Goal: Task Accomplishment & Management: Use online tool/utility

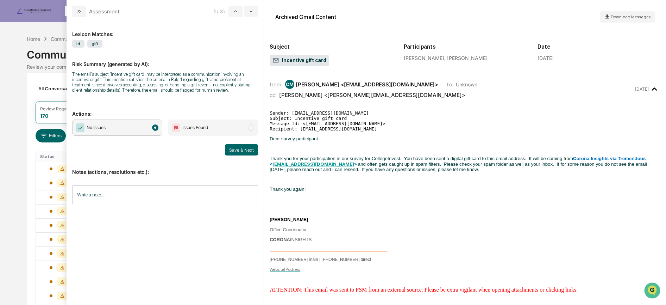
click at [122, 193] on input "Write a note..." at bounding box center [165, 194] width 186 height 19
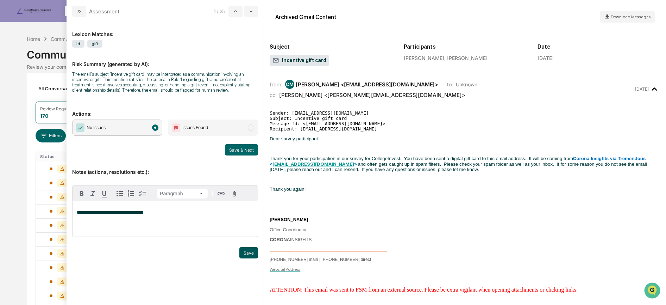
click at [244, 253] on button "Save" at bounding box center [249, 252] width 19 height 11
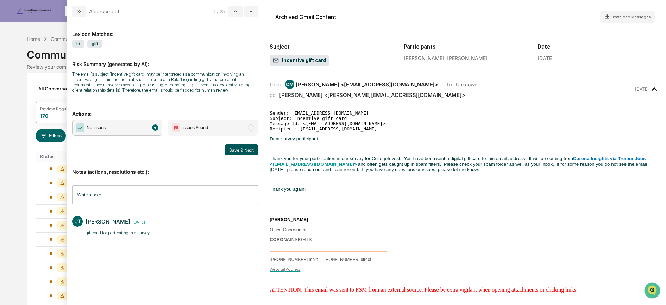
click at [233, 147] on button "Save & Next" at bounding box center [241, 149] width 33 height 11
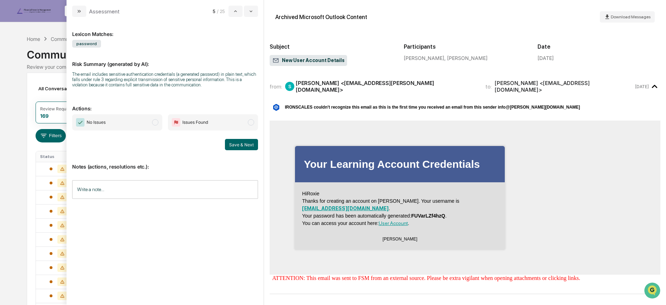
click at [151, 121] on span "No Issues" at bounding box center [117, 122] width 90 height 16
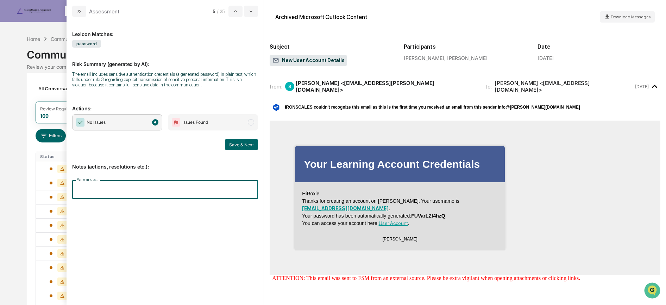
click at [140, 191] on input "Write a note..." at bounding box center [165, 189] width 186 height 19
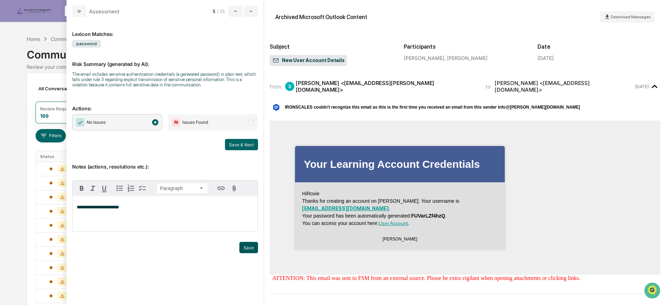
click at [256, 248] on button "Save" at bounding box center [249, 247] width 19 height 11
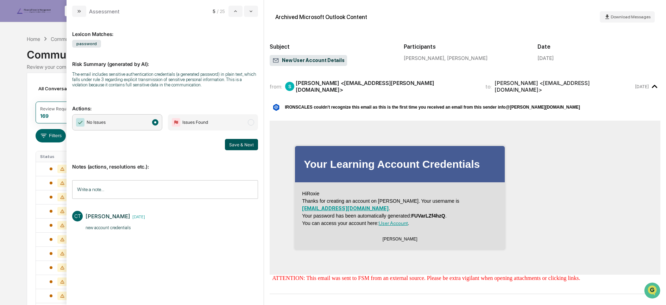
click at [236, 148] on button "Save & Next" at bounding box center [241, 144] width 33 height 11
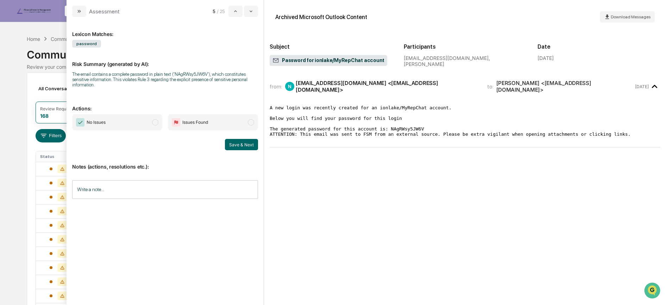
click at [131, 126] on span "No Issues" at bounding box center [117, 122] width 90 height 16
click at [233, 144] on button "Save & Next" at bounding box center [241, 144] width 33 height 11
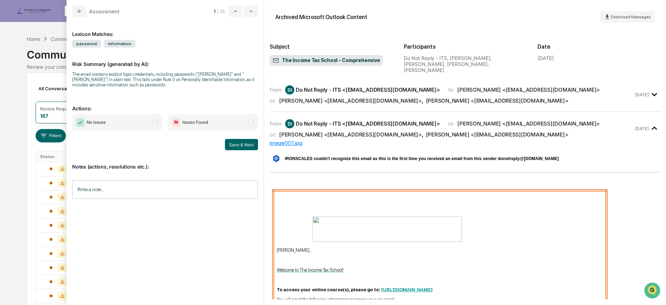
click at [143, 123] on span "No Issues" at bounding box center [117, 122] width 90 height 16
click at [154, 195] on input "Write a note..." at bounding box center [165, 189] width 186 height 19
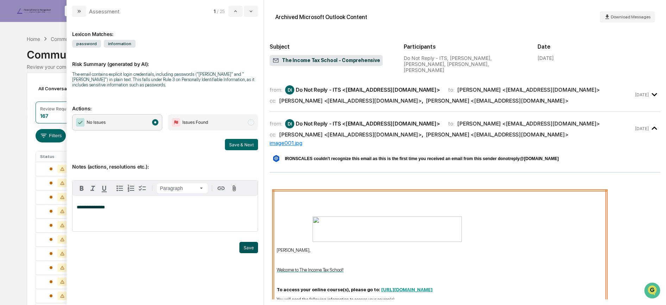
click at [248, 243] on button "Save" at bounding box center [249, 247] width 19 height 11
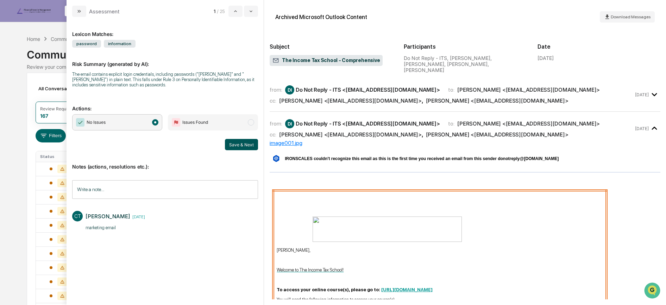
click at [240, 144] on button "Save & Next" at bounding box center [241, 144] width 33 height 11
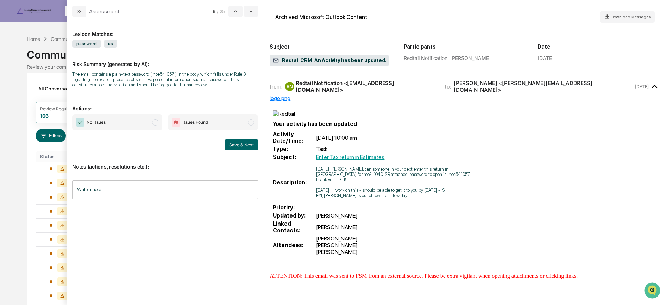
click at [113, 194] on input "Write a note..." at bounding box center [165, 189] width 186 height 19
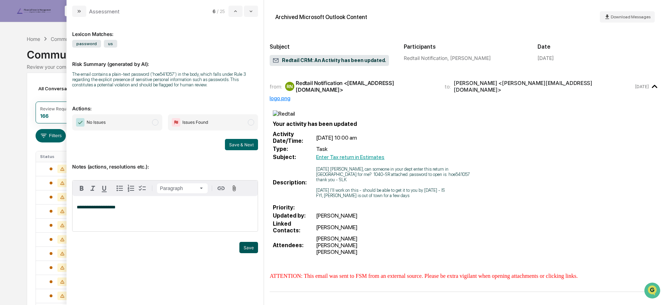
click at [253, 244] on button "Save" at bounding box center [249, 247] width 19 height 11
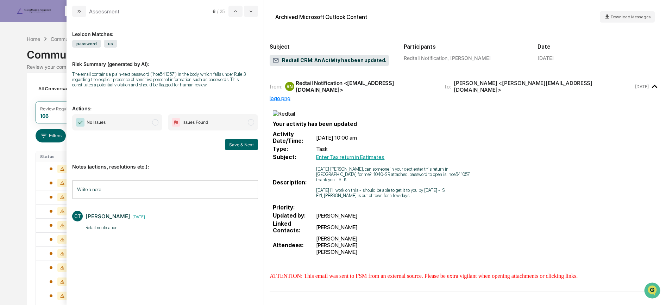
click at [137, 125] on span "No Issues" at bounding box center [117, 122] width 90 height 16
click at [235, 144] on button "Save & Next" at bounding box center [241, 144] width 33 height 11
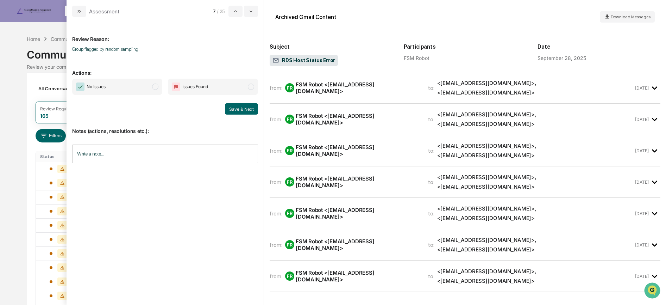
click at [143, 86] on span "No Issues" at bounding box center [117, 87] width 90 height 16
click at [249, 108] on button "Save & Next" at bounding box center [241, 108] width 33 height 11
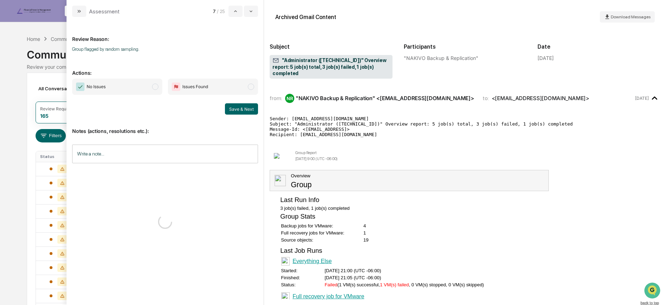
click at [150, 85] on span "No Issues" at bounding box center [117, 87] width 90 height 16
click at [233, 107] on button "Save & Next" at bounding box center [241, 108] width 33 height 11
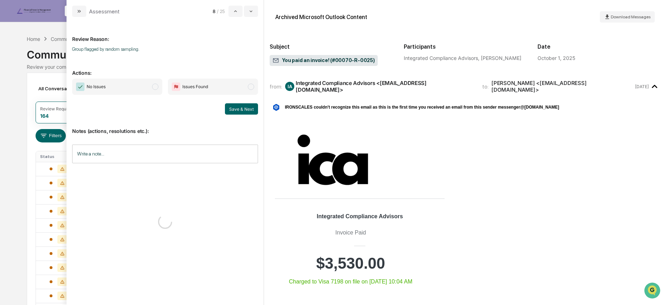
click at [124, 91] on span "No Issues" at bounding box center [117, 87] width 90 height 16
click at [236, 106] on button "Save & Next" at bounding box center [241, 108] width 33 height 11
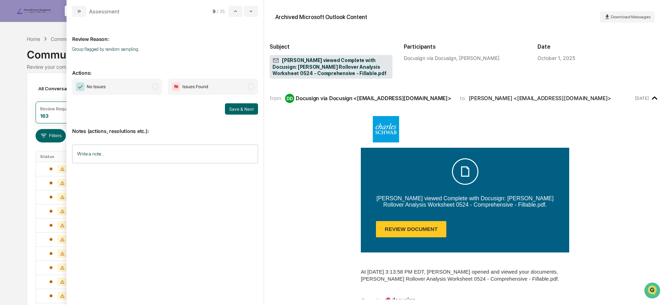
click at [126, 83] on span "No Issues" at bounding box center [117, 87] width 90 height 16
click at [240, 108] on button "Save & Next" at bounding box center [241, 108] width 33 height 11
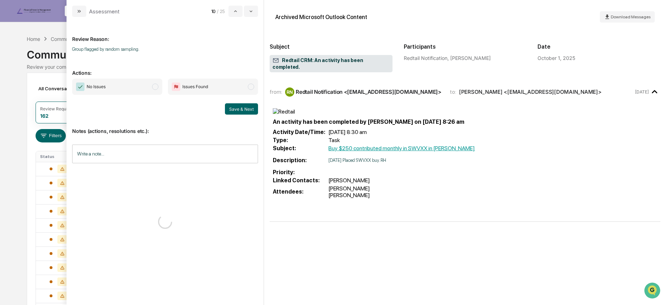
click at [126, 89] on span "No Issues" at bounding box center [117, 87] width 90 height 16
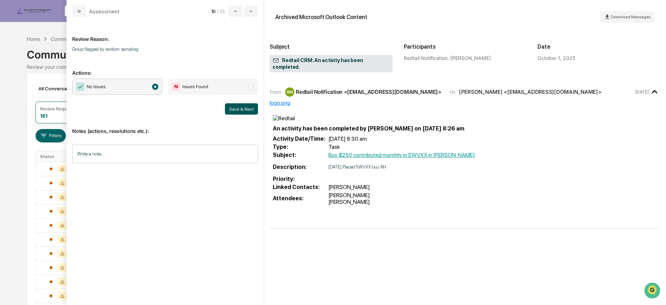
click at [240, 107] on button "Save & Next" at bounding box center [241, 108] width 33 height 11
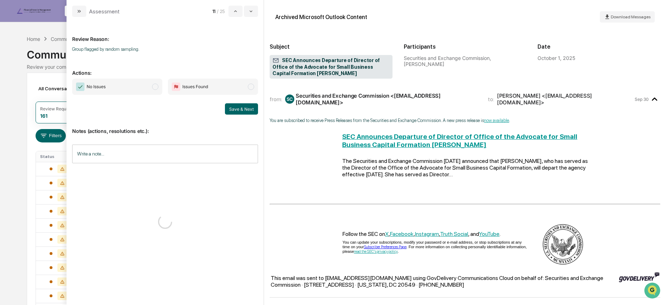
click at [144, 86] on span "No Issues" at bounding box center [117, 87] width 90 height 16
click at [246, 107] on button "Save & Next" at bounding box center [241, 108] width 33 height 11
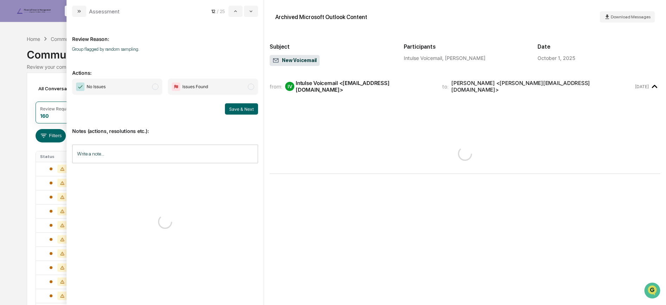
click at [119, 87] on span "No Issues" at bounding box center [117, 87] width 90 height 16
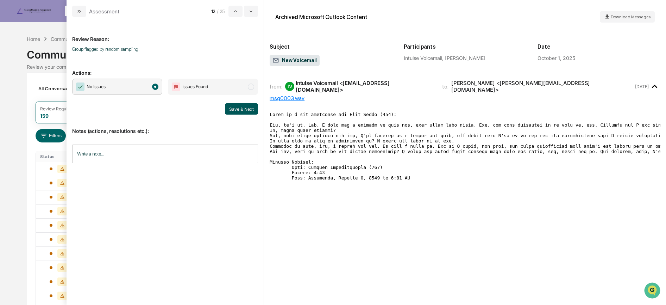
click at [236, 106] on button "Save & Next" at bounding box center [241, 108] width 33 height 11
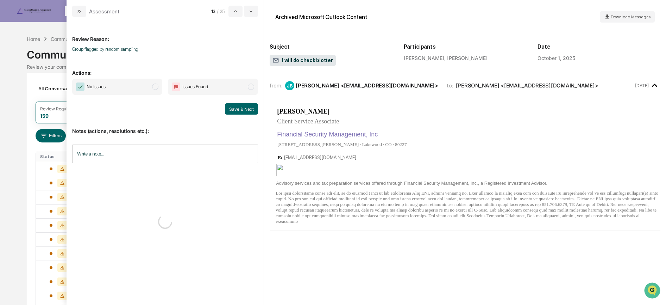
click at [131, 85] on span "No Issues" at bounding box center [117, 87] width 90 height 16
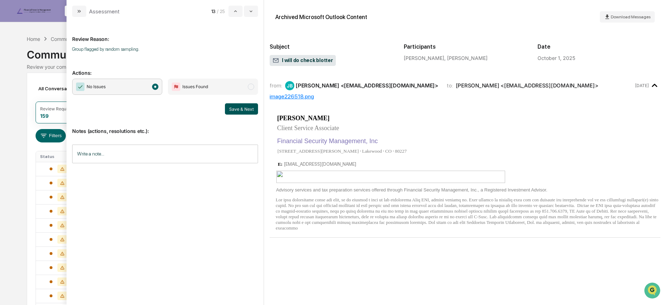
click at [236, 105] on button "Save & Next" at bounding box center [241, 108] width 33 height 11
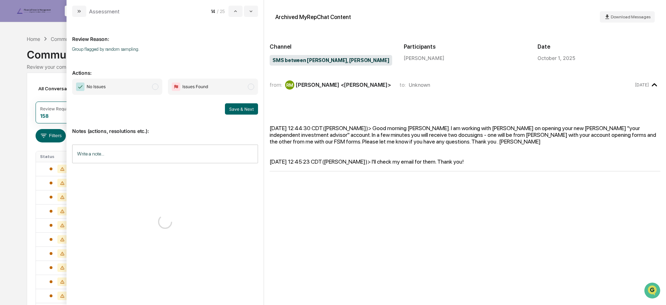
click at [125, 92] on span "No Issues" at bounding box center [117, 87] width 90 height 16
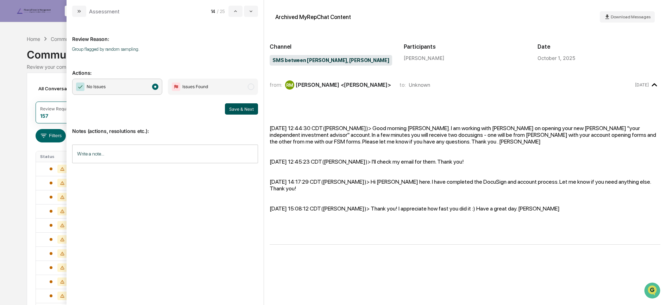
click at [245, 107] on button "Save & Next" at bounding box center [241, 108] width 33 height 11
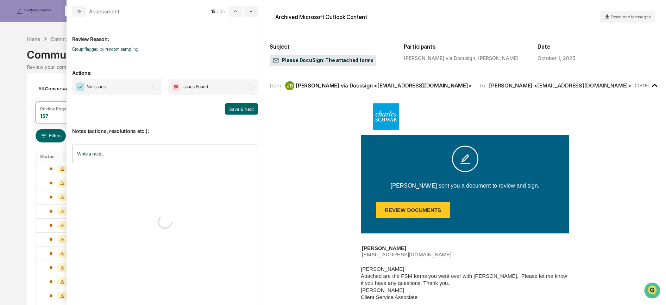
click at [137, 94] on span "No Issues" at bounding box center [117, 87] width 90 height 16
click at [251, 105] on button "Save & Next" at bounding box center [241, 108] width 33 height 11
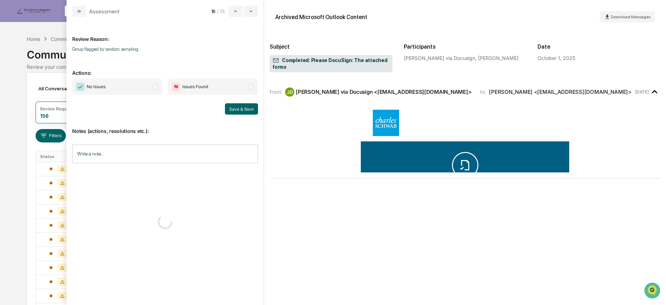
click at [136, 91] on span "No Issues" at bounding box center [117, 87] width 90 height 16
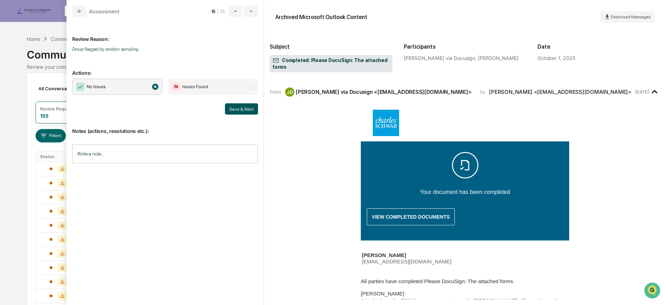
click at [250, 108] on button "Save & Next" at bounding box center [241, 108] width 33 height 11
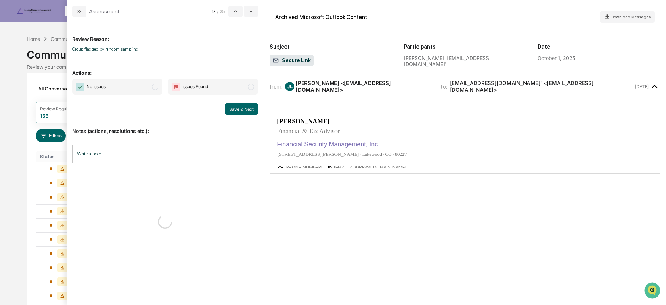
click at [153, 88] on span "modal" at bounding box center [155, 86] width 6 height 6
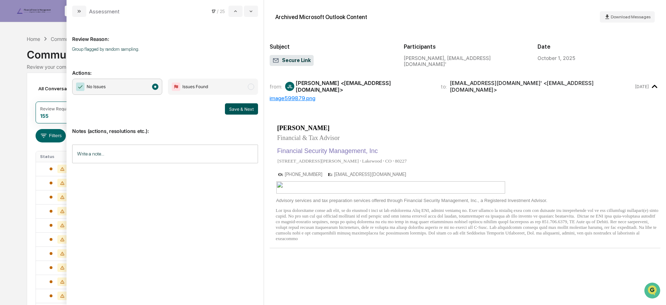
click at [237, 109] on button "Save & Next" at bounding box center [241, 108] width 33 height 11
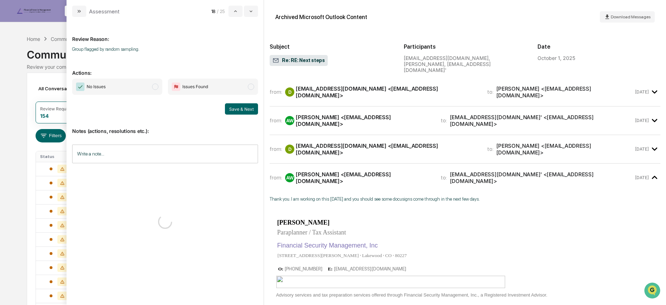
click at [145, 86] on span "No Issues" at bounding box center [117, 87] width 90 height 16
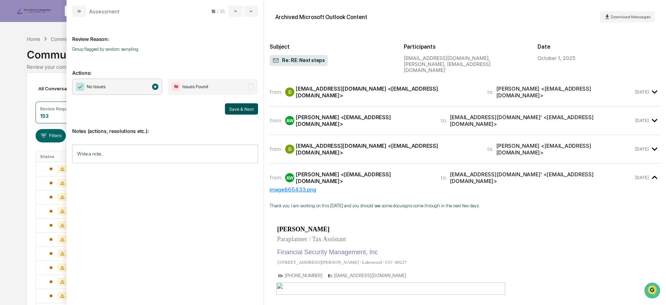
click at [240, 105] on button "Save & Next" at bounding box center [241, 108] width 33 height 11
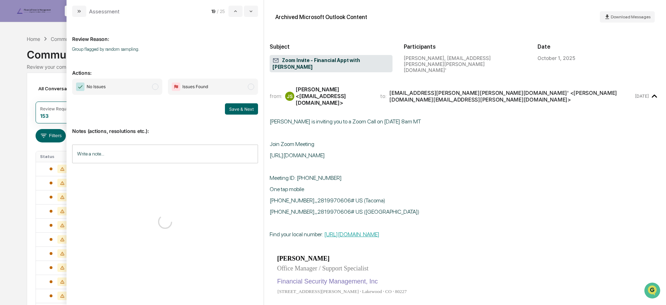
click at [137, 88] on span "No Issues" at bounding box center [117, 87] width 90 height 16
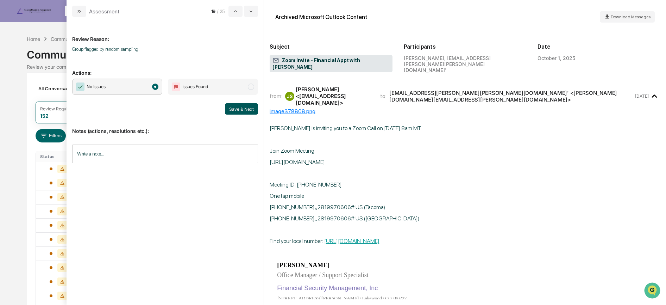
click at [235, 105] on button "Save & Next" at bounding box center [241, 108] width 33 height 11
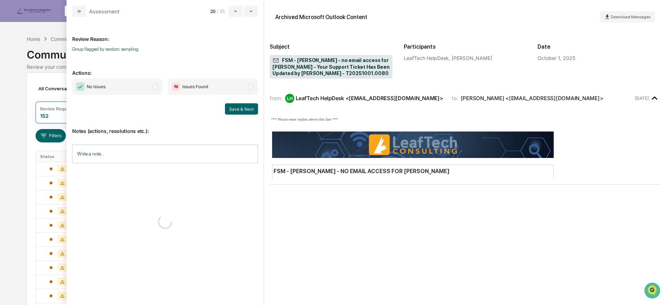
click at [131, 88] on span "No Issues" at bounding box center [117, 87] width 90 height 16
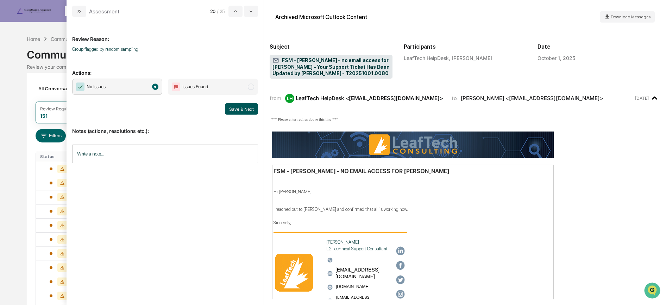
click at [226, 109] on button "Save & Next" at bounding box center [241, 108] width 33 height 11
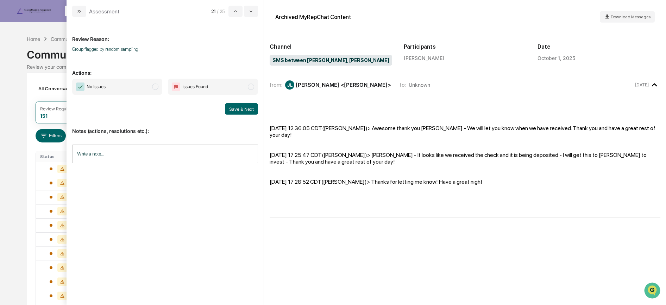
click at [147, 86] on span "No Issues" at bounding box center [117, 87] width 90 height 16
click at [248, 113] on button "Save & Next" at bounding box center [241, 108] width 33 height 11
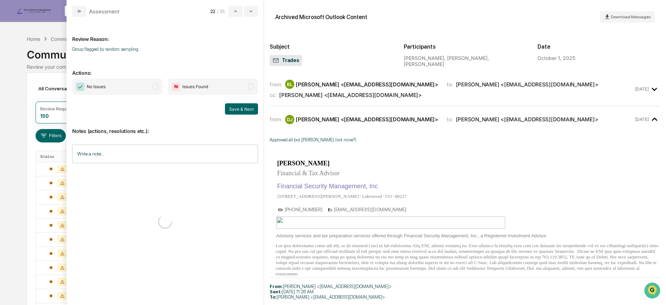
click at [160, 87] on span "No Issues" at bounding box center [117, 87] width 90 height 16
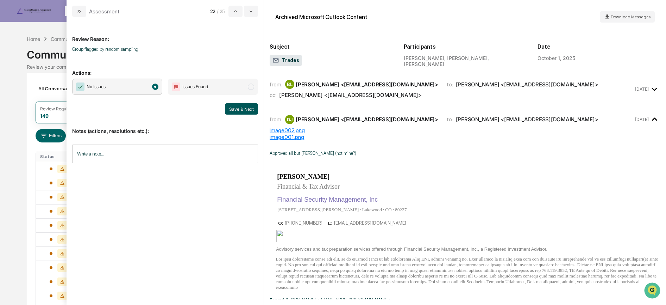
click at [241, 108] on button "Save & Next" at bounding box center [241, 108] width 33 height 11
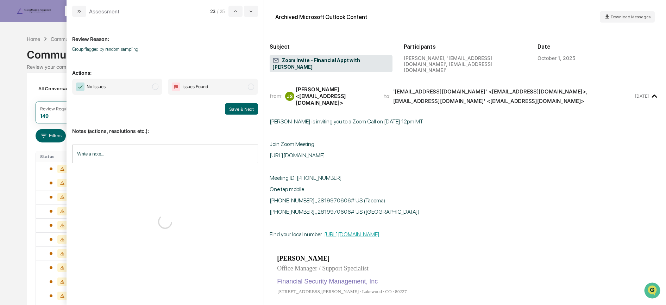
click at [147, 91] on span "No Issues" at bounding box center [117, 87] width 90 height 16
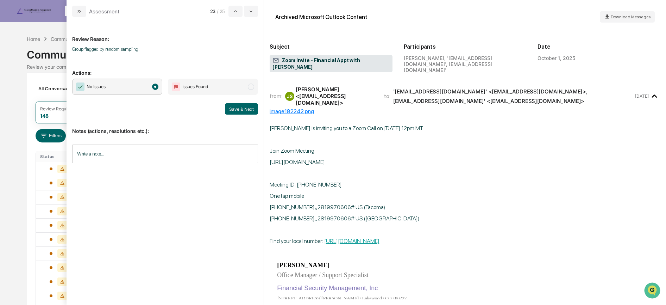
click at [242, 96] on div "No Issues Issues Found Save & Next" at bounding box center [165, 97] width 186 height 36
click at [242, 107] on button "Save & Next" at bounding box center [241, 108] width 33 height 11
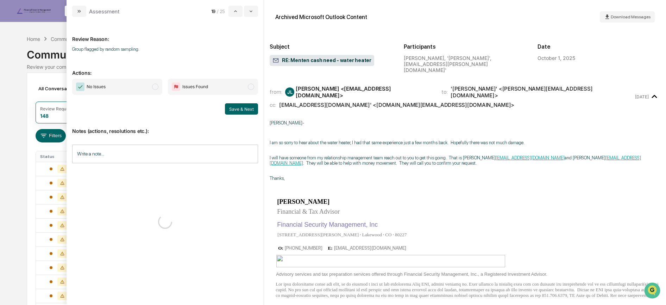
click at [137, 92] on span "No Issues" at bounding box center [117, 87] width 90 height 16
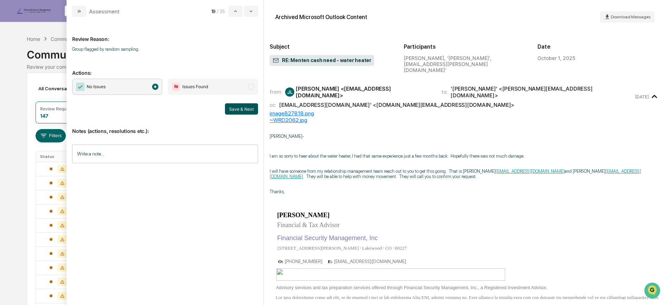
click at [230, 112] on button "Save & Next" at bounding box center [241, 108] width 33 height 11
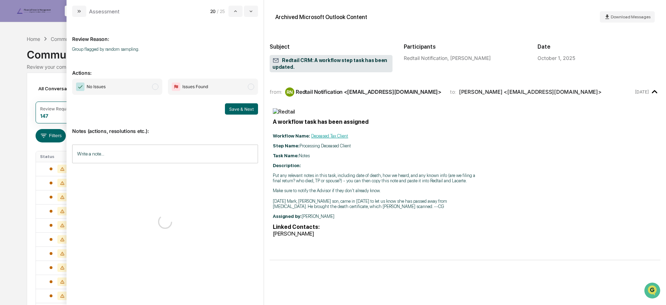
drag, startPoint x: 131, startPoint y: 86, endPoint x: 173, endPoint y: 101, distance: 44.0
click at [131, 86] on span "No Issues" at bounding box center [117, 87] width 90 height 16
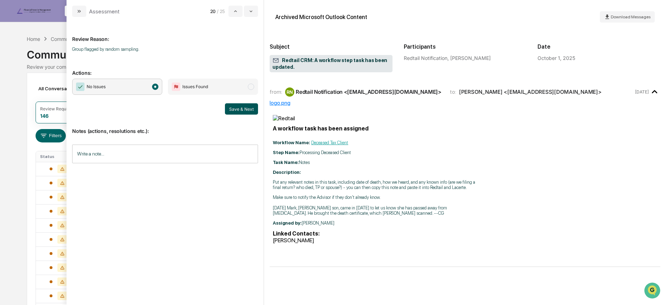
click at [238, 109] on button "Save & Next" at bounding box center [241, 108] width 33 height 11
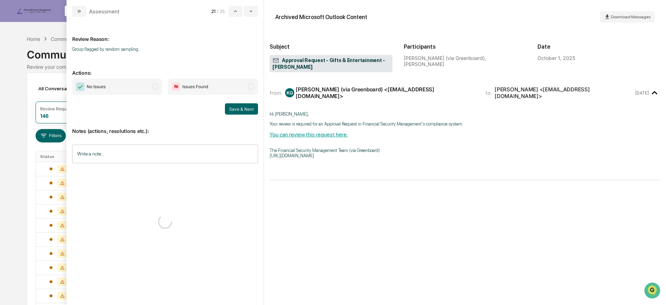
click at [132, 82] on span "No Issues" at bounding box center [117, 87] width 90 height 16
click at [235, 108] on button "Save & Next" at bounding box center [241, 108] width 33 height 11
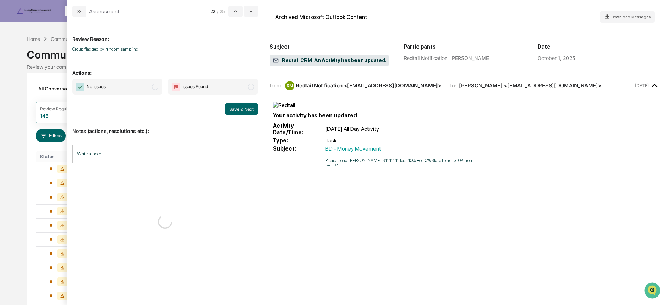
click at [130, 88] on span "No Issues" at bounding box center [117, 87] width 90 height 16
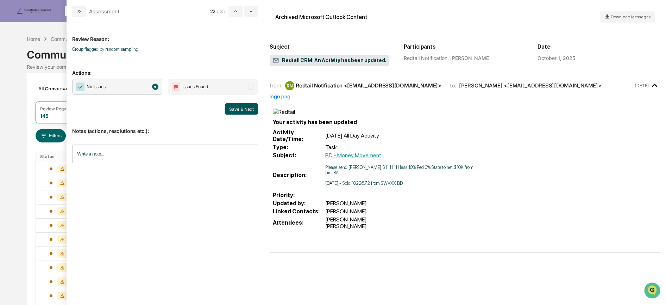
click at [242, 109] on button "Save & Next" at bounding box center [241, 108] width 33 height 11
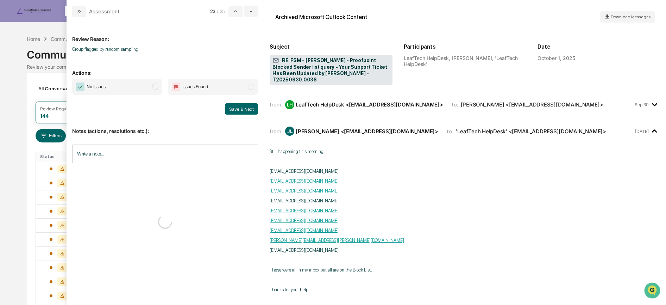
click at [144, 88] on span "No Issues" at bounding box center [117, 87] width 90 height 16
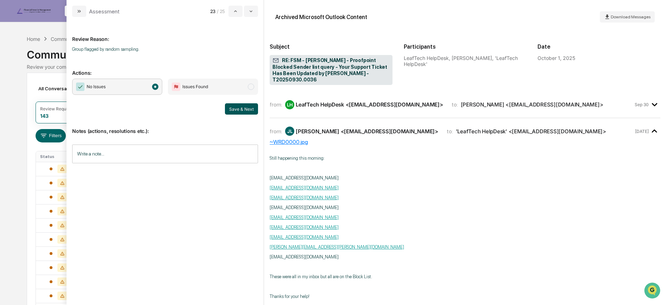
click at [246, 109] on button "Save & Next" at bounding box center [241, 108] width 33 height 11
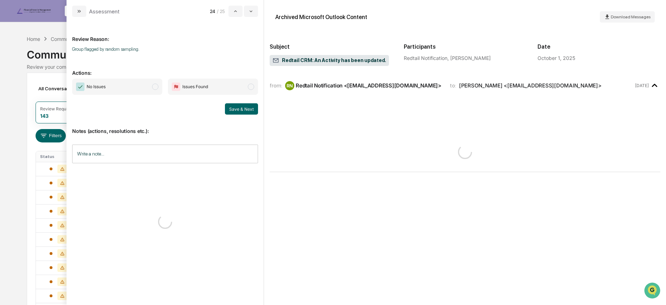
click at [126, 90] on span "No Issues" at bounding box center [117, 87] width 90 height 16
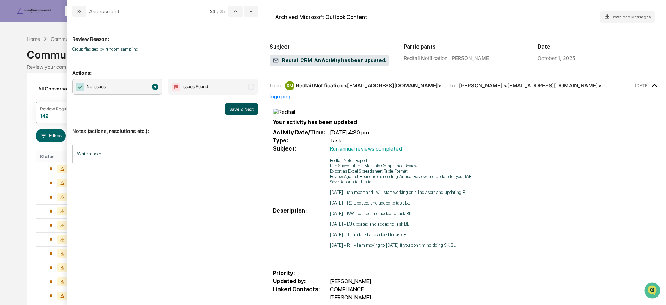
click at [234, 110] on button "Save & Next" at bounding box center [241, 108] width 33 height 11
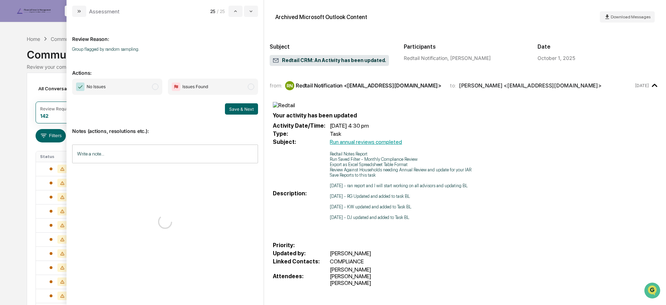
click at [147, 88] on span "No Issues" at bounding box center [117, 87] width 90 height 16
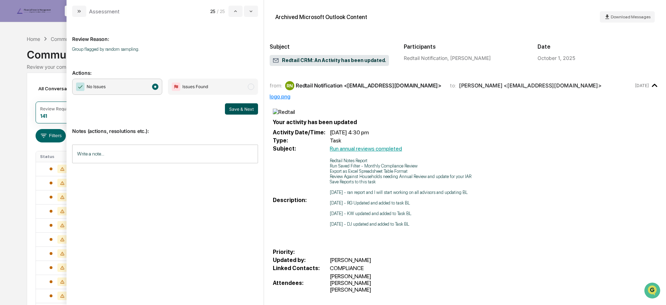
click at [232, 106] on button "Save & Next" at bounding box center [241, 108] width 33 height 11
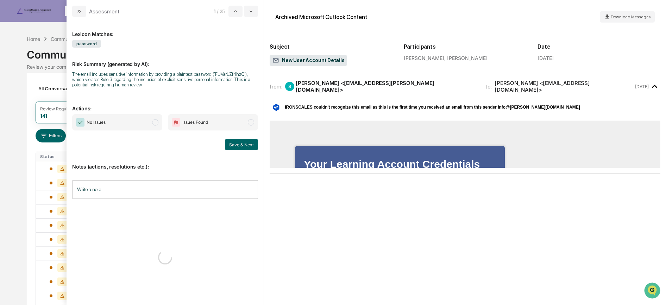
click at [144, 86] on div "The email includes sensitive information by providing a plaintext password ('FU…" at bounding box center [165, 80] width 186 height 16
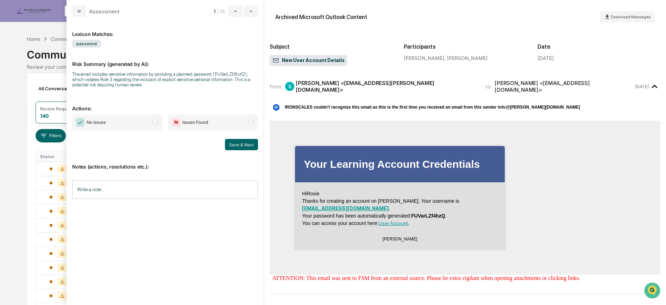
click at [150, 120] on span "No Issues" at bounding box center [117, 122] width 90 height 16
click at [228, 143] on button "Save & Next" at bounding box center [241, 144] width 33 height 11
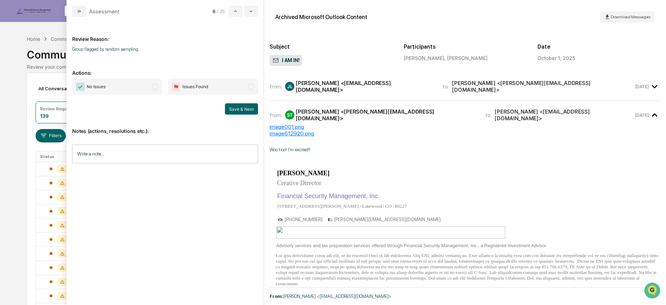
click at [137, 84] on span "No Issues" at bounding box center [117, 87] width 90 height 16
click at [242, 110] on button "Save & Next" at bounding box center [241, 108] width 33 height 11
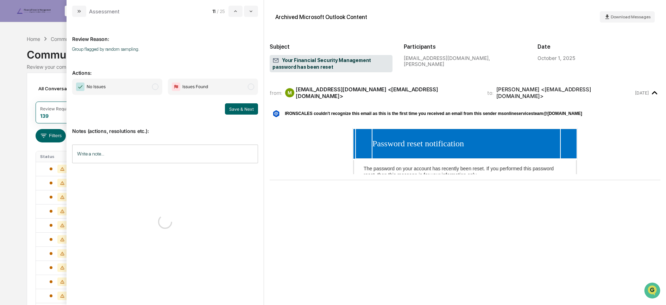
drag, startPoint x: 148, startPoint y: 86, endPoint x: 165, endPoint y: 91, distance: 17.2
click at [148, 86] on span "No Issues" at bounding box center [117, 87] width 90 height 16
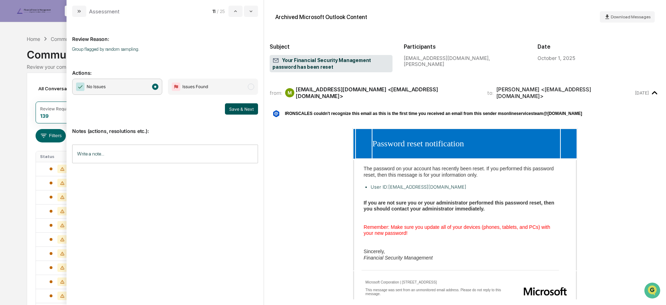
click at [242, 108] on button "Save & Next" at bounding box center [241, 108] width 33 height 11
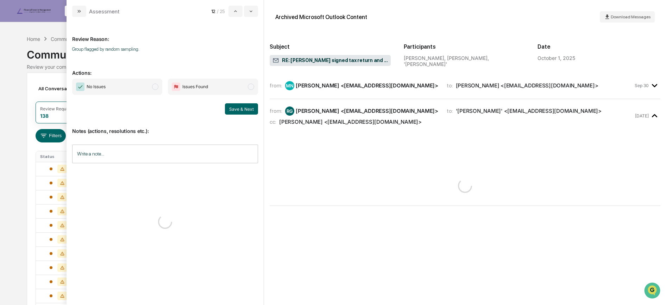
click at [160, 91] on span "No Issues" at bounding box center [117, 87] width 90 height 16
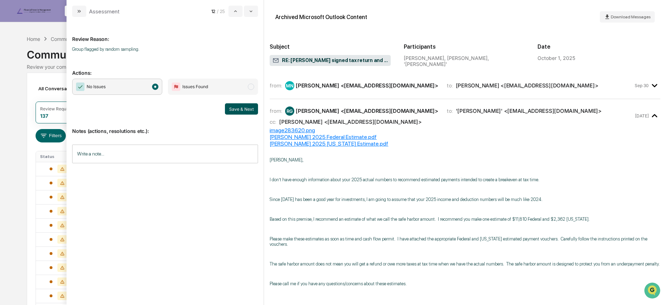
click at [231, 105] on button "Save & Next" at bounding box center [241, 108] width 33 height 11
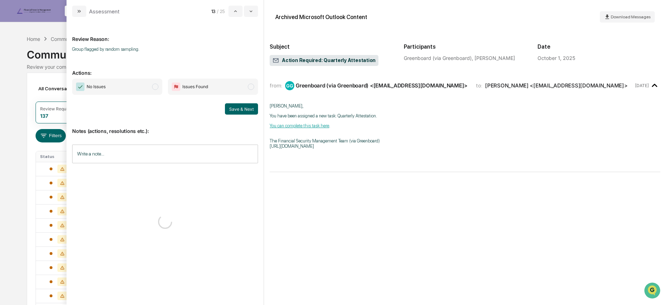
click at [147, 87] on span "No Issues" at bounding box center [117, 87] width 90 height 16
click at [232, 106] on button "Save & Next" at bounding box center [241, 108] width 33 height 11
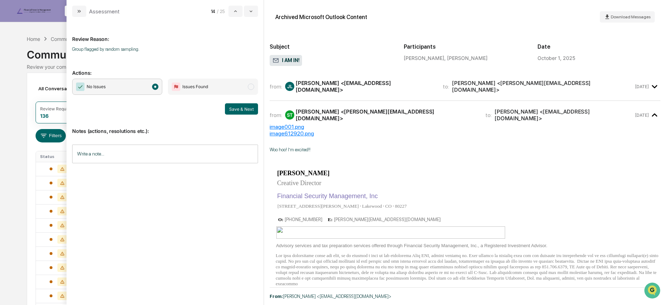
click at [158, 88] on span "modal" at bounding box center [155, 86] width 6 height 6
click at [229, 108] on button "Save & Next" at bounding box center [241, 108] width 33 height 11
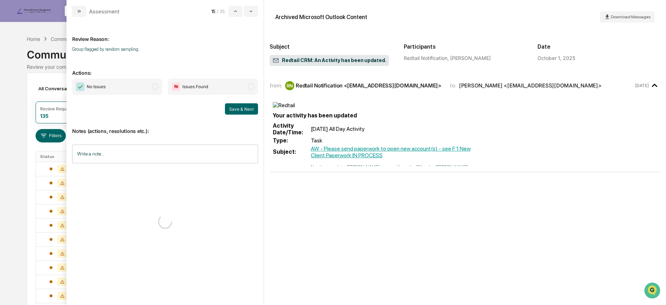
click at [139, 88] on span "No Issues" at bounding box center [117, 87] width 90 height 16
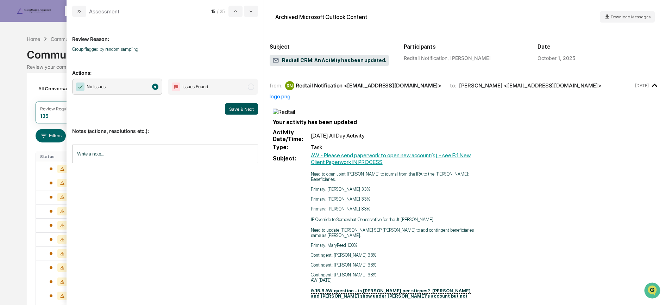
click at [233, 112] on button "Save & Next" at bounding box center [241, 108] width 33 height 11
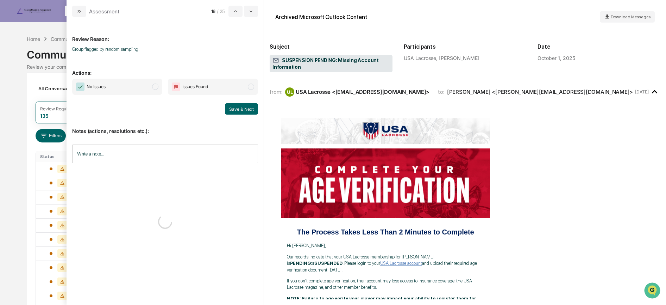
click at [149, 91] on span "No Issues" at bounding box center [117, 87] width 90 height 16
click at [255, 112] on button "Save & Next" at bounding box center [241, 108] width 33 height 11
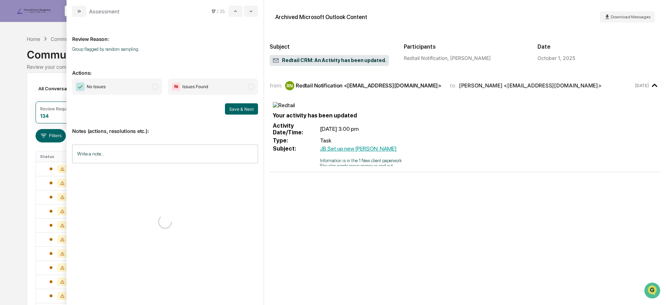
click at [139, 85] on span "No Issues" at bounding box center [117, 87] width 90 height 16
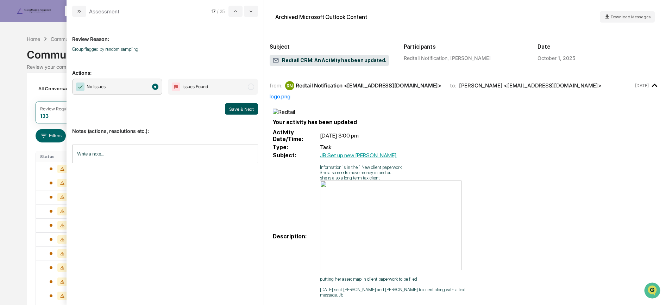
click at [230, 106] on button "Save & Next" at bounding box center [241, 108] width 33 height 11
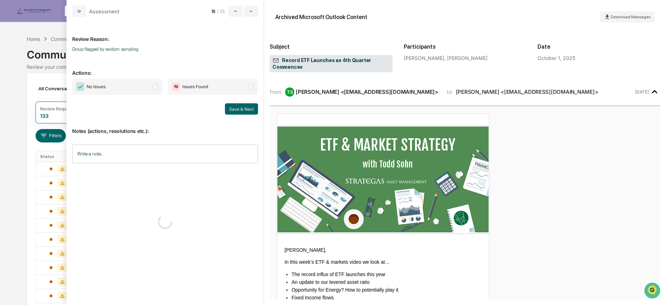
click at [144, 88] on span "No Issues" at bounding box center [117, 87] width 90 height 16
click at [236, 111] on button "Save & Next" at bounding box center [241, 108] width 33 height 11
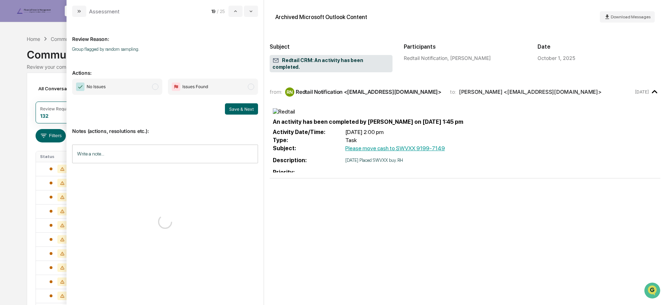
click at [150, 87] on span "No Issues" at bounding box center [117, 87] width 90 height 16
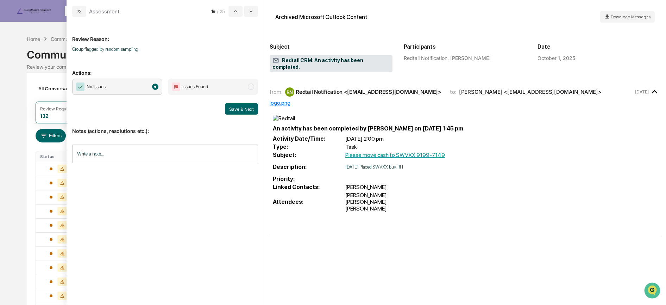
click at [230, 108] on button "Save & Next" at bounding box center [241, 108] width 33 height 11
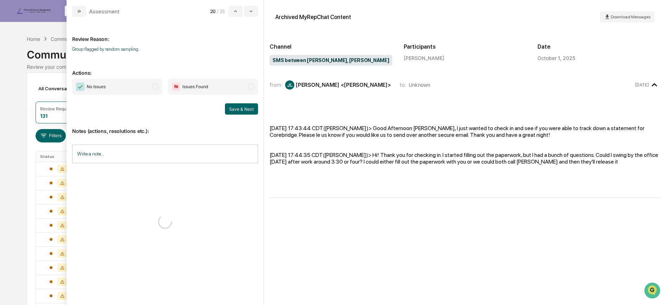
drag, startPoint x: 154, startPoint y: 86, endPoint x: 178, endPoint y: 96, distance: 26.6
click at [154, 86] on span "modal" at bounding box center [155, 86] width 6 height 6
click at [238, 108] on button "Save & Next" at bounding box center [241, 108] width 33 height 11
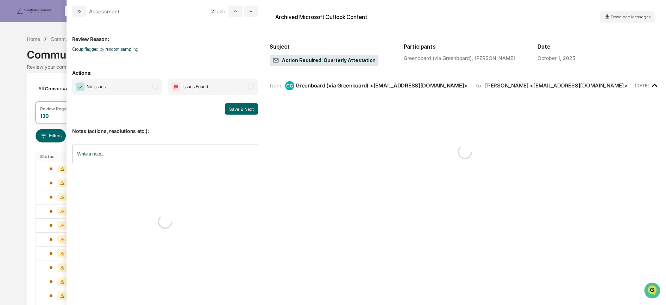
click at [140, 88] on span "No Issues" at bounding box center [117, 87] width 90 height 16
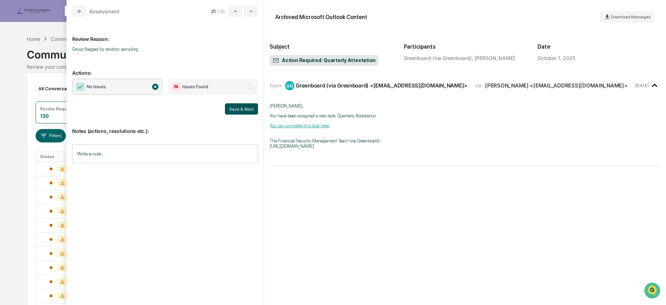
click at [243, 109] on button "Save & Next" at bounding box center [241, 108] width 33 height 11
click at [128, 88] on span "No Issues" at bounding box center [117, 87] width 90 height 16
click at [239, 114] on div "Notes (actions, resolutions etc.): Write a note... Write a note..." at bounding box center [165, 142] width 186 height 57
click at [238, 111] on button "Save & Next" at bounding box center [241, 108] width 33 height 11
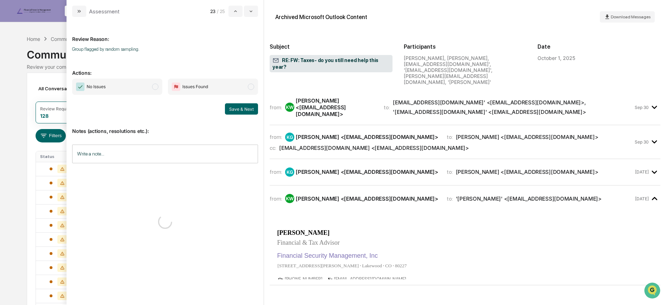
click at [137, 91] on span "No Issues" at bounding box center [117, 87] width 90 height 16
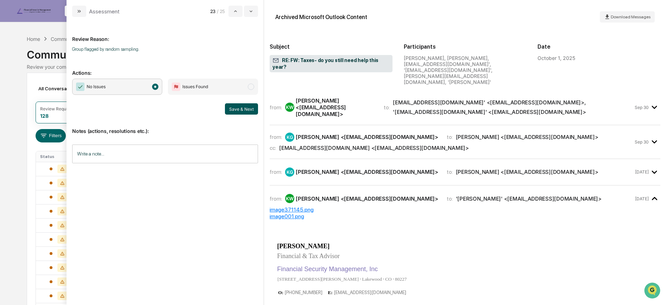
click at [241, 108] on button "Save & Next" at bounding box center [241, 108] width 33 height 11
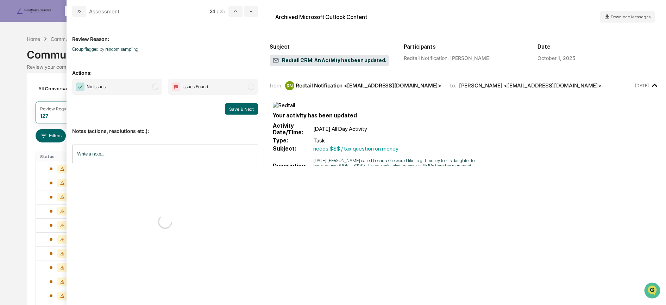
click at [140, 86] on span "No Issues" at bounding box center [117, 87] width 90 height 16
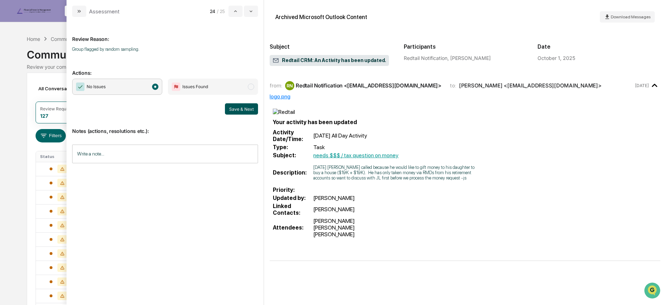
click at [250, 109] on button "Save & Next" at bounding box center [241, 108] width 33 height 11
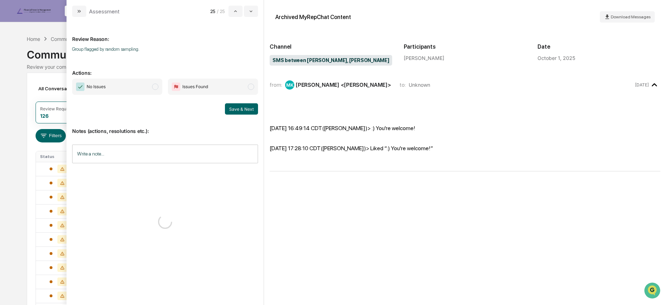
click at [146, 87] on span "No Issues" at bounding box center [117, 87] width 90 height 16
click at [232, 103] on div "No Issues Issues Found Save & Next" at bounding box center [165, 97] width 186 height 36
click at [233, 103] on button "Save & Next" at bounding box center [241, 108] width 33 height 11
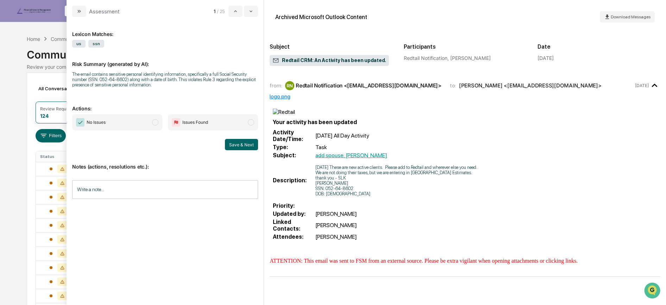
click at [140, 190] on input "Write a note..." at bounding box center [165, 189] width 186 height 19
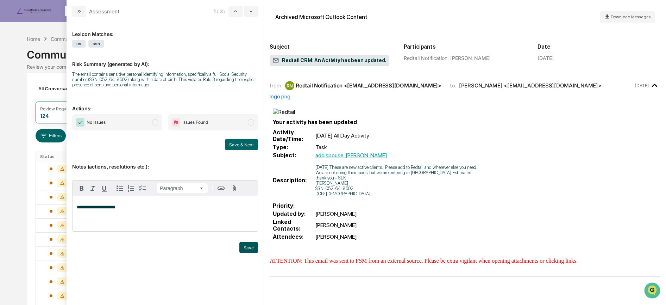
click at [248, 246] on button "Save" at bounding box center [249, 247] width 19 height 11
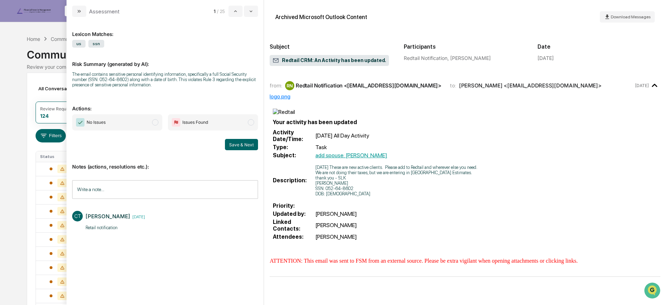
click at [149, 123] on span "No Issues" at bounding box center [117, 122] width 90 height 16
click at [248, 144] on button "Save & Next" at bounding box center [241, 144] width 33 height 11
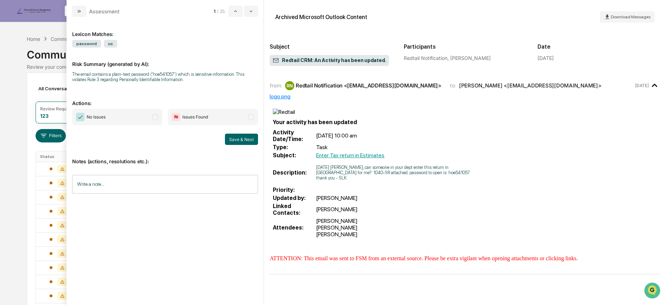
click at [144, 175] on input "Write a note..." at bounding box center [165, 184] width 186 height 19
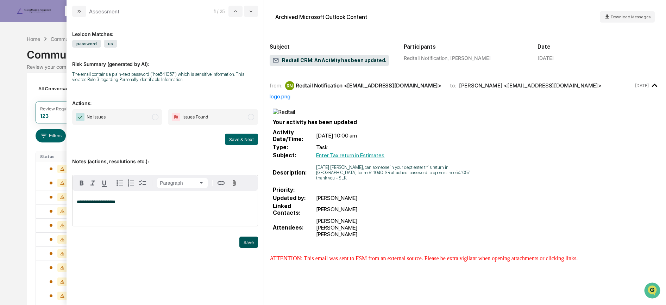
click at [248, 237] on button "Save" at bounding box center [249, 241] width 19 height 11
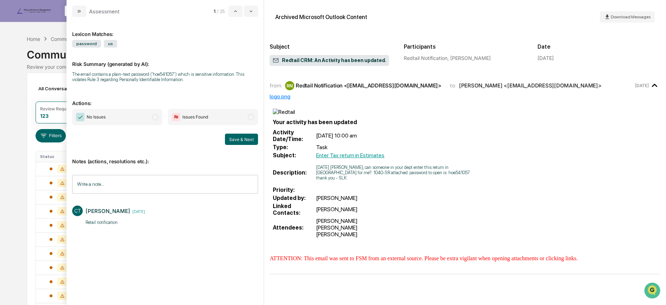
click at [139, 120] on span "No Issues" at bounding box center [117, 117] width 90 height 16
click at [241, 139] on button "Save & Next" at bounding box center [241, 139] width 33 height 11
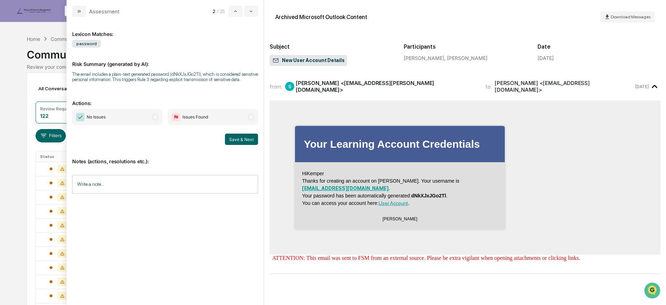
drag, startPoint x: 132, startPoint y: 114, endPoint x: 162, endPoint y: 131, distance: 34.1
click at [132, 114] on span "No Issues" at bounding box center [117, 117] width 90 height 16
click at [235, 138] on button "Save & Next" at bounding box center [241, 139] width 33 height 11
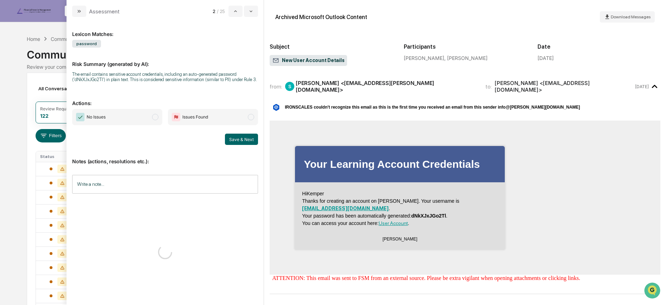
click at [141, 120] on span "No Issues" at bounding box center [117, 117] width 90 height 16
click at [246, 139] on button "Save & Next" at bounding box center [241, 139] width 33 height 11
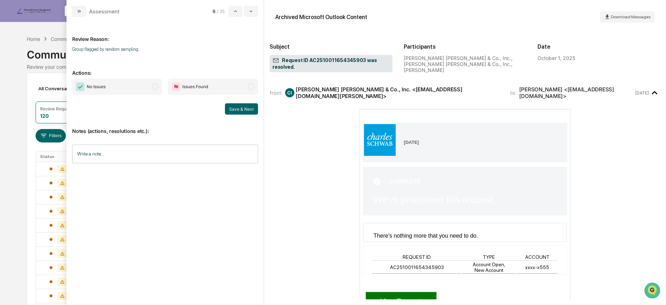
click at [140, 84] on span "No Issues" at bounding box center [117, 87] width 90 height 16
click at [237, 111] on button "Save & Next" at bounding box center [241, 108] width 33 height 11
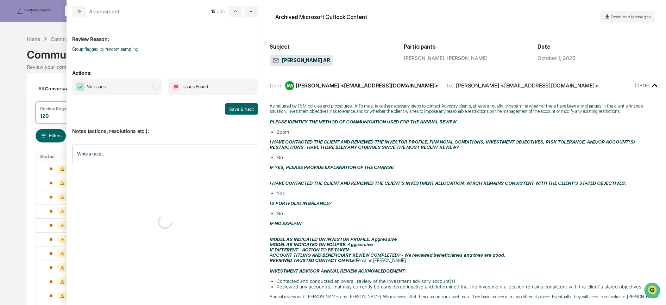
drag, startPoint x: 144, startPoint y: 91, endPoint x: 161, endPoint y: 97, distance: 17.7
click at [144, 91] on span "No Issues" at bounding box center [117, 87] width 90 height 16
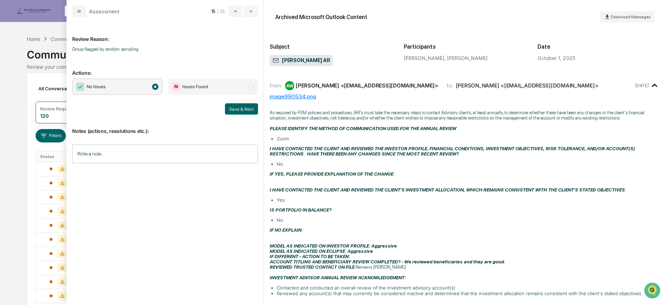
drag, startPoint x: 254, startPoint y: 112, endPoint x: 234, endPoint y: 115, distance: 19.9
click at [254, 111] on button "Save & Next" at bounding box center [241, 108] width 33 height 11
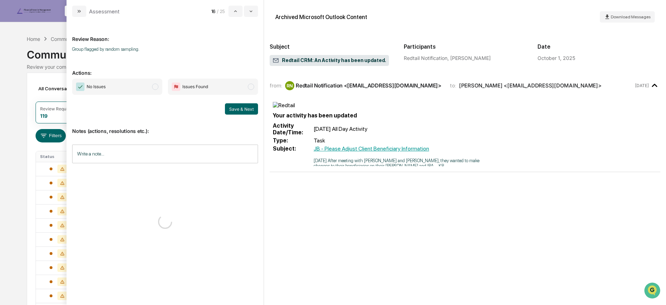
click at [134, 88] on span "No Issues" at bounding box center [117, 87] width 90 height 16
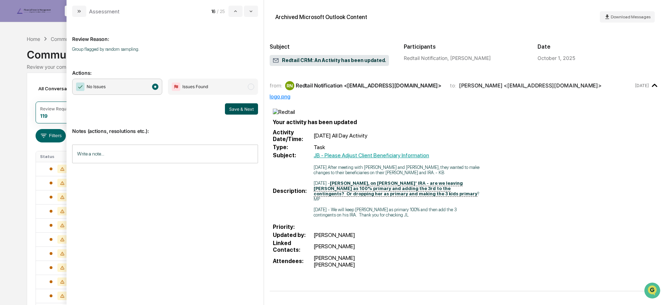
click at [235, 111] on button "Save & Next" at bounding box center [241, 108] width 33 height 11
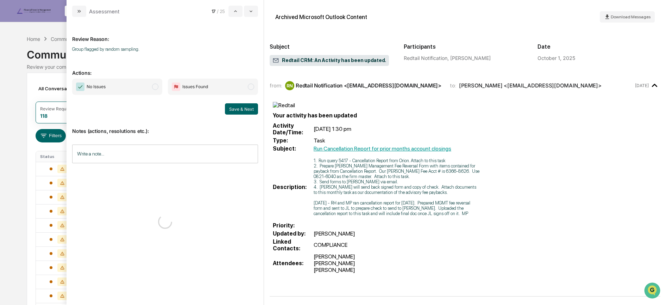
click at [154, 87] on span "modal" at bounding box center [155, 86] width 6 height 6
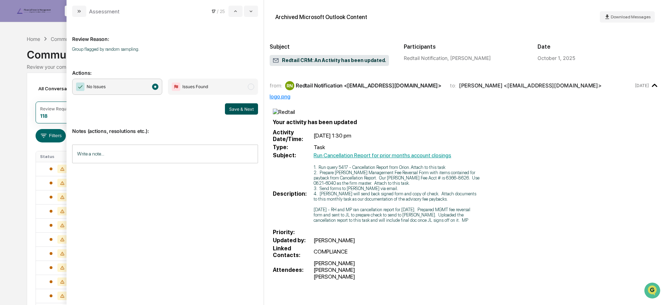
click at [235, 110] on button "Save & Next" at bounding box center [241, 108] width 33 height 11
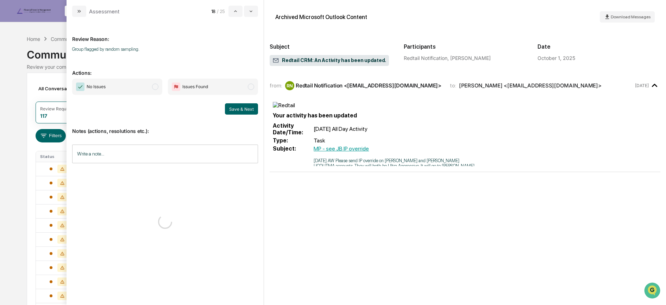
click at [141, 84] on span "No Issues" at bounding box center [117, 87] width 90 height 16
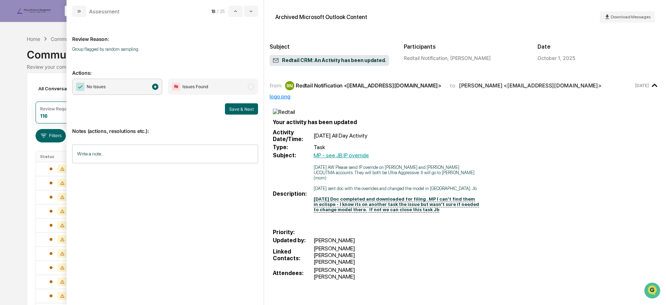
click at [236, 111] on button "Save & Next" at bounding box center [241, 108] width 33 height 11
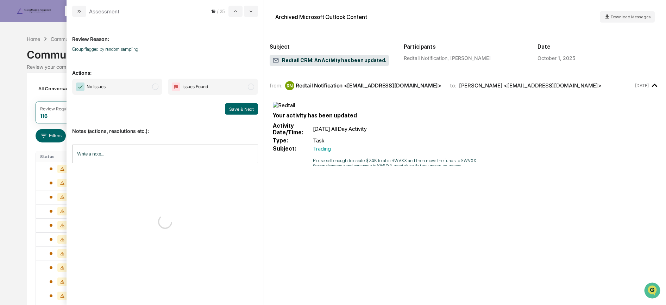
click at [132, 86] on span "No Issues" at bounding box center [117, 87] width 90 height 16
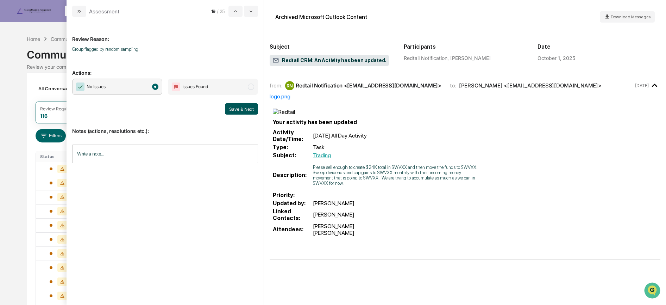
click at [230, 107] on button "Save & Next" at bounding box center [241, 108] width 33 height 11
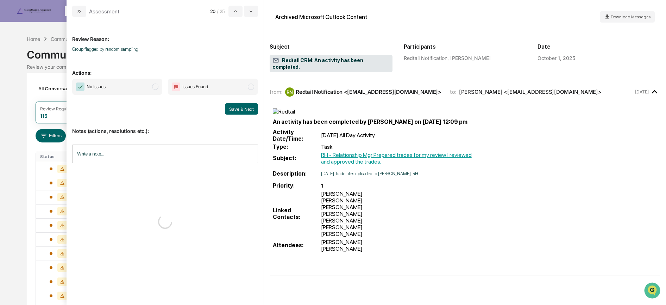
click at [146, 85] on span "No Issues" at bounding box center [117, 87] width 90 height 16
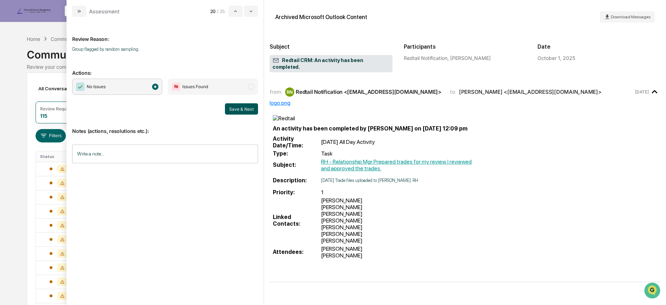
click at [238, 110] on button "Save & Next" at bounding box center [241, 108] width 33 height 11
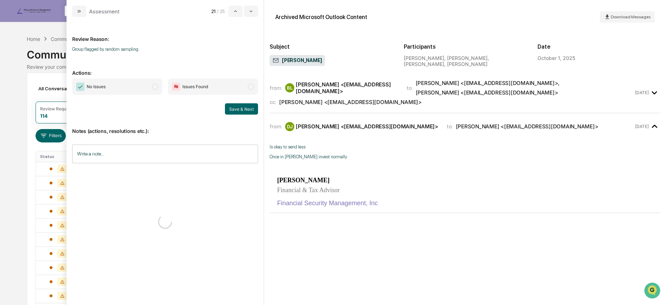
click at [145, 91] on span "No Issues" at bounding box center [117, 87] width 90 height 16
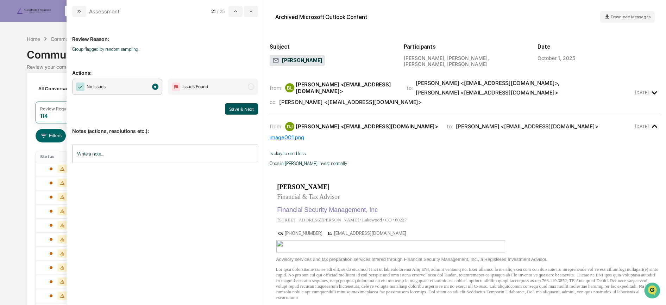
click at [230, 108] on button "Save & Next" at bounding box center [241, 108] width 33 height 11
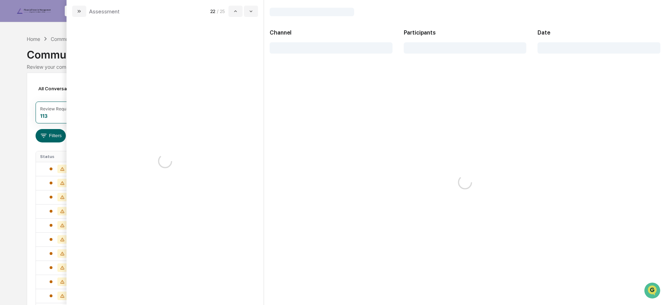
click at [144, 85] on div "modal" at bounding box center [165, 161] width 197 height 288
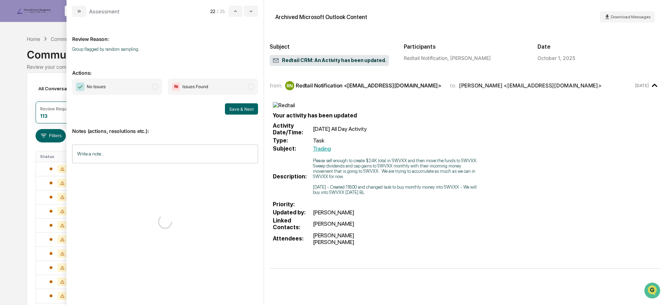
click at [144, 84] on span "No Issues" at bounding box center [117, 87] width 90 height 16
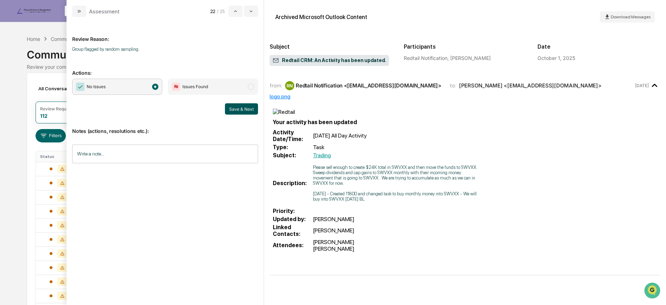
click at [235, 107] on button "Save & Next" at bounding box center [241, 108] width 33 height 11
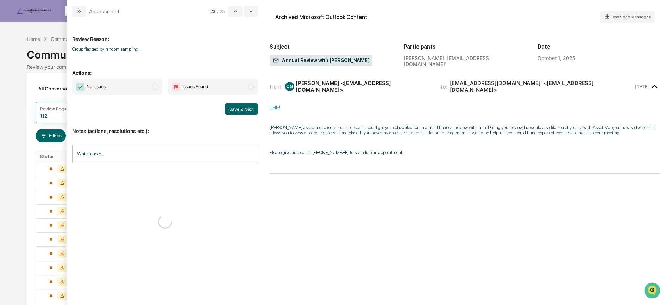
click at [148, 88] on span "No Issues" at bounding box center [117, 87] width 90 height 16
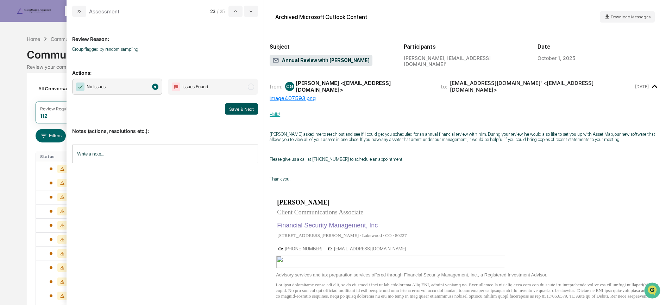
click at [247, 110] on button "Save & Next" at bounding box center [241, 108] width 33 height 11
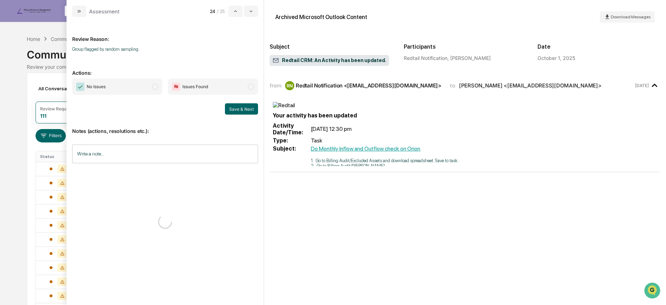
click at [148, 90] on span "No Issues" at bounding box center [117, 87] width 90 height 16
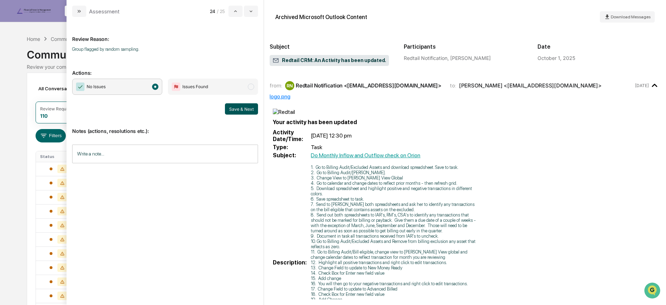
click at [245, 113] on button "Save & Next" at bounding box center [241, 108] width 33 height 11
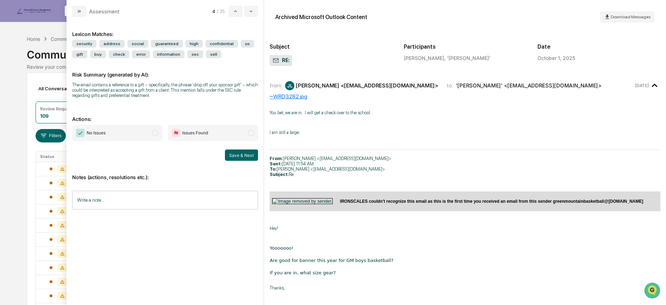
click at [141, 134] on span "No Issues" at bounding box center [117, 133] width 90 height 16
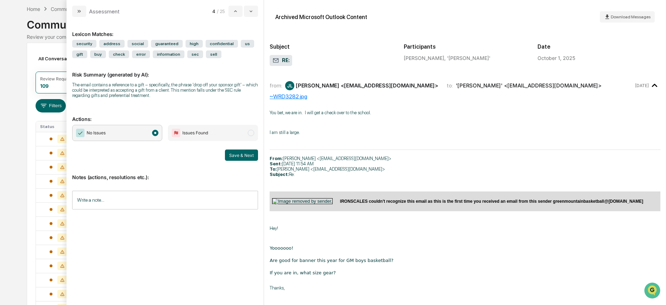
click at [148, 205] on input "Write a note..." at bounding box center [165, 200] width 186 height 19
click at [248, 261] on button "Save" at bounding box center [249, 257] width 19 height 11
click at [245, 155] on button "Save & Next" at bounding box center [241, 154] width 33 height 11
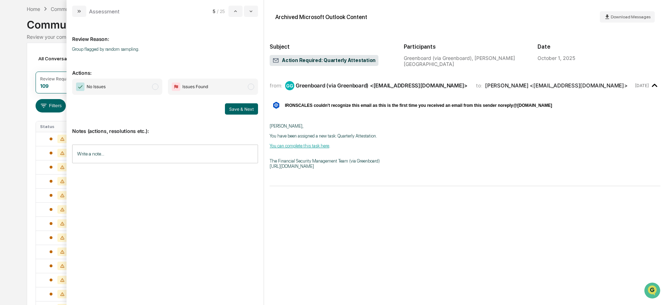
drag, startPoint x: 129, startPoint y: 87, endPoint x: 139, endPoint y: 91, distance: 10.4
click at [129, 87] on span "No Issues" at bounding box center [117, 87] width 90 height 16
click at [242, 104] on button "Save & Next" at bounding box center [241, 108] width 33 height 11
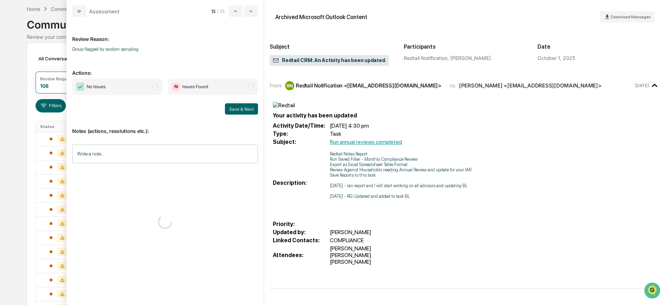
click at [139, 85] on span "No Issues" at bounding box center [117, 87] width 90 height 16
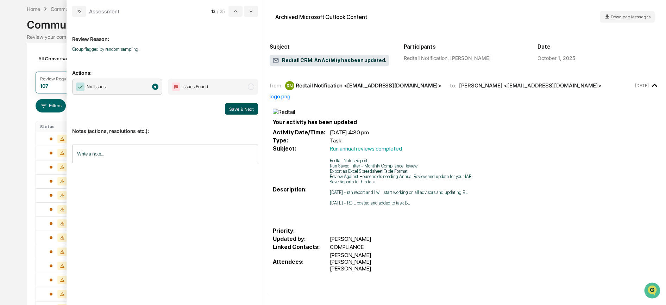
click at [241, 108] on button "Save & Next" at bounding box center [241, 108] width 33 height 11
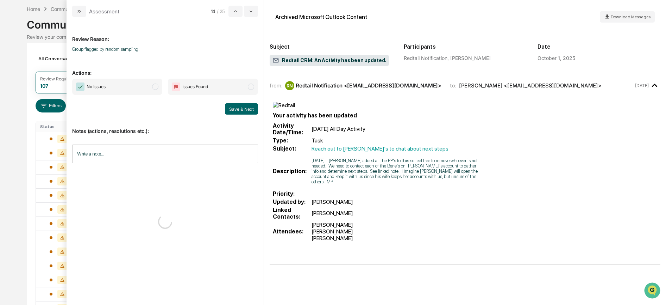
click at [139, 87] on span "No Issues" at bounding box center [117, 87] width 90 height 16
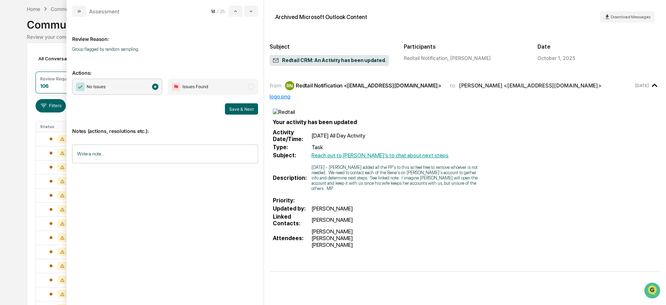
click at [240, 107] on button "Save & Next" at bounding box center [241, 108] width 33 height 11
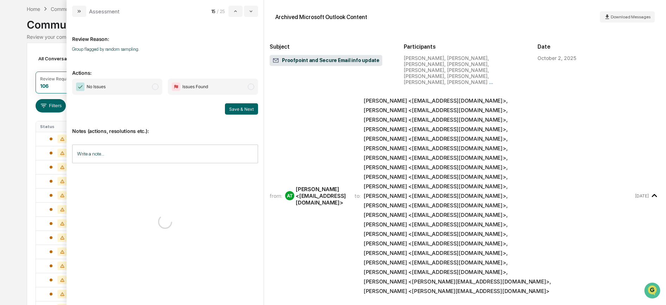
click at [147, 85] on span "No Issues" at bounding box center [117, 87] width 90 height 16
click at [239, 109] on button "Save & Next" at bounding box center [241, 108] width 33 height 11
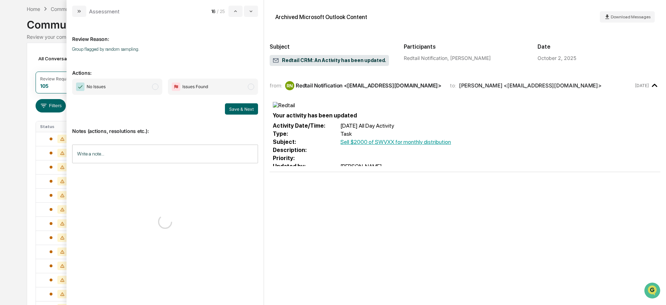
drag, startPoint x: 132, startPoint y: 85, endPoint x: 178, endPoint y: 94, distance: 46.8
click at [132, 84] on span "No Issues" at bounding box center [117, 87] width 90 height 16
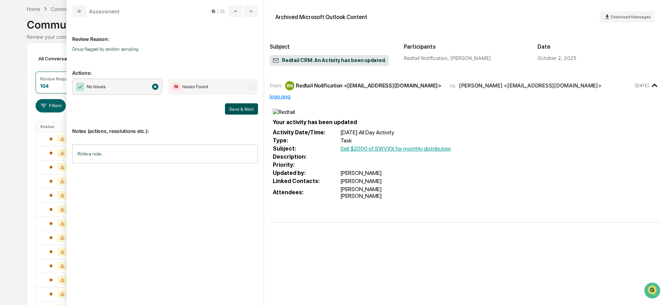
click at [232, 105] on button "Save & Next" at bounding box center [241, 108] width 33 height 11
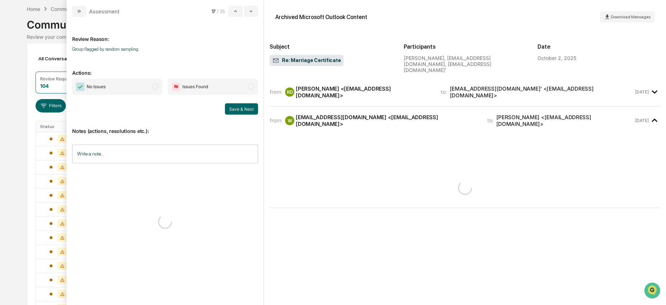
click at [148, 83] on span "No Issues" at bounding box center [117, 87] width 90 height 16
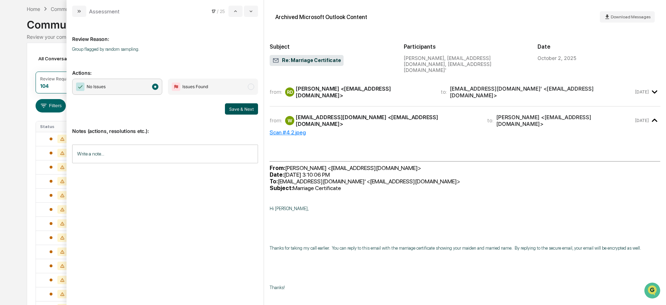
click at [242, 110] on button "Save & Next" at bounding box center [241, 108] width 33 height 11
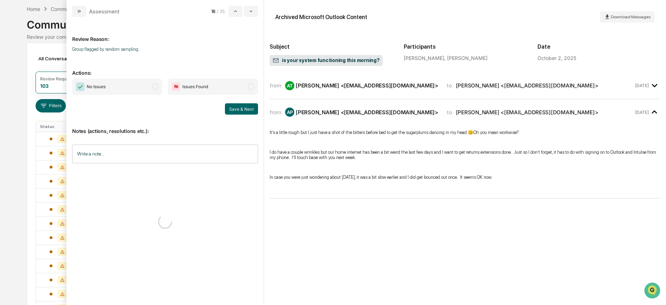
click at [145, 85] on span "No Issues" at bounding box center [117, 87] width 90 height 16
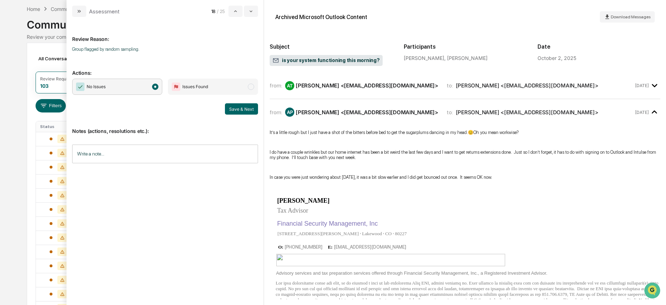
click at [236, 101] on div "No Issues Issues Found Save & Next" at bounding box center [165, 97] width 186 height 36
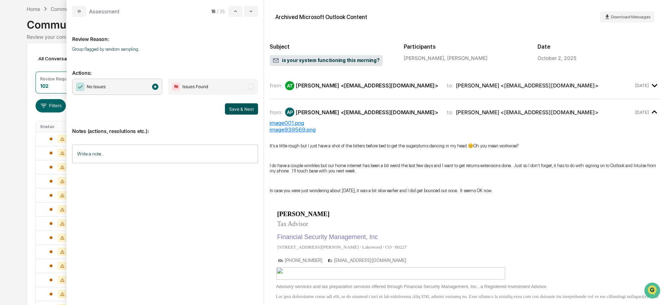
click at [238, 109] on button "Save & Next" at bounding box center [241, 108] width 33 height 11
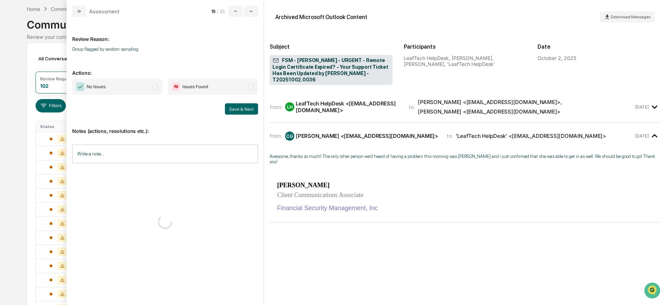
click at [127, 89] on span "No Issues" at bounding box center [117, 87] width 90 height 16
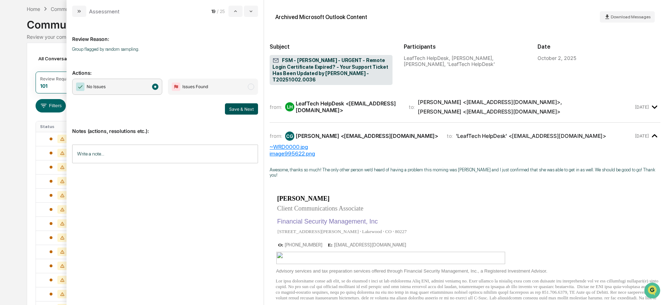
click at [239, 106] on button "Save & Next" at bounding box center [241, 108] width 33 height 11
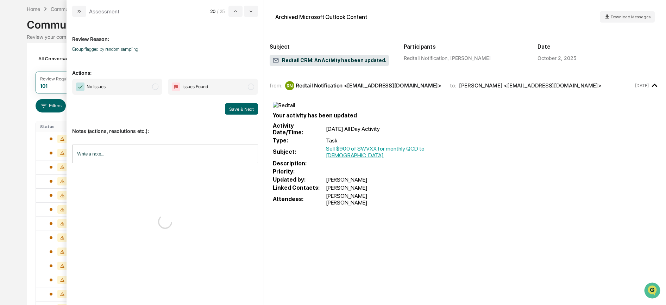
drag, startPoint x: 138, startPoint y: 88, endPoint x: 169, endPoint y: 101, distance: 33.4
click at [138, 88] on span "No Issues" at bounding box center [117, 87] width 90 height 16
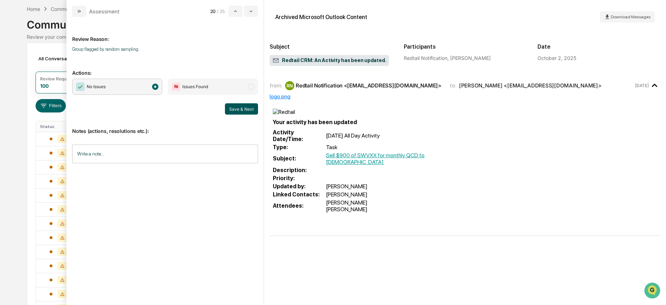
click at [230, 107] on button "Save & Next" at bounding box center [241, 108] width 33 height 11
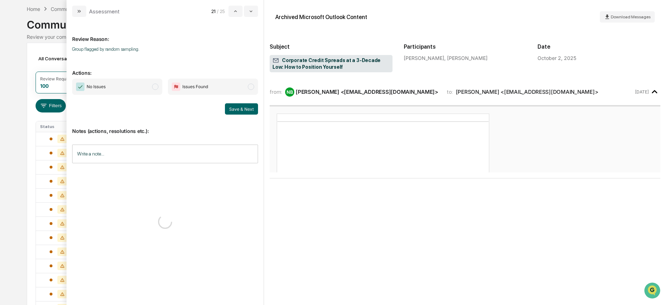
drag, startPoint x: 125, startPoint y: 87, endPoint x: 160, endPoint y: 101, distance: 37.3
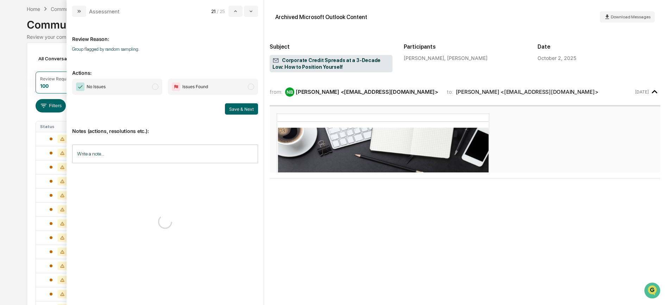
click at [126, 86] on span "No Issues" at bounding box center [117, 87] width 90 height 16
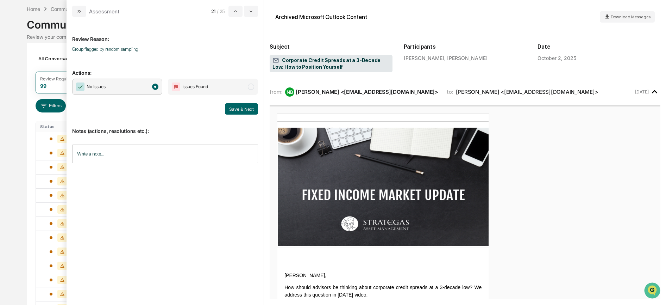
click at [230, 107] on button "Save & Next" at bounding box center [241, 108] width 33 height 11
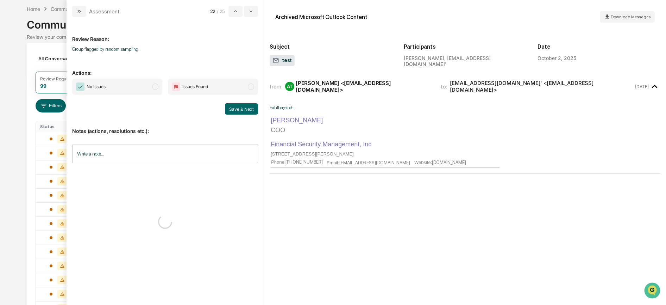
click at [144, 88] on span "No Issues" at bounding box center [117, 87] width 90 height 16
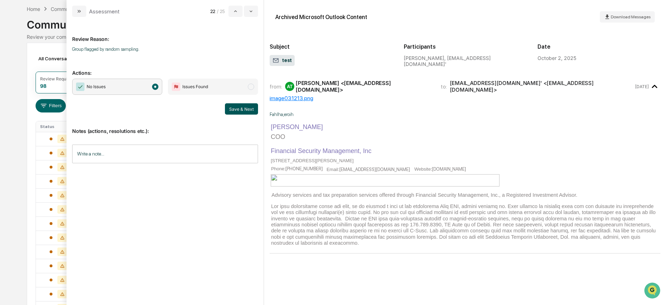
click at [246, 106] on button "Save & Next" at bounding box center [241, 108] width 33 height 11
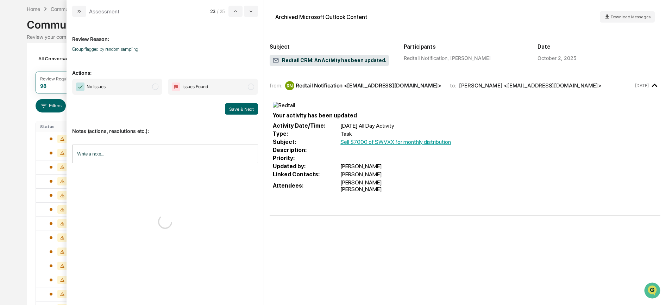
click at [141, 86] on span "No Issues" at bounding box center [117, 87] width 90 height 16
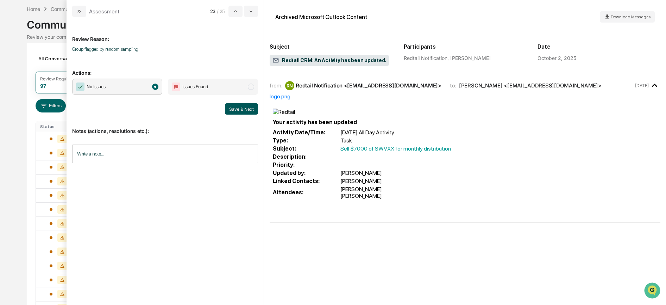
click at [231, 107] on button "Save & Next" at bounding box center [241, 108] width 33 height 11
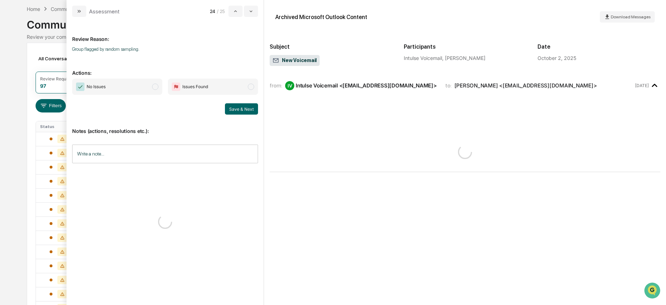
drag, startPoint x: 138, startPoint y: 87, endPoint x: 148, endPoint y: 91, distance: 10.7
click at [138, 87] on span "No Issues" at bounding box center [117, 87] width 90 height 16
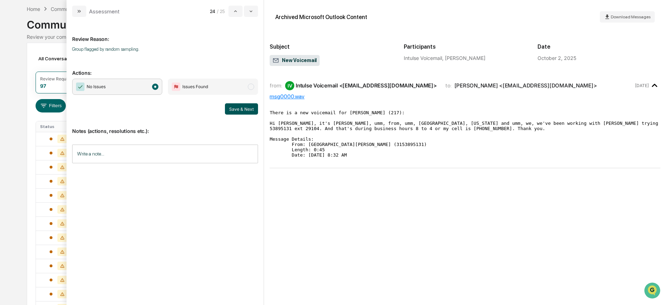
click at [242, 108] on button "Save & Next" at bounding box center [241, 108] width 33 height 11
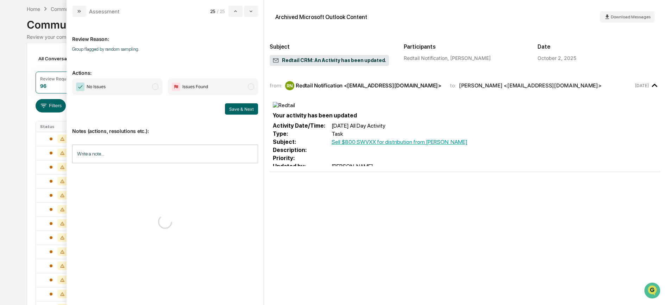
click at [130, 85] on span "No Issues" at bounding box center [117, 87] width 90 height 16
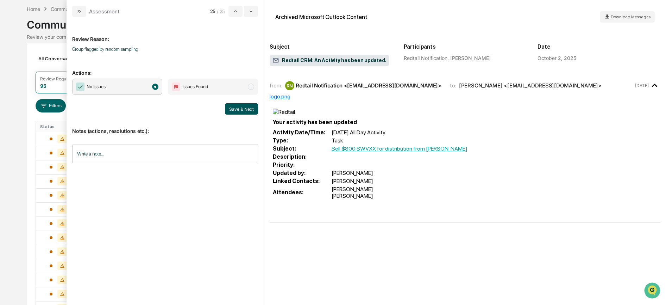
click at [238, 108] on button "Save & Next" at bounding box center [241, 108] width 33 height 11
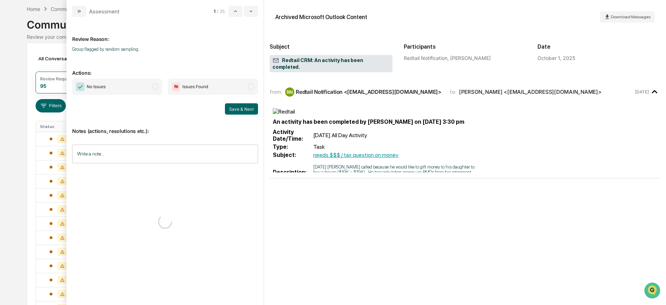
click at [139, 87] on span "No Issues" at bounding box center [117, 87] width 90 height 16
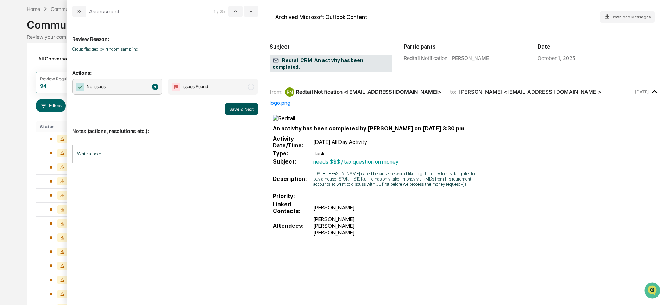
click at [239, 109] on button "Save & Next" at bounding box center [241, 108] width 33 height 11
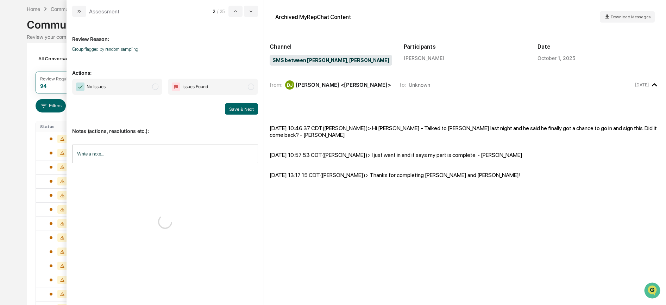
click at [144, 88] on span "No Issues" at bounding box center [117, 87] width 90 height 16
click at [241, 111] on button "Save & Next" at bounding box center [241, 108] width 33 height 11
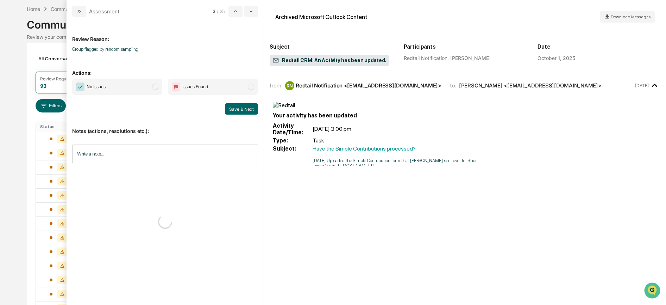
click at [120, 87] on span "No Issues" at bounding box center [117, 87] width 90 height 16
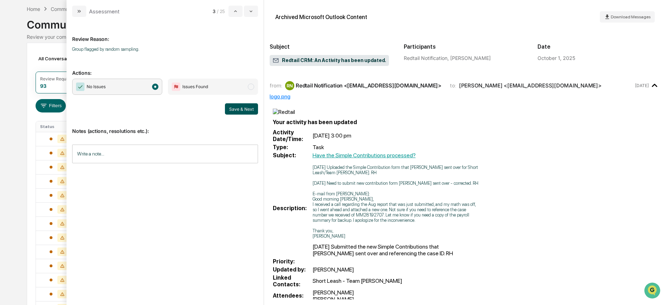
click at [241, 106] on button "Save & Next" at bounding box center [241, 108] width 33 height 11
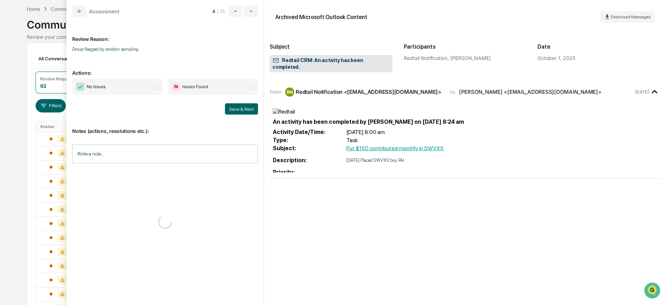
drag, startPoint x: 126, startPoint y: 86, endPoint x: 184, endPoint y: 92, distance: 58.4
click at [129, 85] on span "No Issues" at bounding box center [117, 87] width 90 height 16
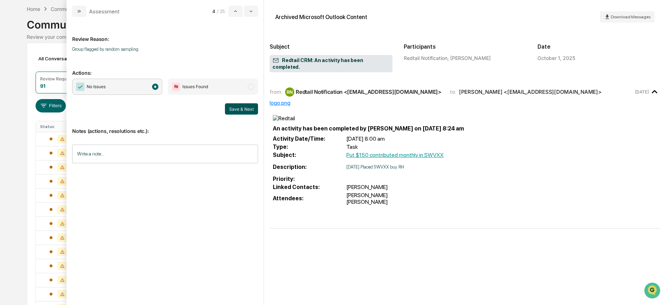
click at [236, 106] on button "Save & Next" at bounding box center [241, 108] width 33 height 11
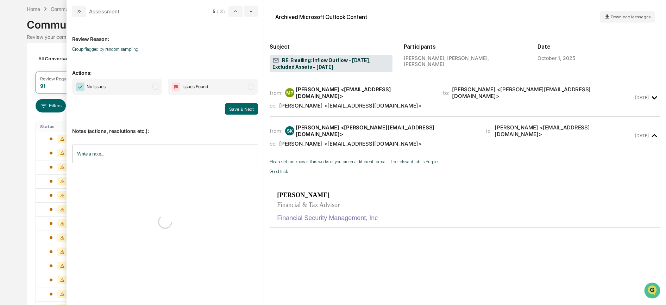
click at [151, 88] on span "No Issues" at bounding box center [117, 87] width 90 height 16
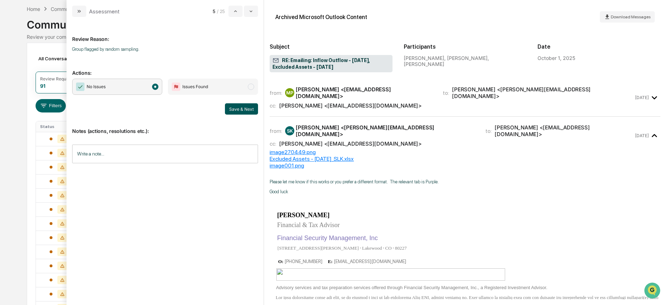
click at [237, 110] on button "Save & Next" at bounding box center [241, 108] width 33 height 11
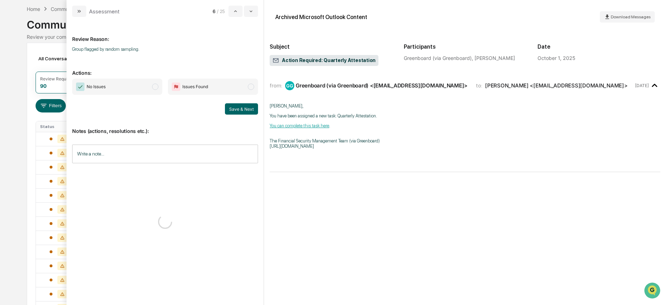
drag, startPoint x: 149, startPoint y: 97, endPoint x: 171, endPoint y: 99, distance: 21.6
click at [144, 90] on span "No Issues" at bounding box center [117, 87] width 90 height 16
click at [241, 108] on button "Save & Next" at bounding box center [241, 108] width 33 height 11
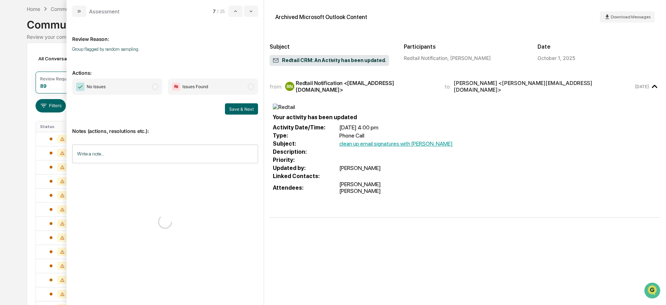
click at [126, 88] on span "No Issues" at bounding box center [117, 87] width 90 height 16
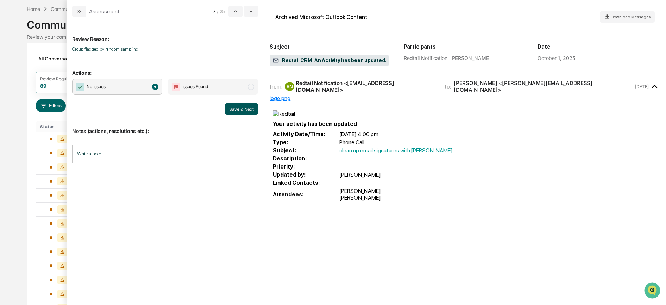
click at [241, 105] on button "Save & Next" at bounding box center [241, 108] width 33 height 11
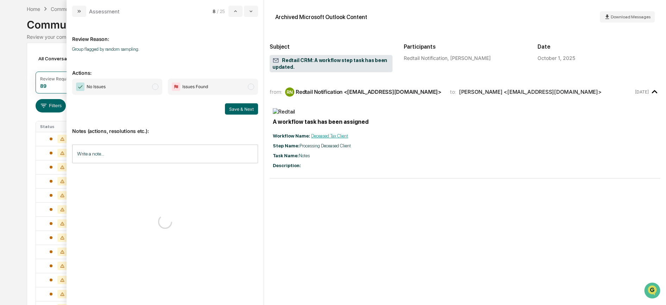
drag, startPoint x: 148, startPoint y: 88, endPoint x: 188, endPoint y: 100, distance: 42.5
click at [148, 88] on span "No Issues" at bounding box center [117, 87] width 90 height 16
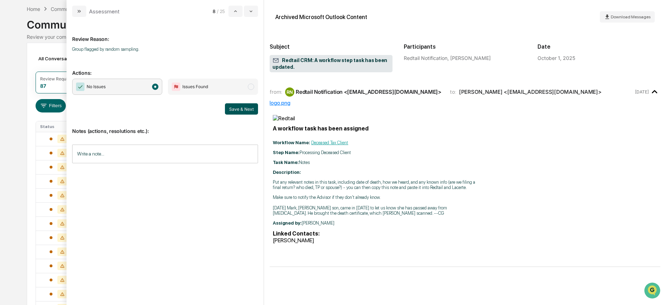
click at [239, 110] on button "Save & Next" at bounding box center [241, 108] width 33 height 11
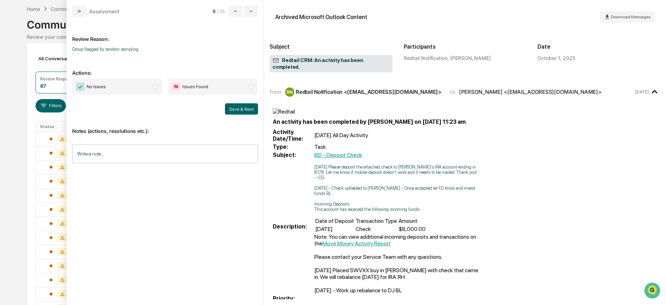
drag, startPoint x: 147, startPoint y: 82, endPoint x: 197, endPoint y: 98, distance: 52.7
click at [147, 82] on span "No Issues" at bounding box center [117, 87] width 90 height 16
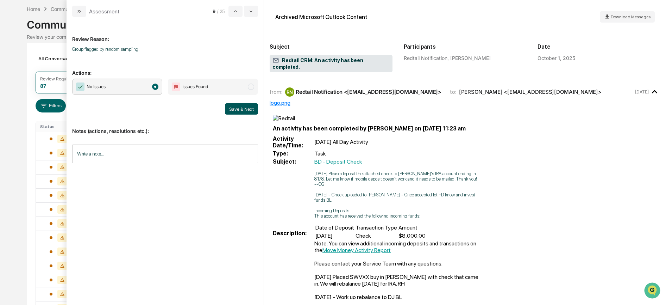
click at [232, 106] on button "Save & Next" at bounding box center [241, 108] width 33 height 11
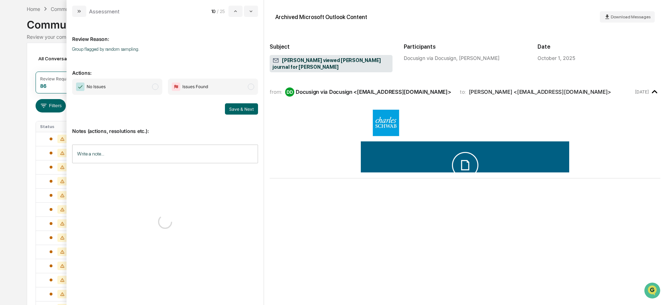
drag, startPoint x: 129, startPoint y: 90, endPoint x: 166, endPoint y: 101, distance: 38.8
click at [130, 89] on span "No Issues" at bounding box center [117, 87] width 90 height 16
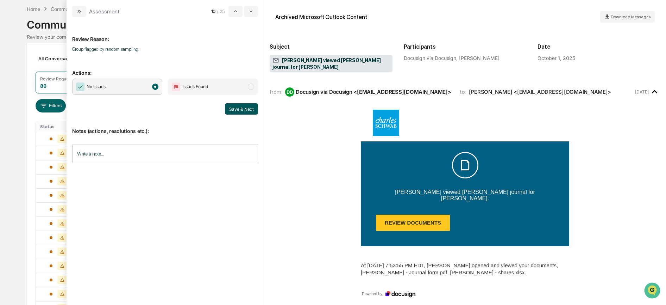
click at [241, 108] on button "Save & Next" at bounding box center [241, 108] width 33 height 11
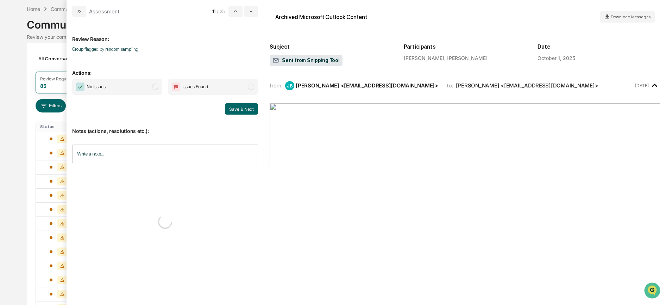
drag, startPoint x: 146, startPoint y: 89, endPoint x: 150, endPoint y: 91, distance: 3.8
click at [143, 88] on span "No Issues" at bounding box center [117, 87] width 90 height 16
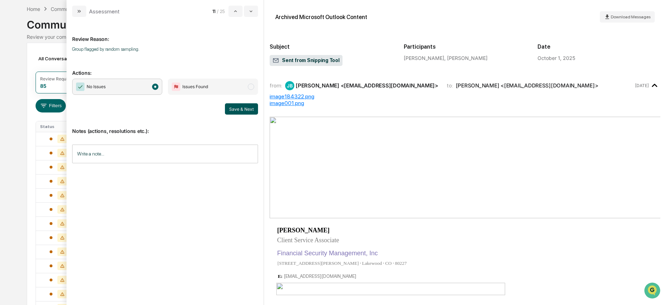
click at [246, 107] on button "Save & Next" at bounding box center [241, 108] width 33 height 11
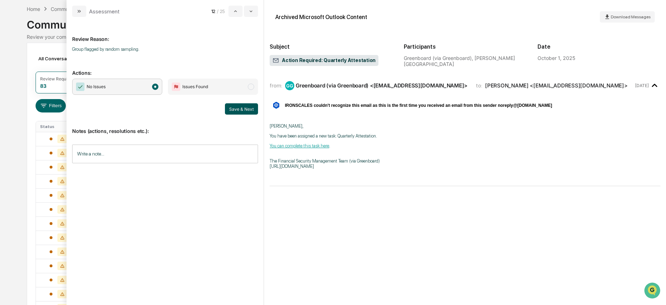
click at [237, 107] on button "Save & Next" at bounding box center [241, 108] width 33 height 11
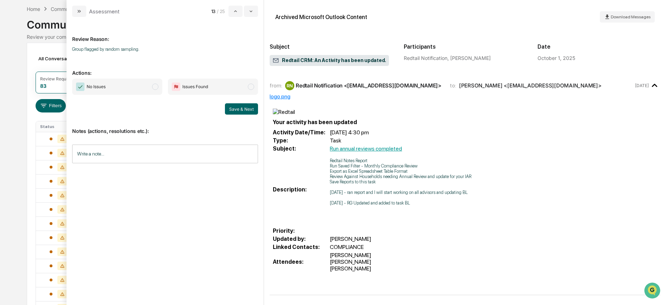
click at [150, 90] on span "No Issues" at bounding box center [117, 87] width 90 height 16
click at [234, 108] on button "Save & Next" at bounding box center [241, 108] width 33 height 11
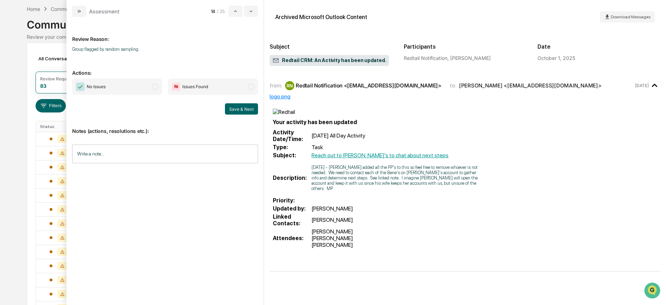
click at [140, 89] on span "No Issues" at bounding box center [117, 87] width 90 height 16
click at [234, 110] on button "Save & Next" at bounding box center [241, 108] width 33 height 11
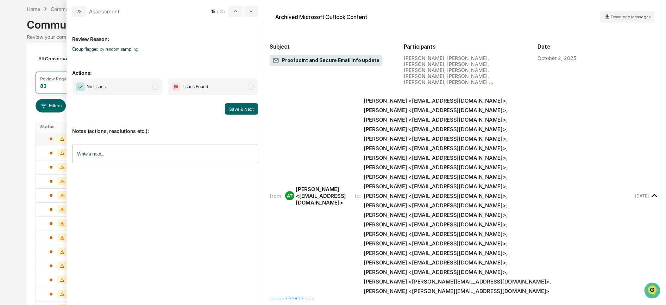
click at [63, 138] on icon at bounding box center [62, 139] width 10 height 8
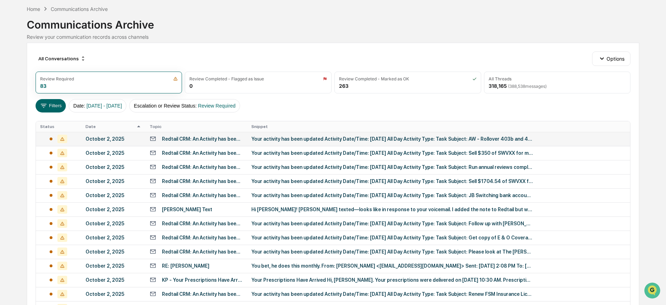
click at [58, 114] on div "All Conversations Options Review Required 83 Review Completed - Flagged as Issu…" at bounding box center [333, 284] width 613 height 482
click at [101, 141] on div "October 2, 2025" at bounding box center [114, 139] width 56 height 6
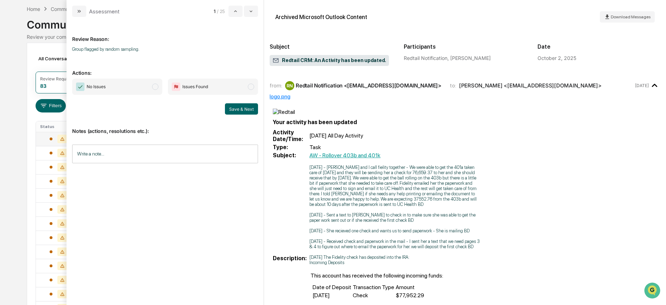
drag, startPoint x: 113, startPoint y: 83, endPoint x: 141, endPoint y: 100, distance: 32.3
click at [113, 83] on span "No Issues" at bounding box center [117, 87] width 90 height 16
click at [248, 109] on button "Save & Next" at bounding box center [241, 108] width 33 height 11
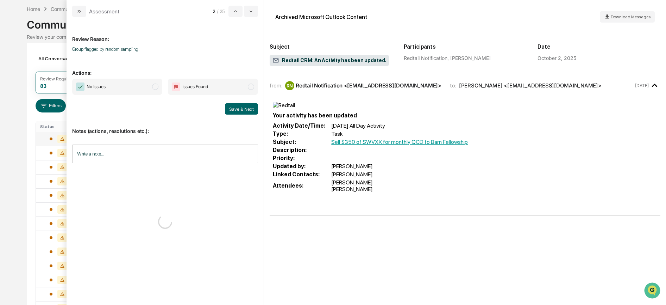
drag, startPoint x: 141, startPoint y: 83, endPoint x: 181, endPoint y: 95, distance: 41.7
click at [141, 83] on span "No Issues" at bounding box center [117, 87] width 90 height 16
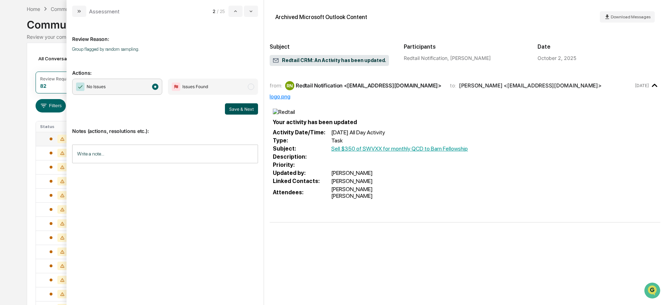
click at [255, 110] on button "Save & Next" at bounding box center [241, 108] width 33 height 11
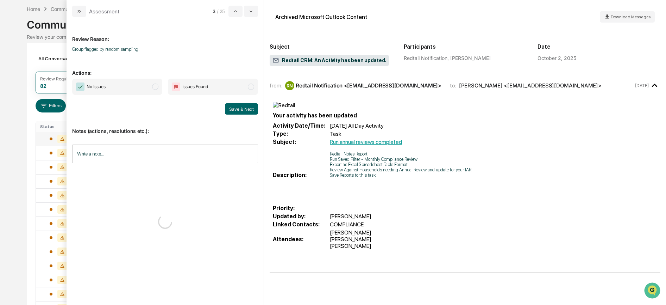
click at [150, 86] on span "No Issues" at bounding box center [117, 87] width 90 height 16
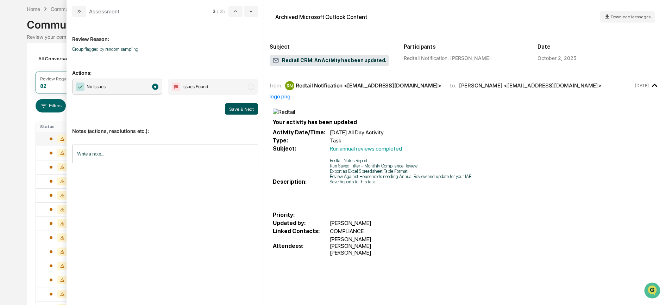
click at [236, 111] on button "Save & Next" at bounding box center [241, 108] width 33 height 11
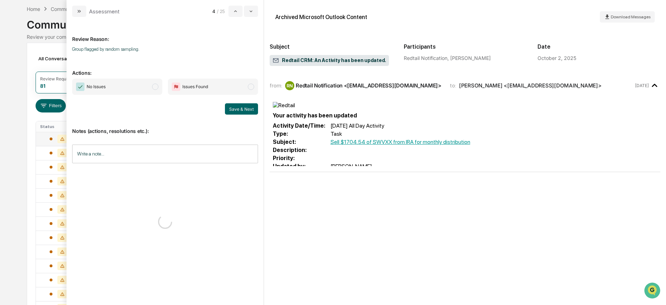
click at [142, 84] on span "No Issues" at bounding box center [117, 87] width 90 height 16
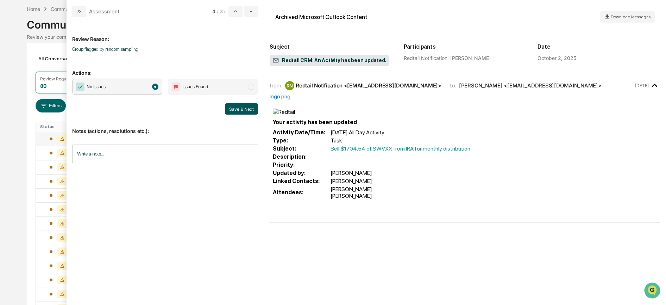
click at [230, 108] on button "Save & Next" at bounding box center [241, 108] width 33 height 11
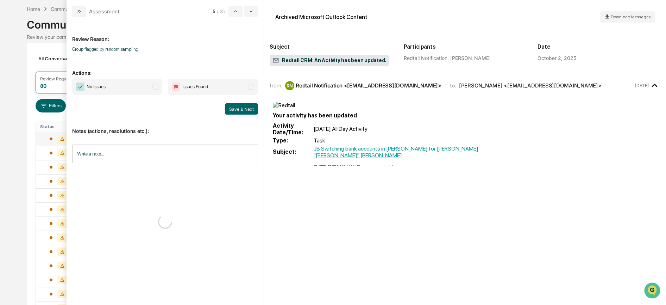
click at [143, 86] on span "No Issues" at bounding box center [117, 87] width 90 height 16
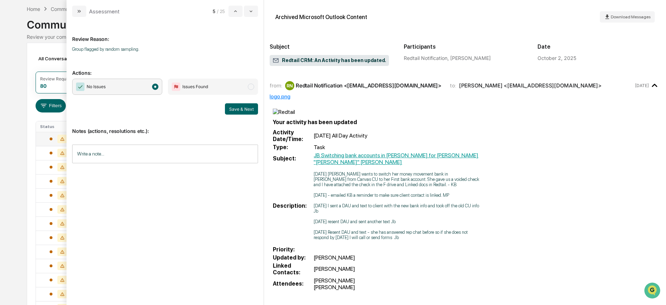
click at [228, 110] on button "Save & Next" at bounding box center [241, 108] width 33 height 11
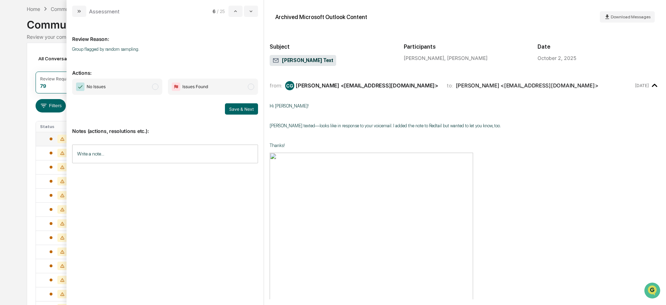
click at [134, 90] on span "No Issues" at bounding box center [117, 87] width 90 height 16
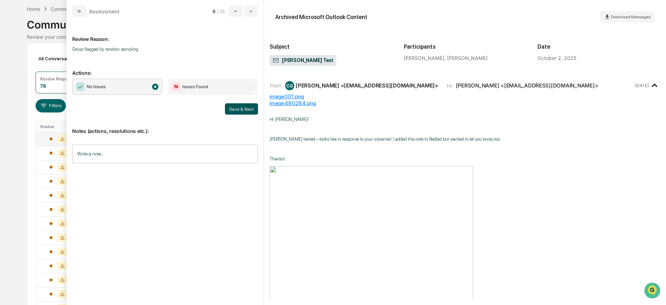
click at [240, 104] on button "Save & Next" at bounding box center [241, 108] width 33 height 11
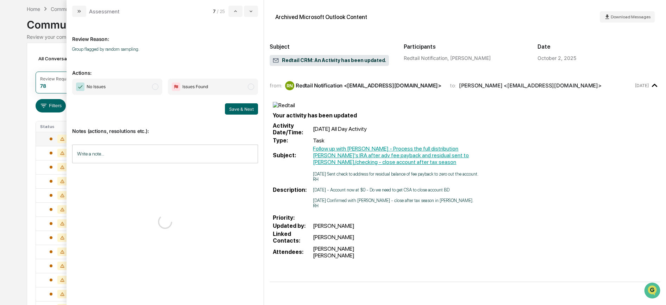
click at [147, 89] on span "No Issues" at bounding box center [117, 87] width 90 height 16
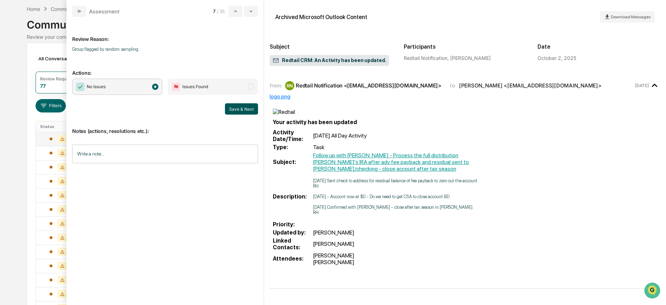
click at [236, 111] on button "Save & Next" at bounding box center [241, 108] width 33 height 11
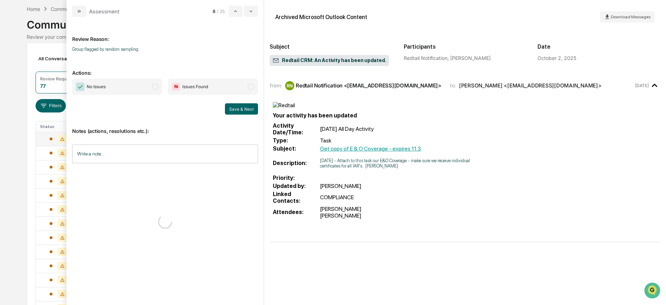
click at [147, 85] on span "No Issues" at bounding box center [117, 87] width 90 height 16
click at [251, 109] on button "Save & Next" at bounding box center [241, 108] width 33 height 11
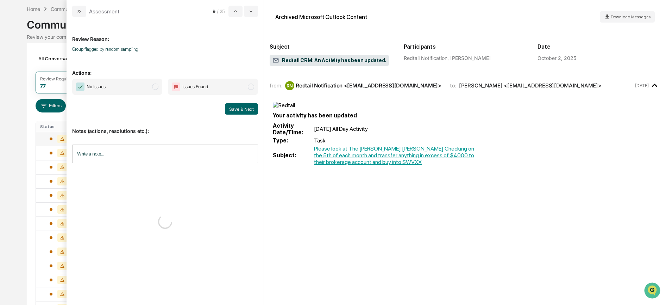
click at [148, 88] on span "No Issues" at bounding box center [117, 87] width 90 height 16
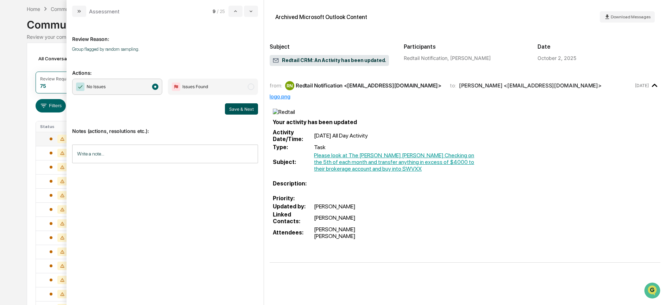
click at [233, 108] on button "Save & Next" at bounding box center [241, 108] width 33 height 11
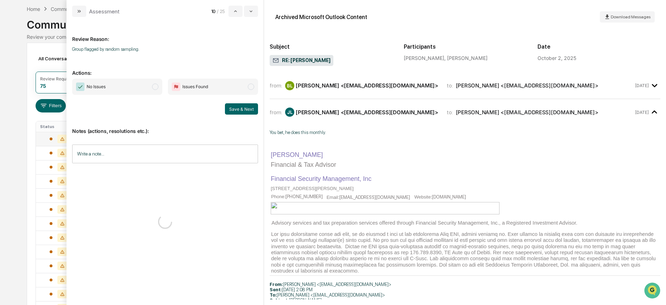
click at [148, 87] on span "No Issues" at bounding box center [117, 87] width 90 height 16
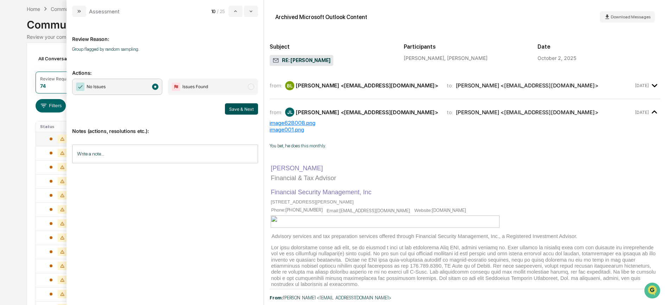
click at [238, 110] on button "Save & Next" at bounding box center [241, 108] width 33 height 11
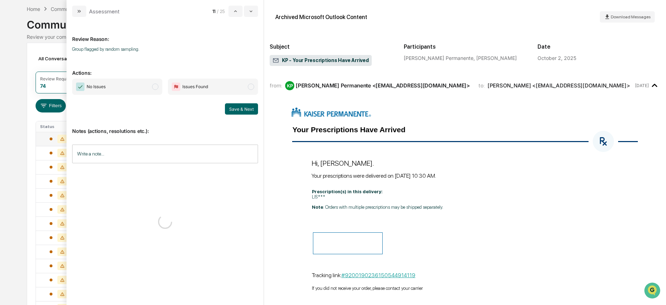
click at [143, 83] on span "No Issues" at bounding box center [117, 87] width 90 height 16
click at [240, 106] on button "Save & Next" at bounding box center [241, 108] width 33 height 11
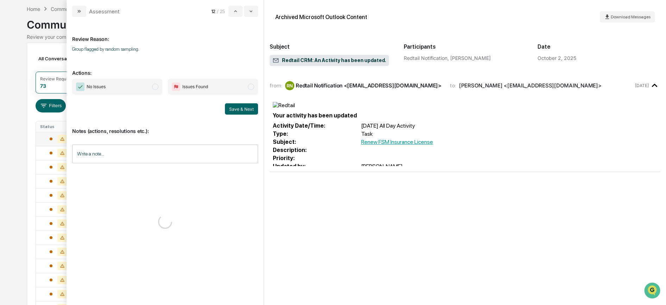
click at [133, 87] on span "No Issues" at bounding box center [117, 87] width 90 height 16
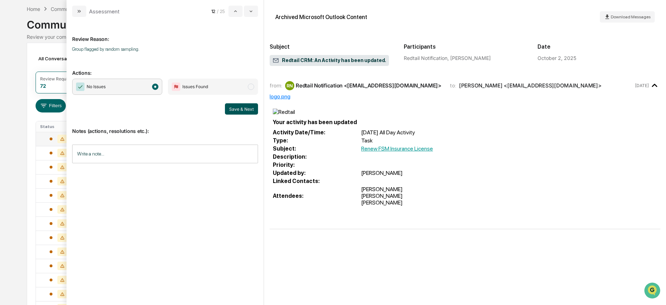
click at [229, 107] on button "Save & Next" at bounding box center [241, 108] width 33 height 11
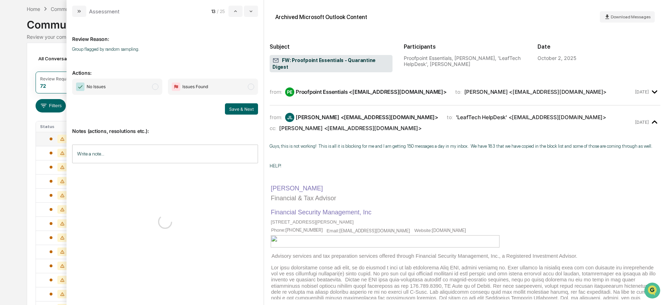
click at [142, 88] on span "No Issues" at bounding box center [117, 87] width 90 height 16
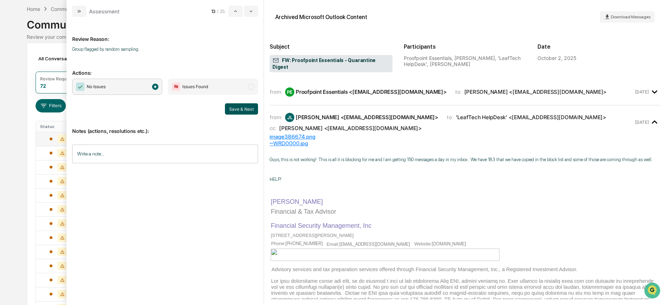
click at [245, 110] on button "Save & Next" at bounding box center [241, 108] width 33 height 11
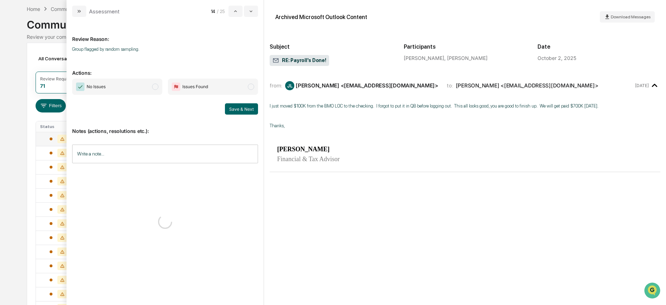
drag, startPoint x: 155, startPoint y: 87, endPoint x: 203, endPoint y: 100, distance: 49.5
click at [156, 87] on span "No Issues" at bounding box center [117, 87] width 90 height 16
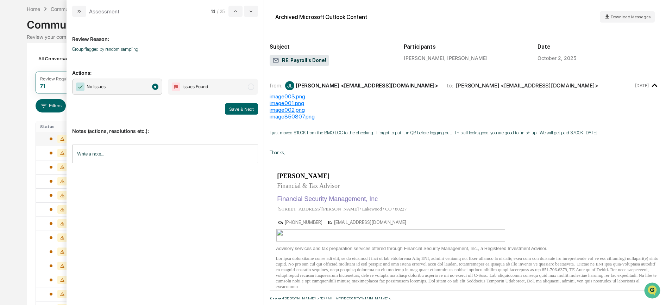
click at [243, 106] on button "Save & Next" at bounding box center [241, 108] width 33 height 11
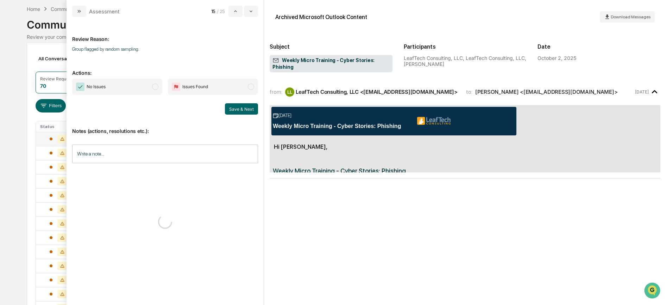
click at [138, 86] on span "No Issues" at bounding box center [117, 87] width 90 height 16
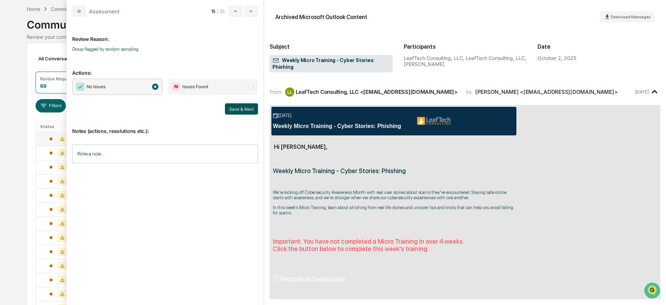
click at [248, 109] on button "Save & Next" at bounding box center [241, 108] width 33 height 11
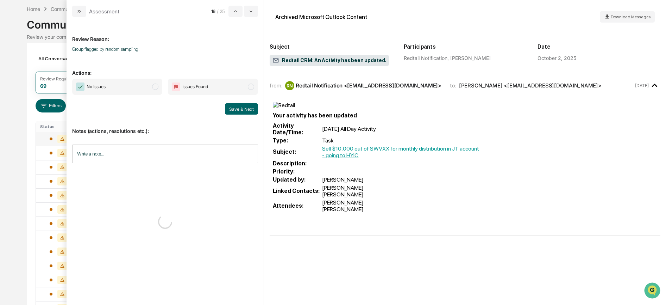
click at [156, 88] on span "modal" at bounding box center [155, 86] width 6 height 6
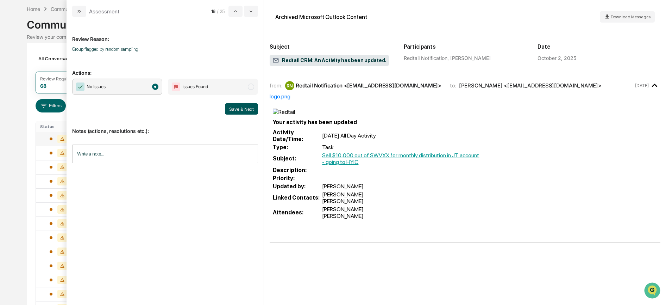
click at [231, 107] on button "Save & Next" at bounding box center [241, 108] width 33 height 11
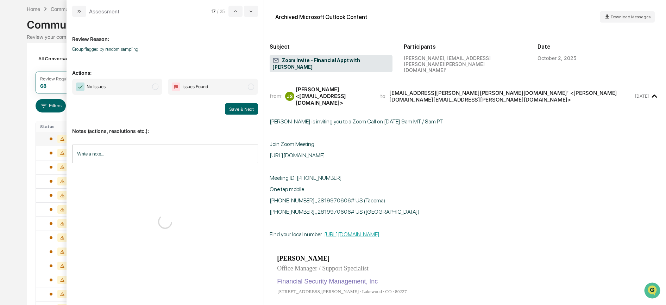
click at [151, 90] on span "No Issues" at bounding box center [117, 87] width 90 height 16
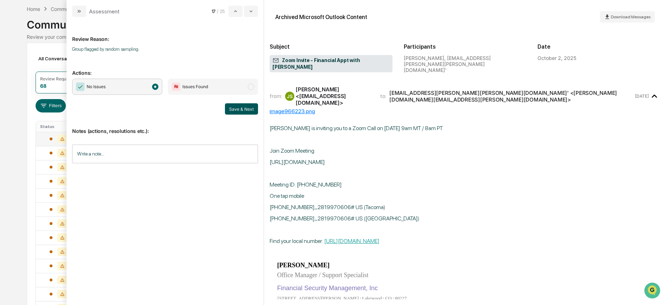
click at [238, 111] on button "Save & Next" at bounding box center [241, 108] width 33 height 11
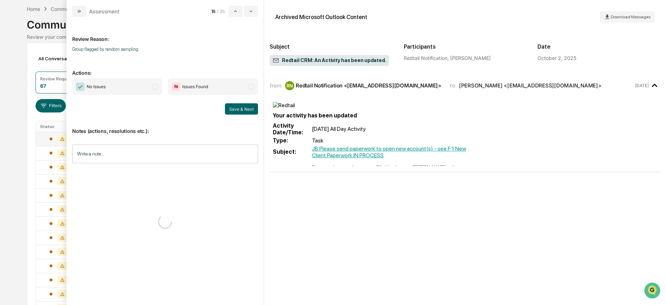
click at [153, 89] on span "No Issues" at bounding box center [117, 87] width 90 height 16
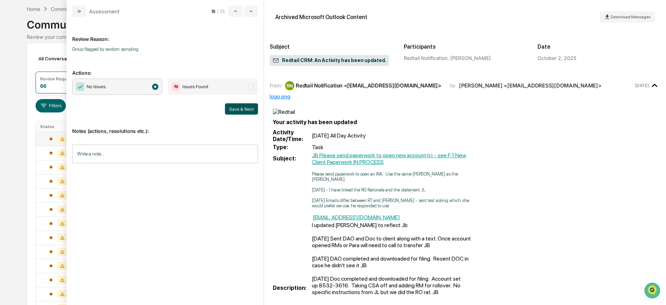
click at [240, 109] on button "Save & Next" at bounding box center [241, 108] width 33 height 11
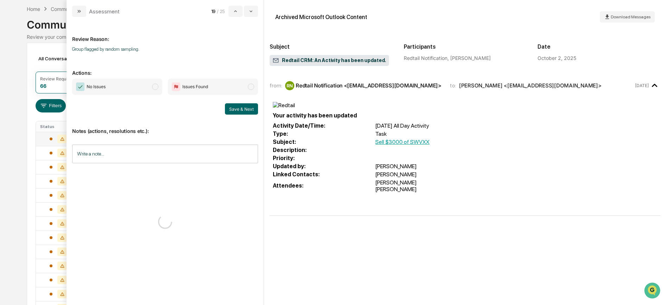
click at [126, 82] on span "No Issues" at bounding box center [117, 87] width 90 height 16
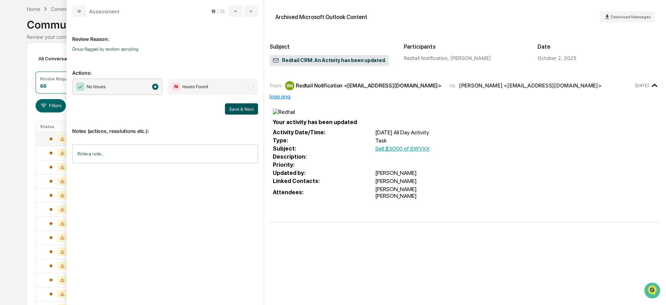
click at [233, 109] on button "Save & Next" at bounding box center [241, 108] width 33 height 11
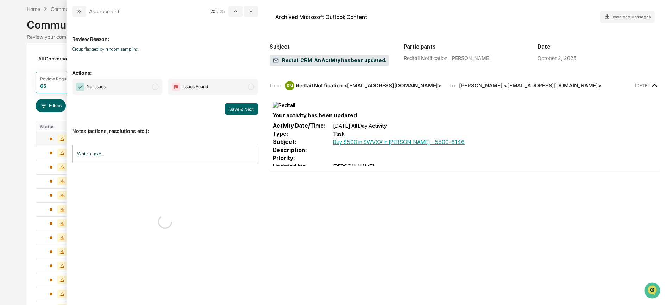
click at [147, 87] on span "No Issues" at bounding box center [117, 87] width 90 height 16
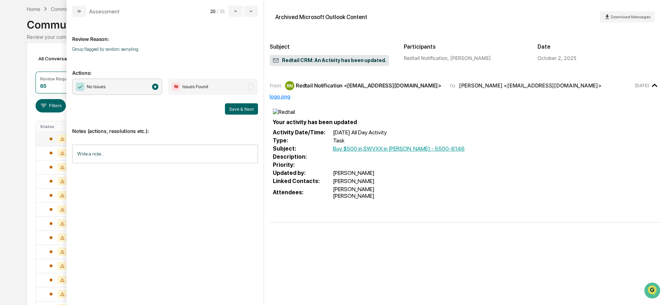
click at [232, 104] on button "Save & Next" at bounding box center [241, 108] width 33 height 11
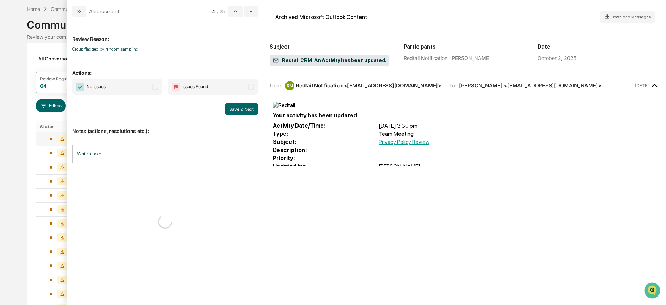
click at [135, 92] on span "No Issues" at bounding box center [117, 87] width 90 height 16
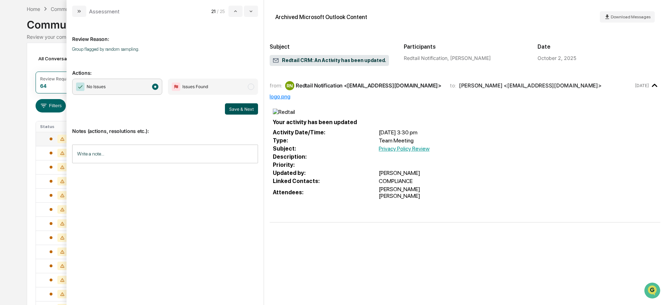
click at [234, 111] on button "Save & Next" at bounding box center [241, 108] width 33 height 11
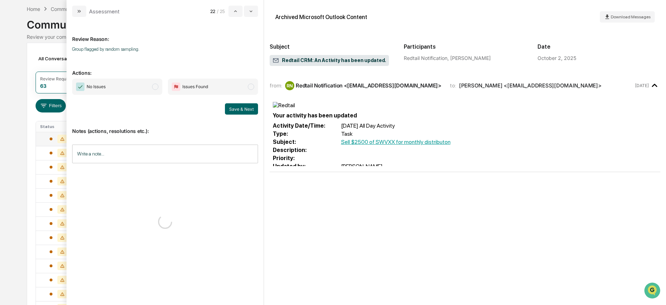
click at [142, 81] on span "No Issues" at bounding box center [117, 87] width 90 height 16
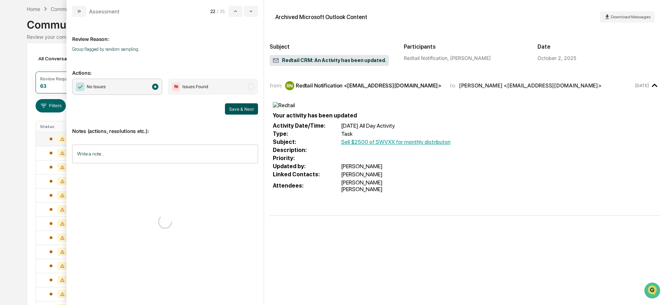
click at [236, 108] on button "Save & Next" at bounding box center [241, 108] width 33 height 11
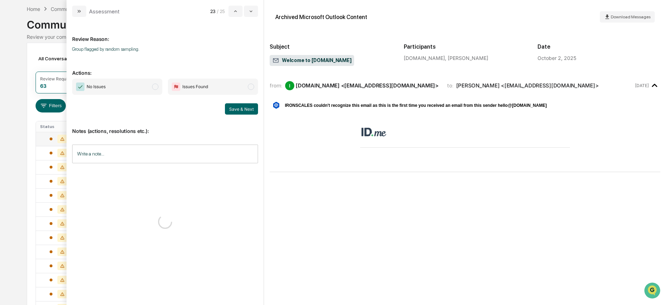
click at [155, 88] on span "modal" at bounding box center [155, 86] width 6 height 6
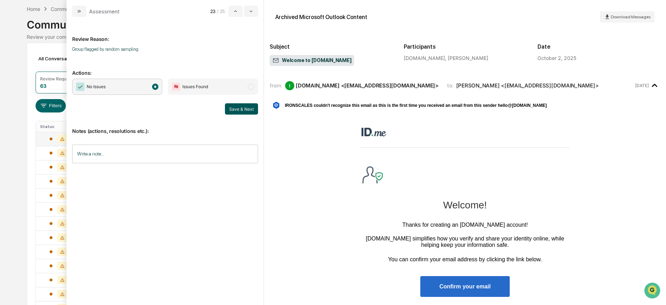
click at [248, 111] on button "Save & Next" at bounding box center [241, 108] width 33 height 11
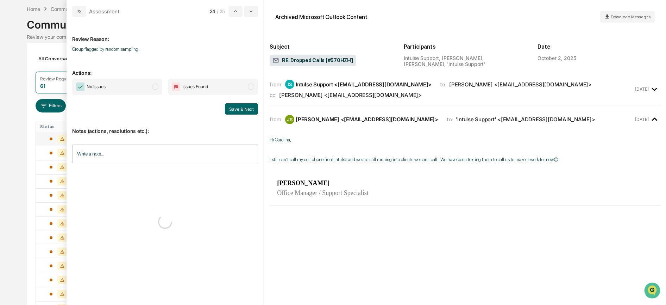
drag, startPoint x: 149, startPoint y: 88, endPoint x: 174, endPoint y: 88, distance: 25.4
click at [149, 88] on span "No Issues" at bounding box center [117, 87] width 90 height 16
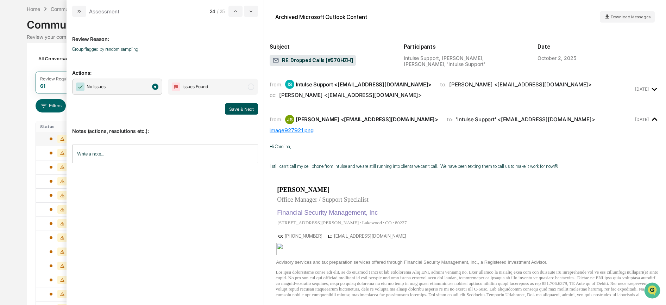
click at [231, 105] on button "Save & Next" at bounding box center [241, 108] width 33 height 11
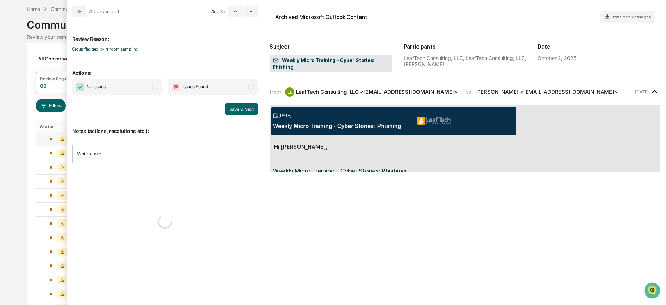
click at [137, 86] on span "No Issues" at bounding box center [117, 87] width 90 height 16
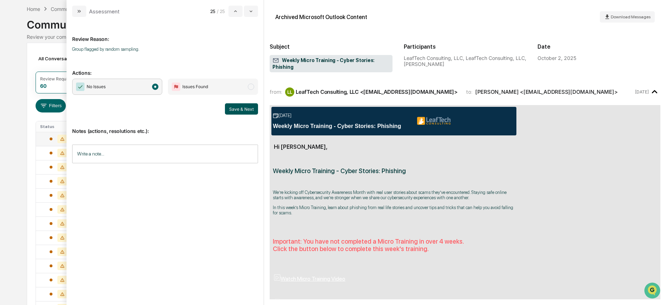
click at [242, 108] on button "Save & Next" at bounding box center [241, 108] width 33 height 11
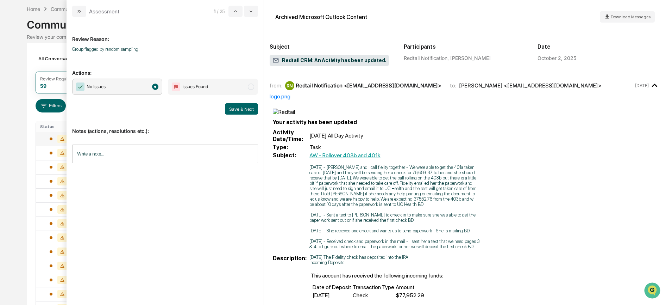
click at [147, 85] on span "No Issues" at bounding box center [117, 87] width 90 height 16
click at [261, 107] on div "Review Reason: Group flagged by random sampling. Actions: No Issues Issues Foun…" at bounding box center [165, 161] width 197 height 288
click at [237, 111] on button "Save & Next" at bounding box center [241, 108] width 33 height 11
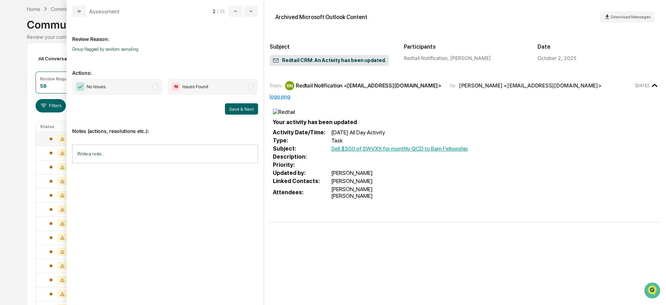
click at [47, 67] on div "All Conversations Options Review Required 58 Review Completed - Flagged as Issu…" at bounding box center [333, 284] width 613 height 482
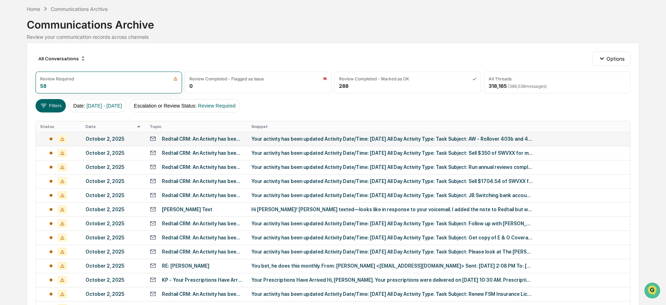
click at [107, 134] on td "October 2, 2025" at bounding box center [113, 139] width 64 height 14
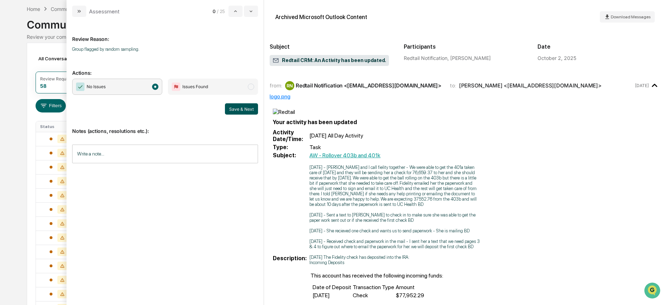
click at [240, 106] on button "Save & Next" at bounding box center [241, 108] width 33 height 11
click at [142, 92] on span "No Issues" at bounding box center [117, 87] width 90 height 16
click at [235, 107] on button "Save & Next" at bounding box center [241, 108] width 33 height 11
click at [59, 148] on td at bounding box center [58, 153] width 45 height 14
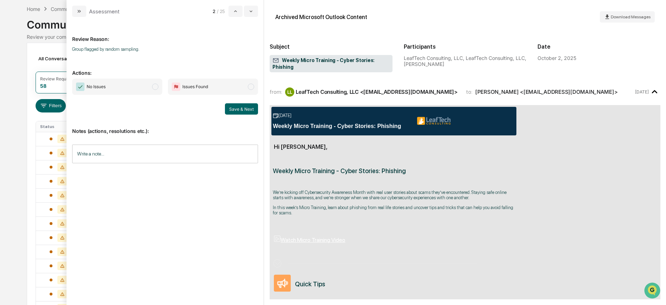
click at [147, 88] on span "No Issues" at bounding box center [117, 87] width 90 height 16
click at [248, 107] on button "Save & Next" at bounding box center [241, 108] width 33 height 11
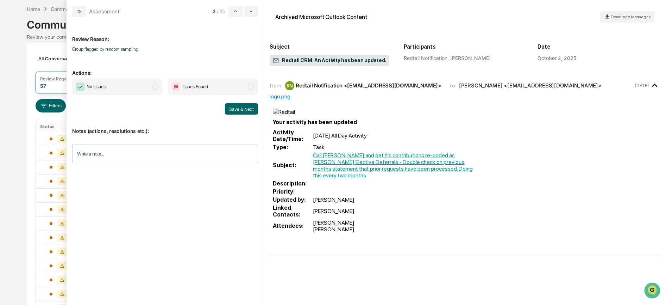
click at [144, 83] on span "No Issues" at bounding box center [117, 87] width 90 height 16
click at [249, 114] on button "Save & Next" at bounding box center [241, 108] width 33 height 11
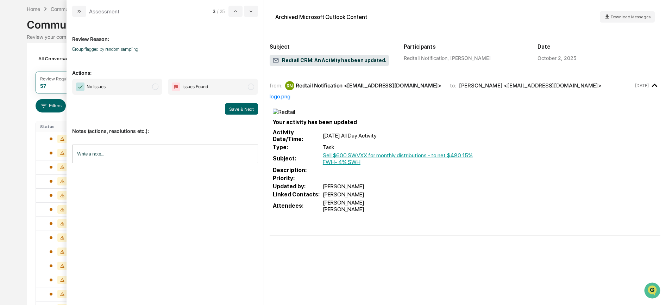
click at [149, 86] on span "No Issues" at bounding box center [117, 87] width 90 height 16
click at [240, 110] on button "Save & Next" at bounding box center [241, 108] width 33 height 11
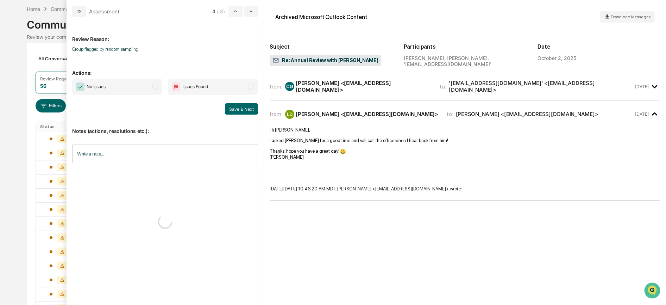
click at [155, 88] on span "modal" at bounding box center [155, 86] width 6 height 6
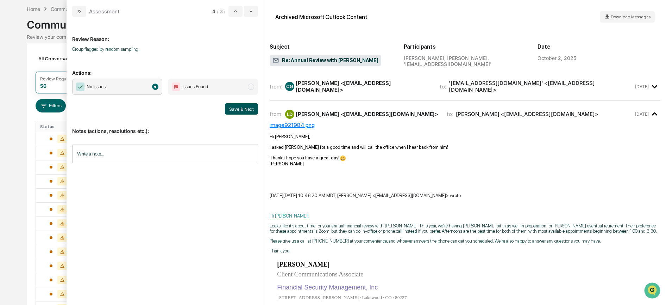
click at [241, 107] on button "Save & Next" at bounding box center [241, 108] width 33 height 11
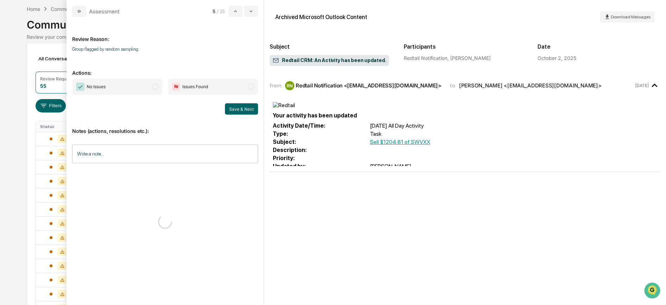
click at [146, 85] on span "No Issues" at bounding box center [117, 87] width 90 height 16
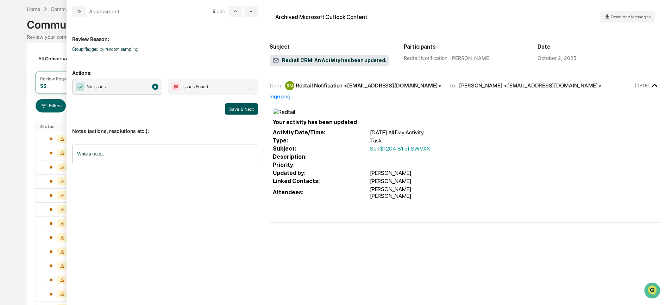
click at [241, 105] on button "Save & Next" at bounding box center [241, 108] width 33 height 11
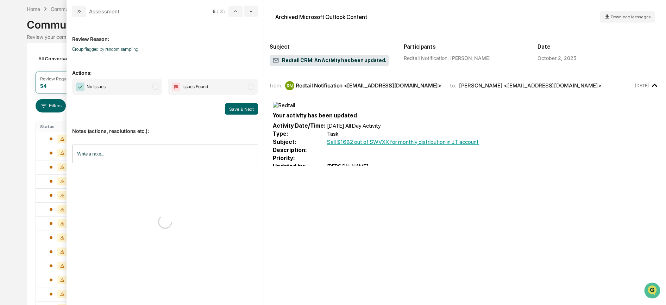
click at [138, 81] on span "No Issues" at bounding box center [117, 87] width 90 height 16
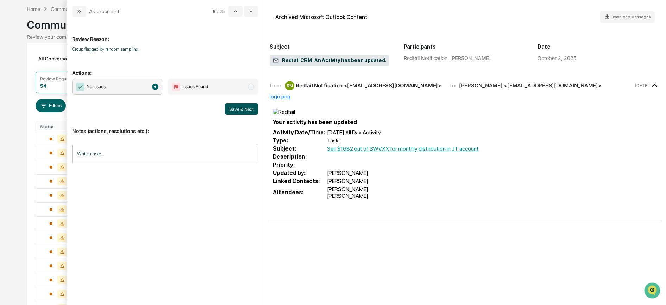
click at [240, 104] on button "Save & Next" at bounding box center [241, 108] width 33 height 11
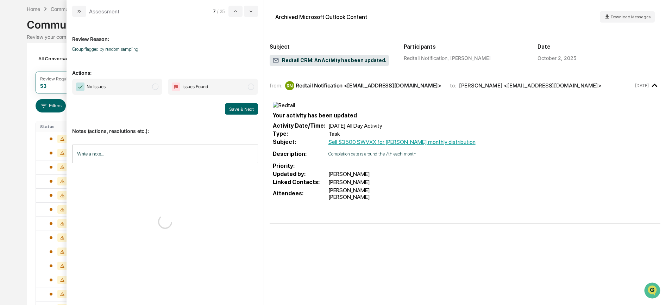
drag, startPoint x: 148, startPoint y: 87, endPoint x: 151, endPoint y: 89, distance: 3.6
click at [148, 87] on span "No Issues" at bounding box center [117, 87] width 90 height 16
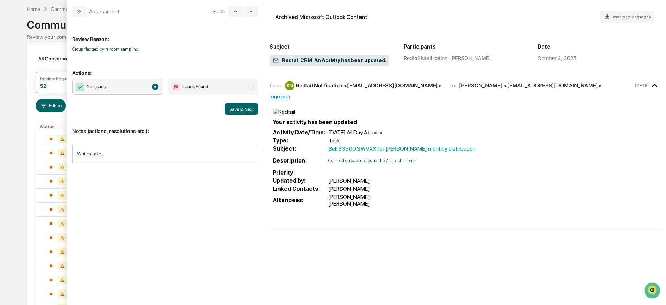
click at [242, 104] on button "Save & Next" at bounding box center [241, 108] width 33 height 11
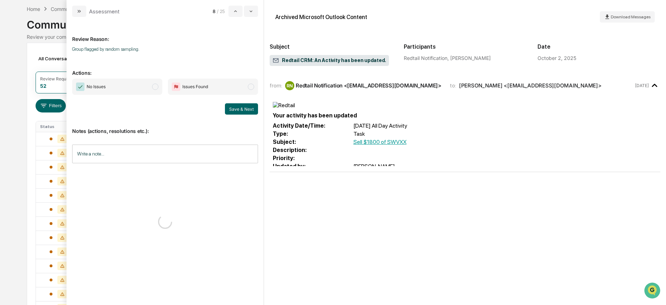
drag, startPoint x: 157, startPoint y: 85, endPoint x: 170, endPoint y: 89, distance: 13.0
click at [158, 83] on span "No Issues" at bounding box center [117, 87] width 90 height 16
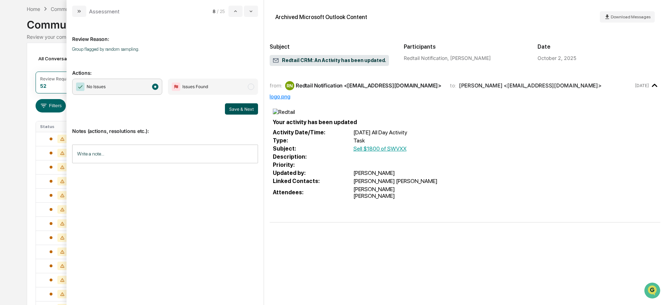
click at [235, 108] on button "Save & Next" at bounding box center [241, 108] width 33 height 11
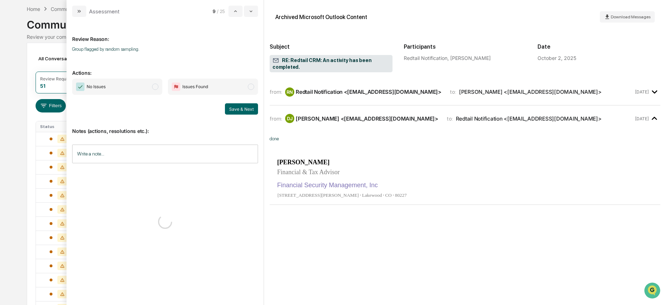
click at [132, 89] on span "No Issues" at bounding box center [117, 87] width 90 height 16
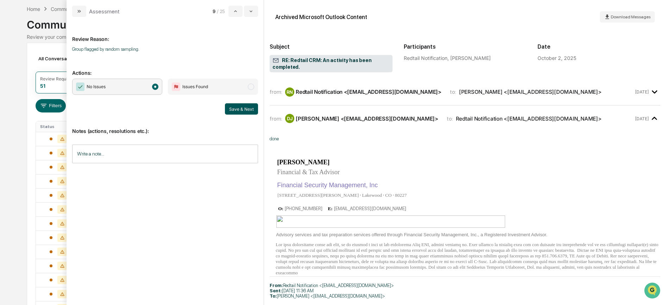
click at [234, 106] on button "Save & Next" at bounding box center [241, 108] width 33 height 11
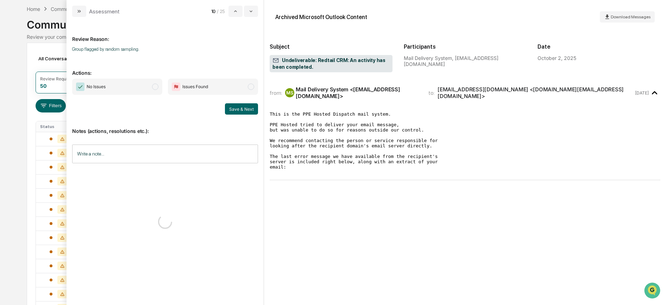
click at [147, 84] on span "No Issues" at bounding box center [117, 87] width 90 height 16
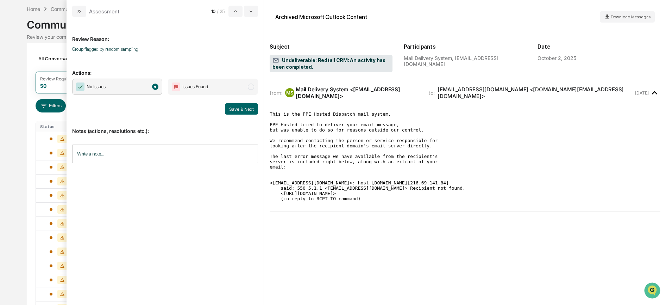
click at [241, 111] on button "Save & Next" at bounding box center [241, 108] width 33 height 11
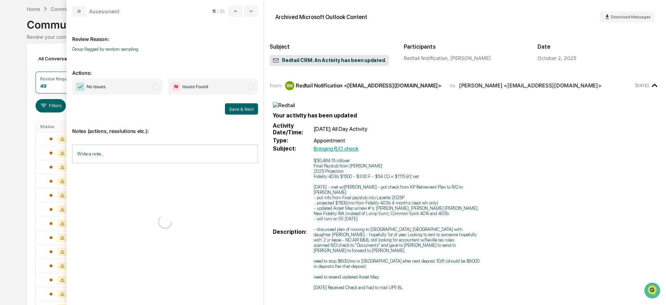
click at [127, 86] on span "No Issues" at bounding box center [117, 87] width 90 height 16
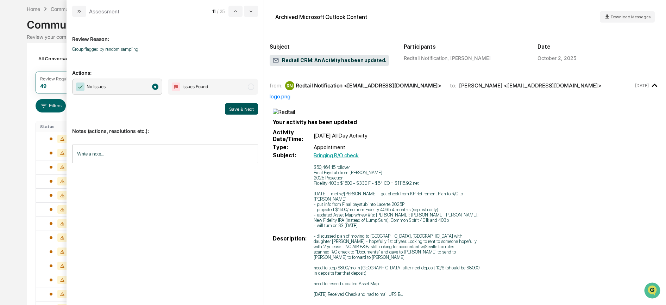
click at [234, 106] on button "Save & Next" at bounding box center [241, 108] width 33 height 11
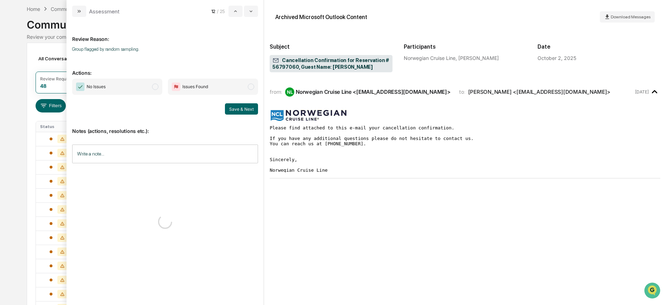
drag, startPoint x: 141, startPoint y: 89, endPoint x: 153, endPoint y: 92, distance: 12.6
click at [142, 88] on span "No Issues" at bounding box center [117, 87] width 90 height 16
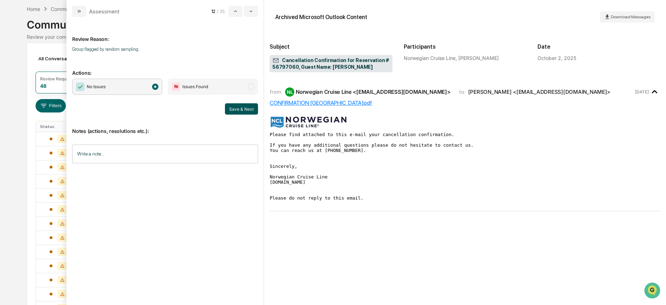
click at [239, 108] on button "Save & Next" at bounding box center [241, 108] width 33 height 11
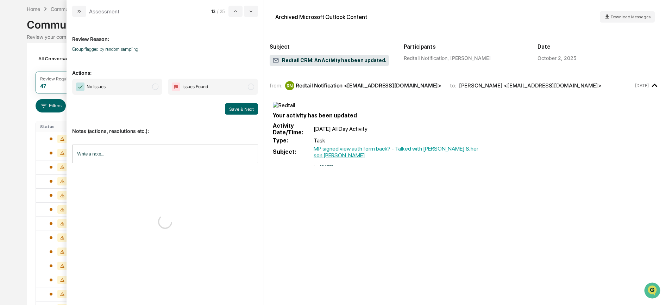
drag, startPoint x: 151, startPoint y: 89, endPoint x: 178, endPoint y: 94, distance: 26.4
click at [152, 89] on span "No Issues" at bounding box center [117, 87] width 90 height 16
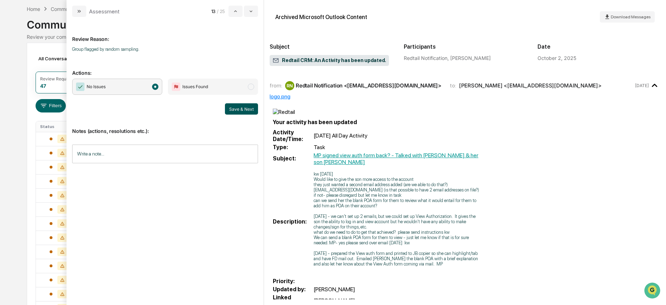
click at [243, 108] on button "Save & Next" at bounding box center [241, 108] width 33 height 11
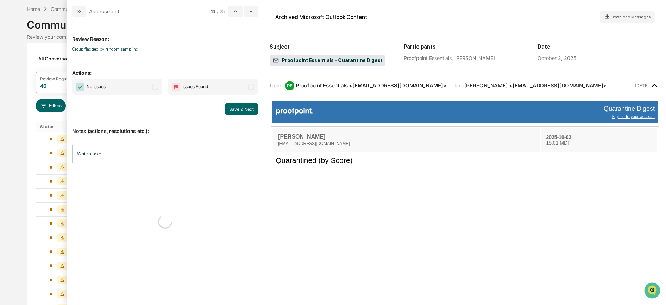
click at [137, 88] on span "No Issues" at bounding box center [117, 87] width 90 height 16
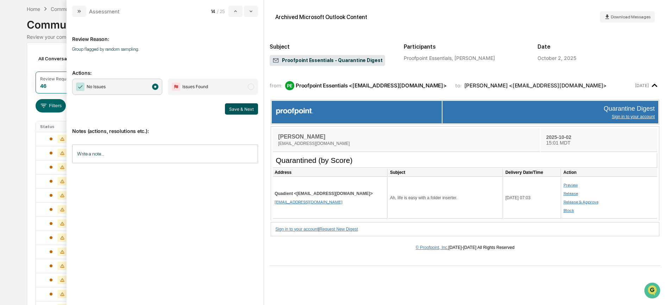
click at [237, 108] on button "Save & Next" at bounding box center [241, 108] width 33 height 11
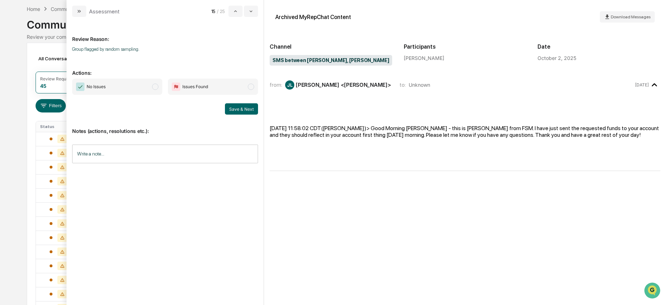
click at [155, 85] on span "modal" at bounding box center [155, 86] width 6 height 6
click at [234, 108] on button "Save & Next" at bounding box center [241, 108] width 33 height 11
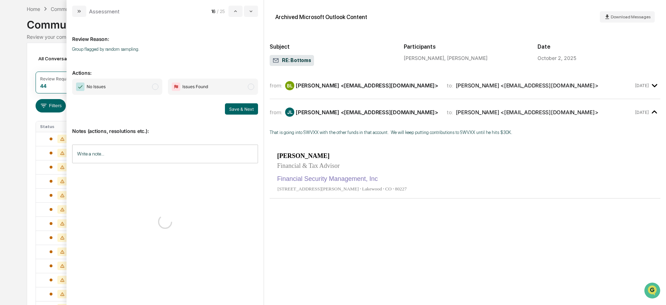
click at [126, 88] on span "No Issues" at bounding box center [117, 87] width 90 height 16
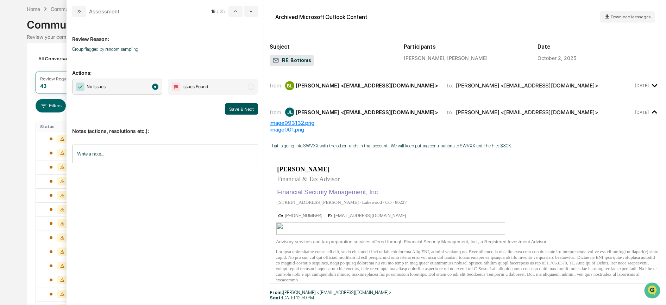
click at [239, 104] on button "Save & Next" at bounding box center [241, 108] width 33 height 11
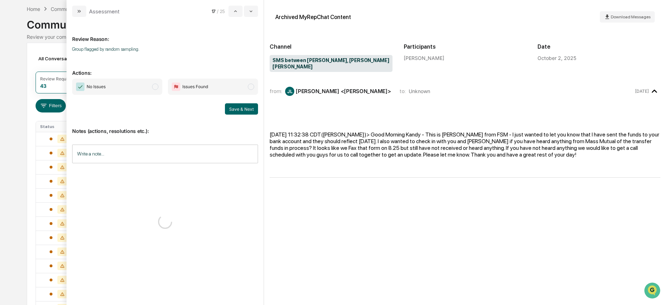
click at [151, 87] on span "No Issues" at bounding box center [117, 87] width 90 height 16
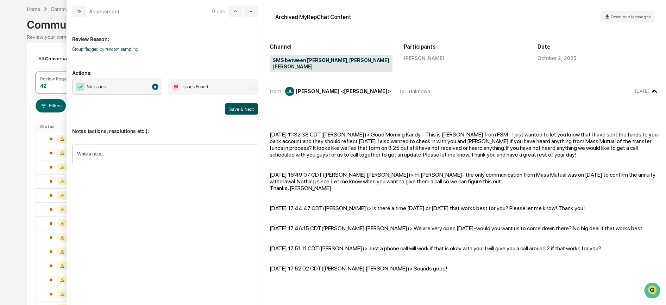
click at [234, 105] on button "Save & Next" at bounding box center [241, 108] width 33 height 11
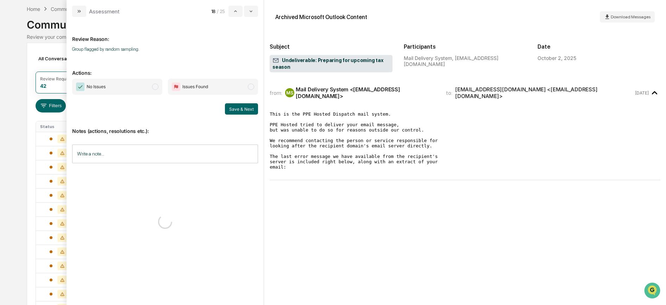
click at [137, 87] on span "No Issues" at bounding box center [117, 87] width 90 height 16
click at [243, 110] on button "Save & Next" at bounding box center [241, 108] width 33 height 11
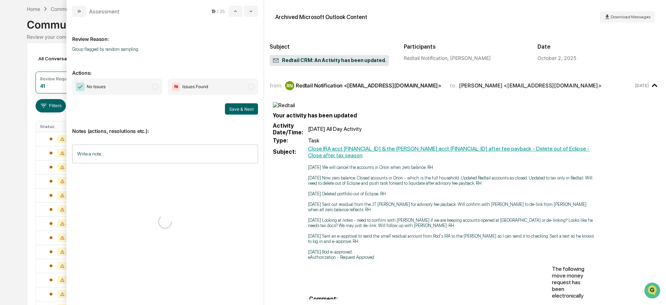
click at [137, 87] on span "No Issues" at bounding box center [117, 87] width 90 height 16
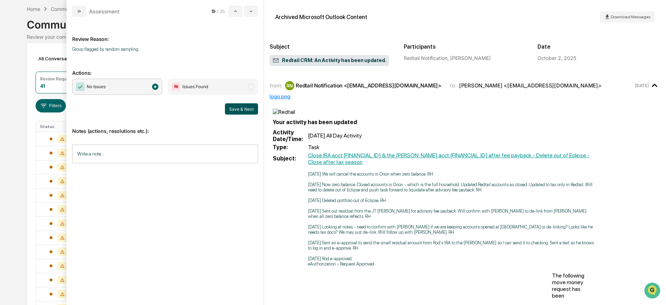
click at [237, 108] on button "Save & Next" at bounding box center [241, 108] width 33 height 11
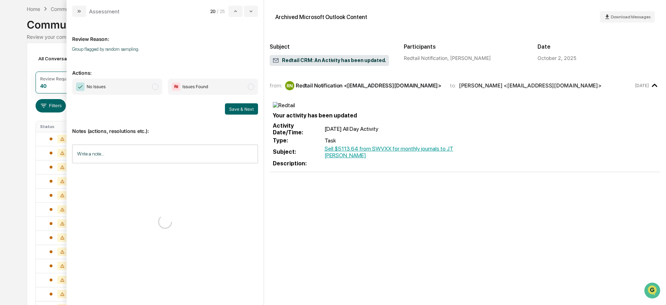
click at [147, 88] on span "No Issues" at bounding box center [117, 87] width 90 height 16
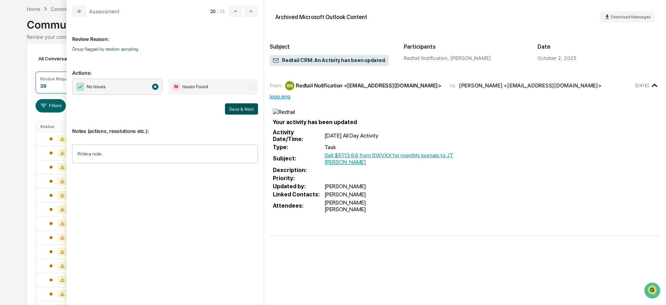
click at [241, 110] on button "Save & Next" at bounding box center [241, 108] width 33 height 11
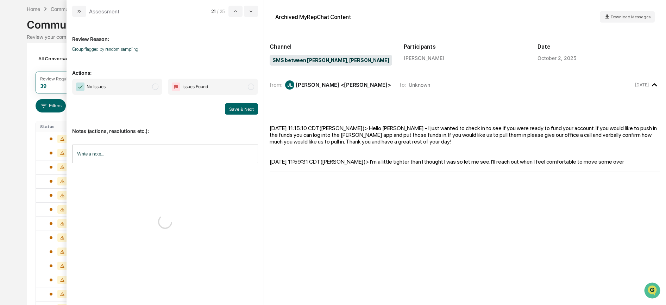
click at [157, 87] on span "modal" at bounding box center [155, 86] width 6 height 6
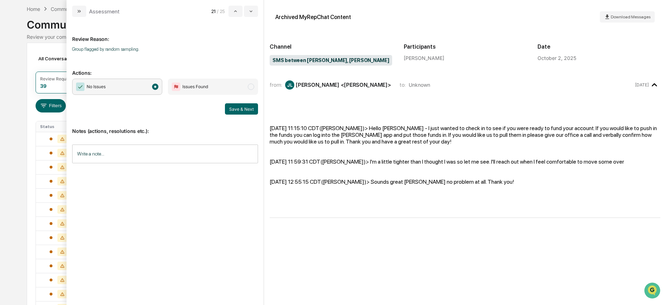
click at [243, 106] on button "Save & Next" at bounding box center [241, 108] width 33 height 11
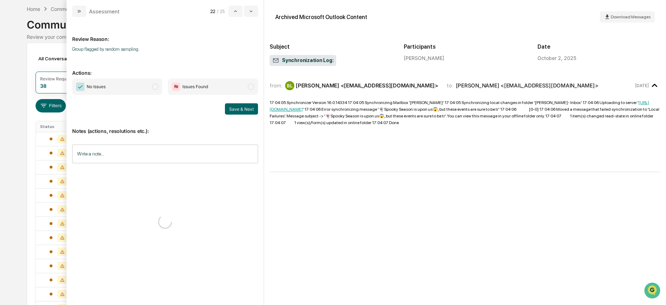
click at [140, 90] on span "No Issues" at bounding box center [117, 87] width 90 height 16
click at [231, 108] on button "Save & Next" at bounding box center [241, 108] width 33 height 11
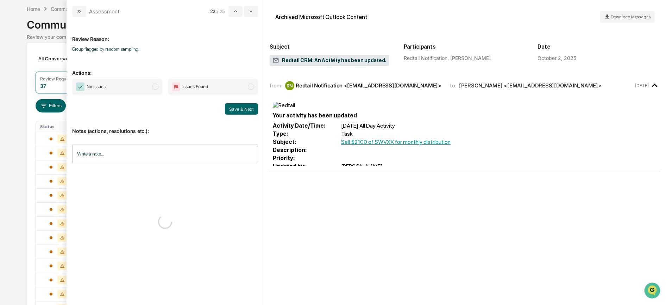
click at [152, 87] on span "modal" at bounding box center [155, 86] width 6 height 6
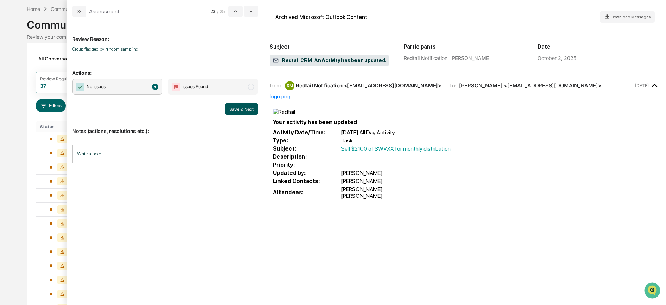
click at [237, 105] on button "Save & Next" at bounding box center [241, 108] width 33 height 11
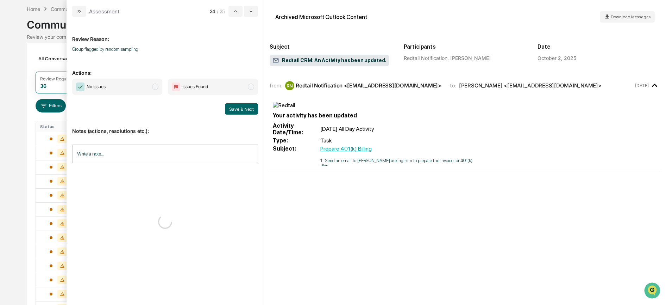
click at [146, 88] on span "No Issues" at bounding box center [117, 87] width 90 height 16
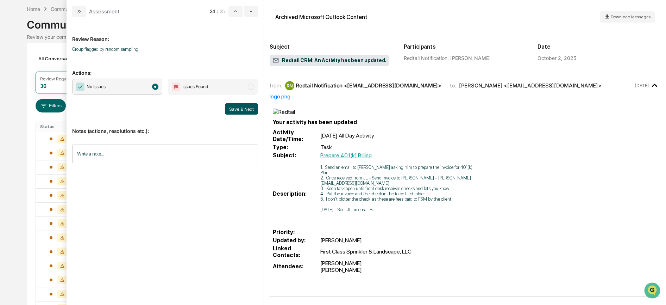
click at [237, 107] on button "Save & Next" at bounding box center [241, 108] width 33 height 11
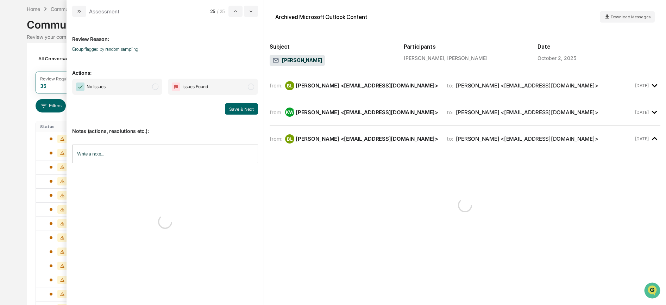
click at [129, 86] on span "No Issues" at bounding box center [117, 87] width 90 height 16
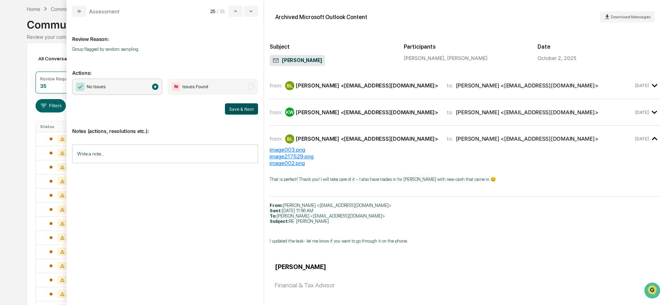
click at [237, 111] on button "Save & Next" at bounding box center [241, 108] width 33 height 11
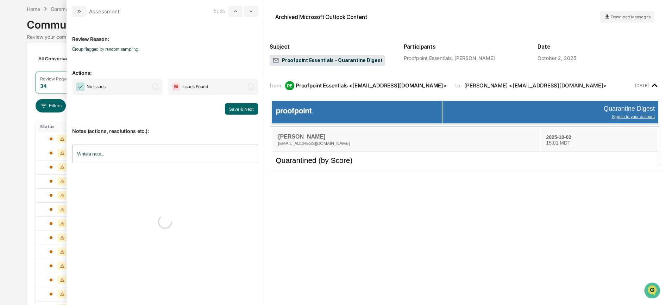
click at [133, 90] on span "No Issues" at bounding box center [117, 87] width 90 height 16
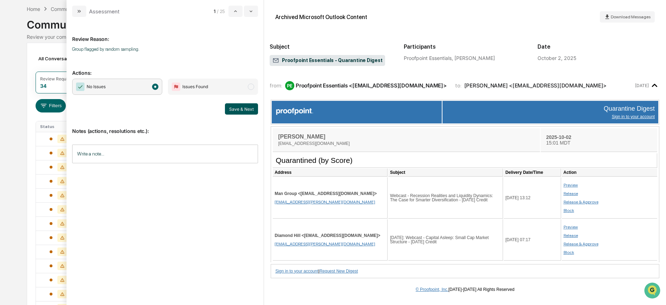
click at [238, 110] on button "Save & Next" at bounding box center [241, 108] width 33 height 11
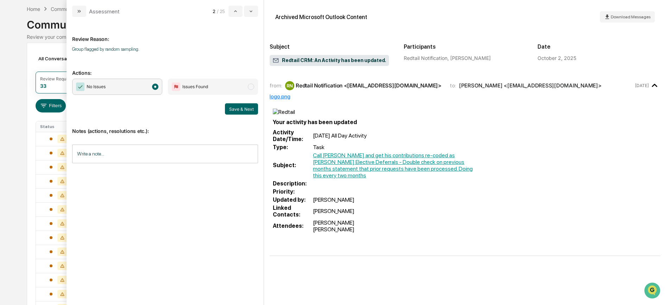
click at [137, 83] on span "No Issues" at bounding box center [117, 87] width 90 height 16
click at [234, 107] on button "Save & Next" at bounding box center [241, 108] width 33 height 11
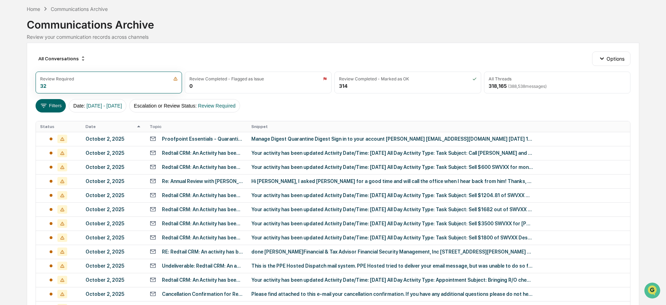
click at [62, 116] on div "All Conversations Options Review Required 32 Review Completed - Flagged as Issu…" at bounding box center [333, 284] width 613 height 482
click at [103, 150] on div "October 2, 2025" at bounding box center [114, 153] width 56 height 6
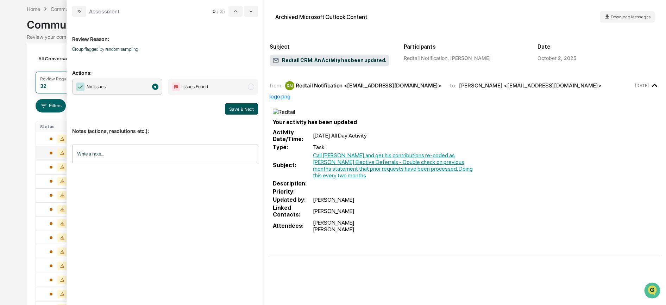
click at [236, 109] on button "Save & Next" at bounding box center [241, 108] width 33 height 11
click at [139, 87] on span "No Issues" at bounding box center [117, 87] width 90 height 16
click at [252, 107] on button "Save & Next" at bounding box center [241, 108] width 33 height 11
click at [63, 116] on div "All Conversations Options Review Required 32 Review Completed - Flagged as Issu…" at bounding box center [333, 284] width 613 height 482
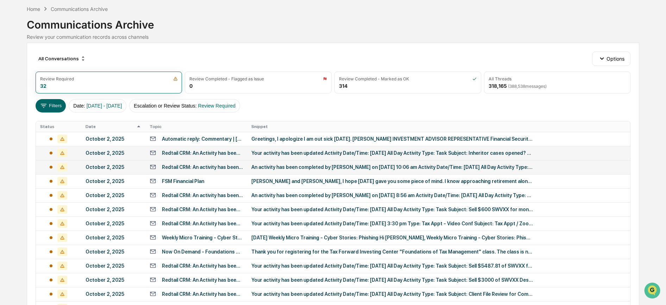
click at [86, 166] on div "October 2, 2025" at bounding box center [114, 167] width 56 height 6
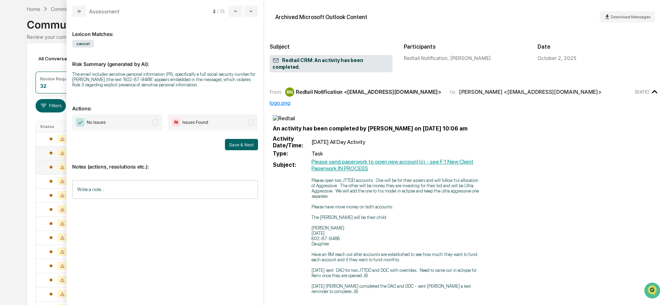
click at [104, 120] on span "No Issues" at bounding box center [96, 122] width 19 height 7
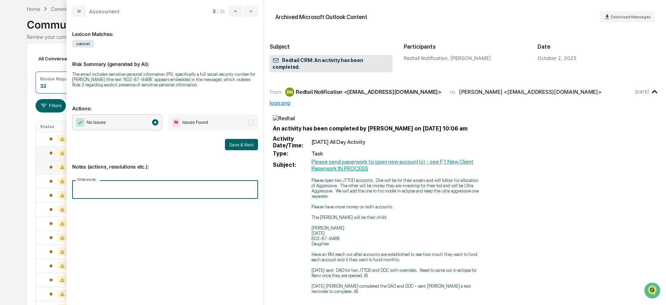
click at [98, 194] on input "Write a note..." at bounding box center [165, 189] width 186 height 19
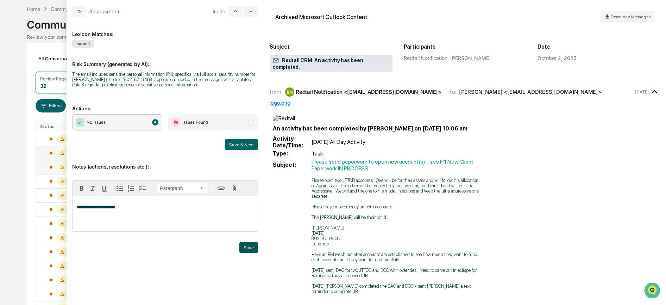
click at [244, 249] on button "Save" at bounding box center [249, 247] width 19 height 11
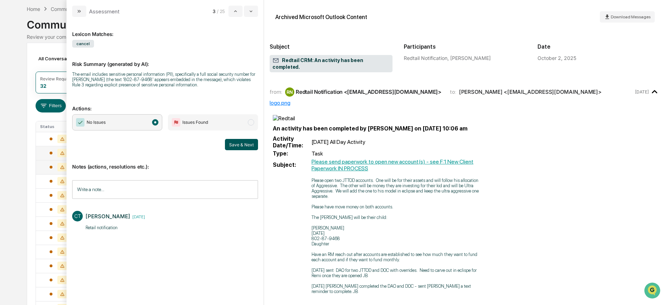
click at [235, 144] on button "Save & Next" at bounding box center [241, 144] width 33 height 11
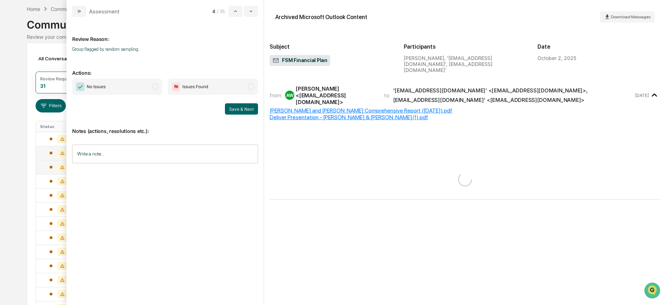
click at [142, 81] on span "No Issues" at bounding box center [117, 87] width 90 height 16
click at [237, 106] on button "Save & Next" at bounding box center [241, 108] width 33 height 11
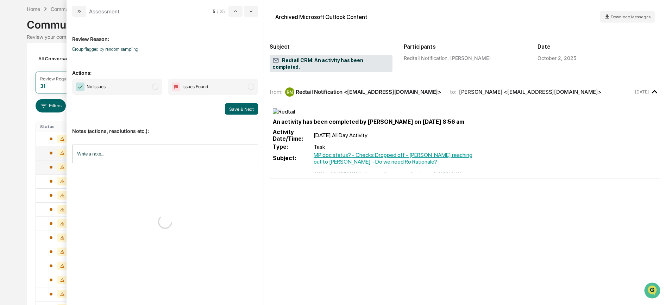
click at [130, 91] on span "No Issues" at bounding box center [117, 87] width 90 height 16
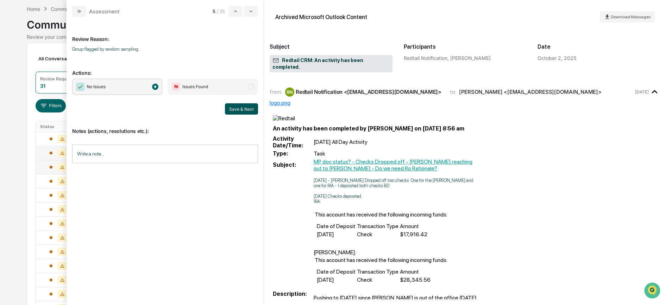
click at [252, 108] on button "Save & Next" at bounding box center [241, 108] width 33 height 11
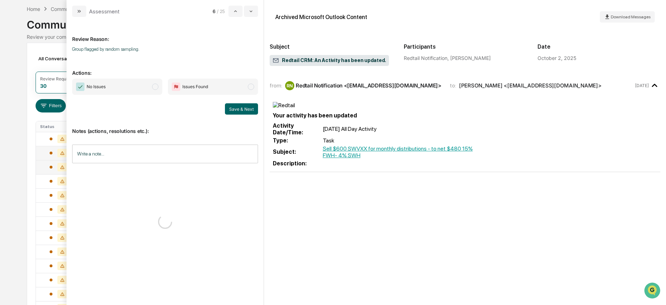
click at [142, 83] on span "No Issues" at bounding box center [117, 87] width 90 height 16
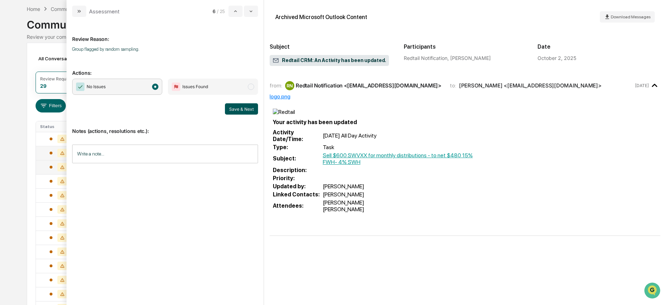
click at [243, 104] on button "Save & Next" at bounding box center [241, 108] width 33 height 11
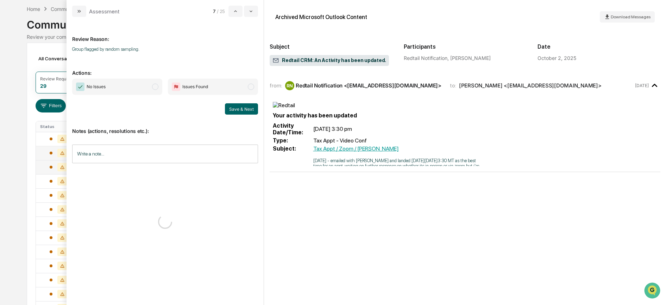
click at [156, 86] on span "modal" at bounding box center [155, 86] width 6 height 6
click at [144, 77] on div "Review Reason: Group flagged by random sampling. Actions: No Issues Issues Foun…" at bounding box center [165, 158] width 186 height 271
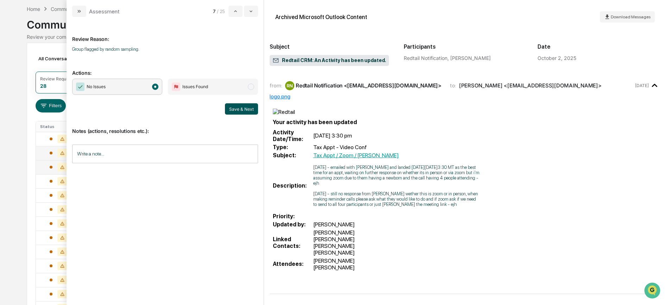
click at [250, 104] on button "Save & Next" at bounding box center [241, 108] width 33 height 11
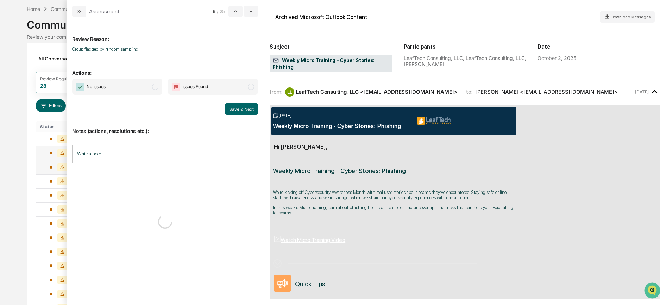
click at [142, 89] on span "No Issues" at bounding box center [117, 87] width 90 height 16
click at [247, 107] on button "Save & Next" at bounding box center [241, 108] width 33 height 11
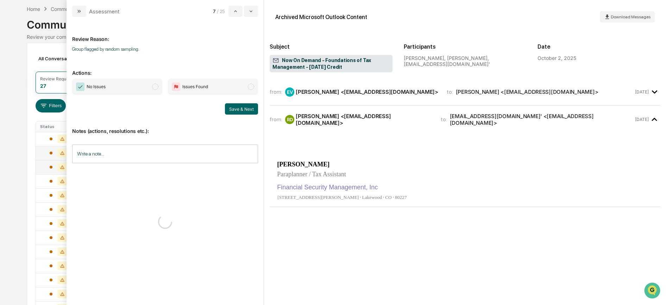
click at [131, 84] on span "No Issues" at bounding box center [117, 87] width 90 height 16
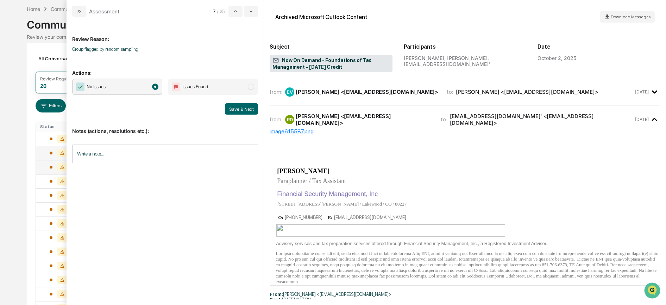
click at [230, 106] on button "Save & Next" at bounding box center [241, 108] width 33 height 11
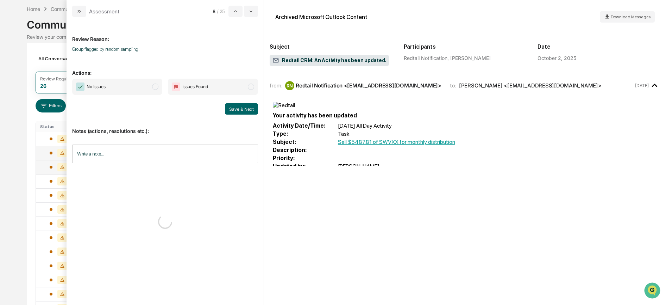
click at [136, 87] on span "No Issues" at bounding box center [117, 87] width 90 height 16
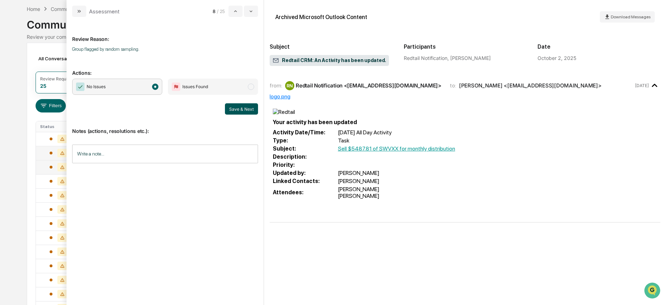
click at [238, 105] on button "Save & Next" at bounding box center [241, 108] width 33 height 11
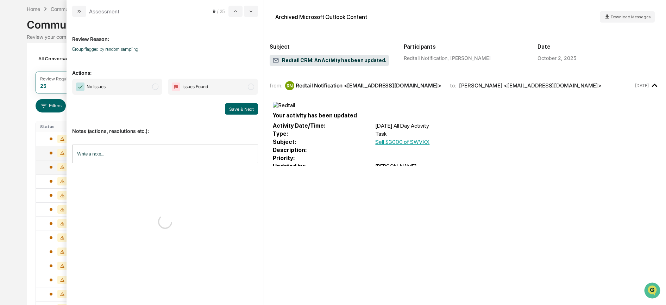
click at [127, 88] on span "No Issues" at bounding box center [117, 87] width 90 height 16
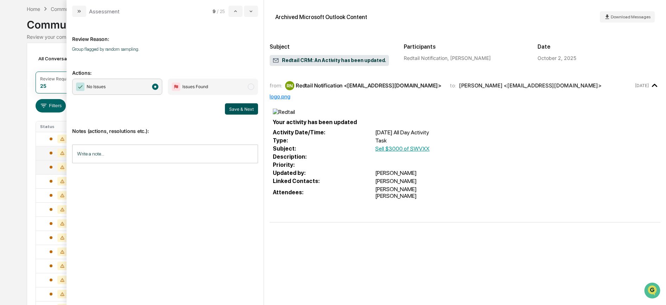
click at [247, 110] on button "Save & Next" at bounding box center [241, 108] width 33 height 11
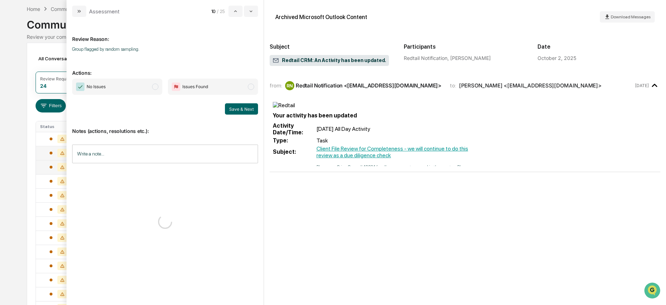
drag, startPoint x: 116, startPoint y: 89, endPoint x: 167, endPoint y: 93, distance: 51.2
click at [117, 89] on span "No Issues" at bounding box center [117, 87] width 90 height 16
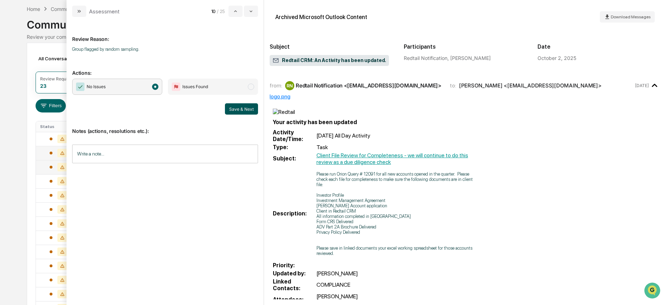
click at [239, 105] on button "Save & Next" at bounding box center [241, 108] width 33 height 11
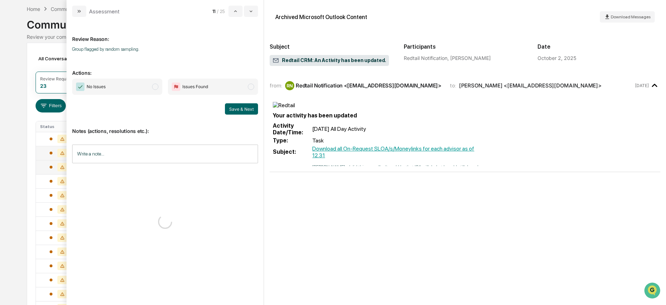
drag, startPoint x: 143, startPoint y: 88, endPoint x: 175, endPoint y: 97, distance: 32.6
click at [144, 88] on span "No Issues" at bounding box center [117, 87] width 90 height 16
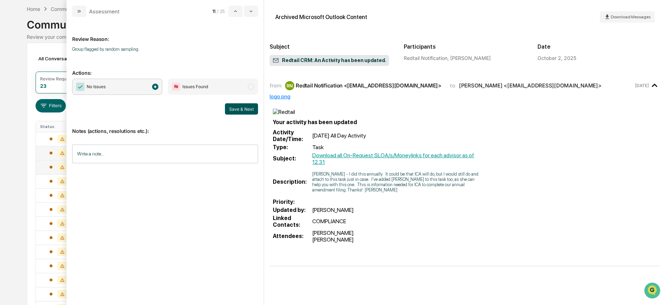
click at [238, 106] on button "Save & Next" at bounding box center [241, 108] width 33 height 11
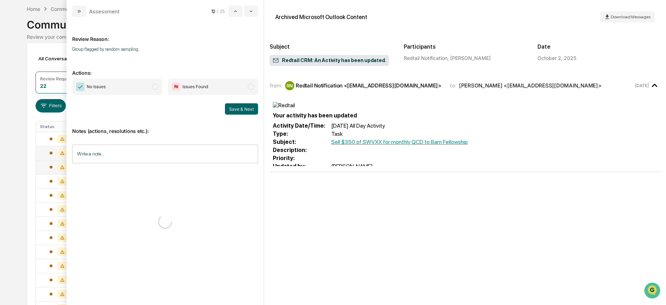
drag, startPoint x: 145, startPoint y: 83, endPoint x: 156, endPoint y: 87, distance: 11.6
click at [146, 83] on span "No Issues" at bounding box center [117, 87] width 90 height 16
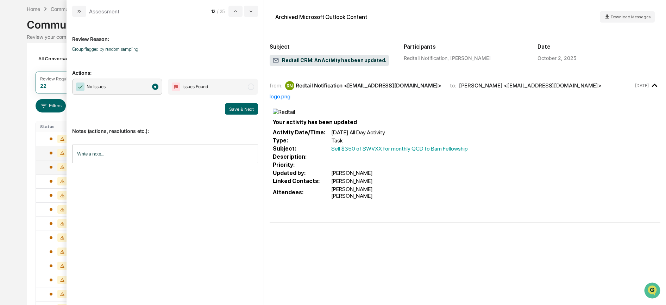
click at [251, 103] on div "No Issues Issues Found Save & Next" at bounding box center [165, 97] width 186 height 36
click at [235, 108] on button "Save & Next" at bounding box center [241, 108] width 33 height 11
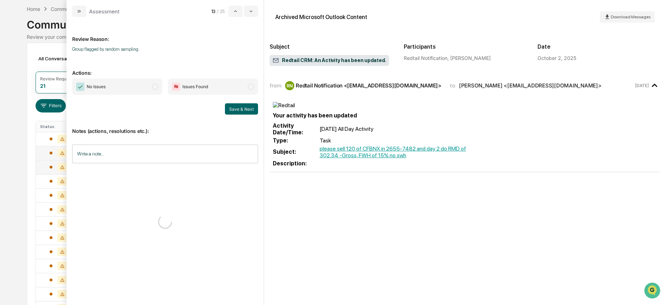
drag, startPoint x: 144, startPoint y: 88, endPoint x: 168, endPoint y: 101, distance: 27.1
click at [144, 88] on span "No Issues" at bounding box center [117, 87] width 90 height 16
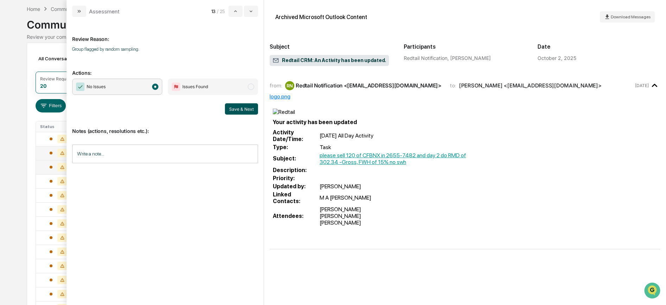
click at [246, 112] on button "Save & Next" at bounding box center [241, 108] width 33 height 11
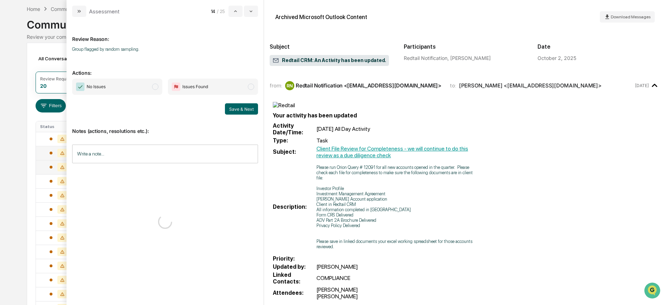
click at [148, 90] on span "No Issues" at bounding box center [117, 87] width 90 height 16
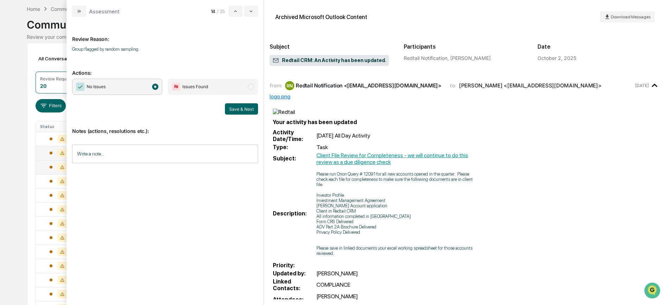
click at [236, 109] on button "Save & Next" at bounding box center [241, 108] width 33 height 11
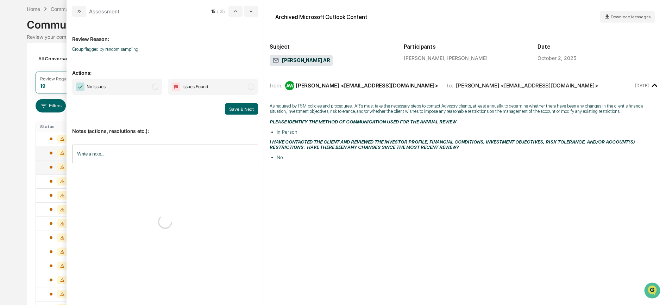
click at [153, 92] on span "No Issues" at bounding box center [117, 87] width 90 height 16
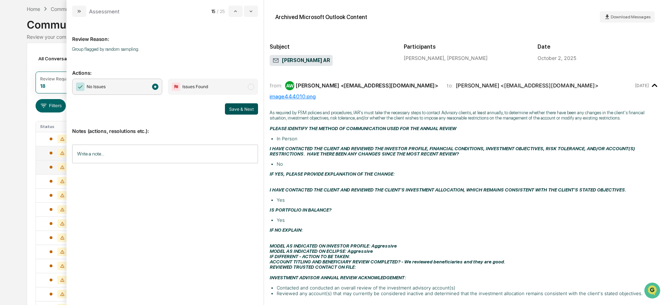
click at [244, 113] on button "Save & Next" at bounding box center [241, 108] width 33 height 11
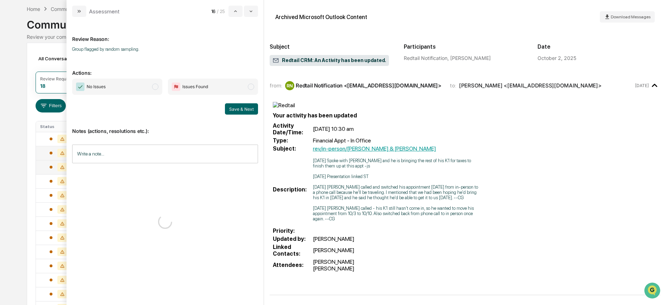
drag, startPoint x: 147, startPoint y: 89, endPoint x: 180, endPoint y: 98, distance: 34.9
click at [147, 89] on span "No Issues" at bounding box center [117, 87] width 90 height 16
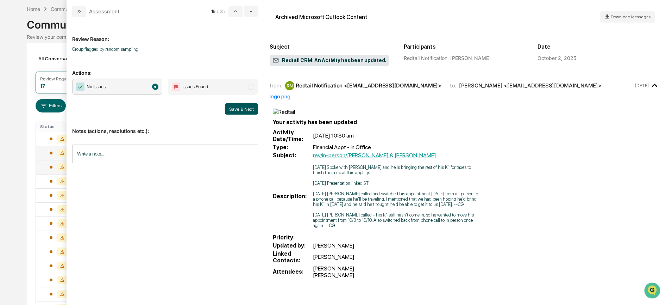
click at [233, 107] on button "Save & Next" at bounding box center [241, 108] width 33 height 11
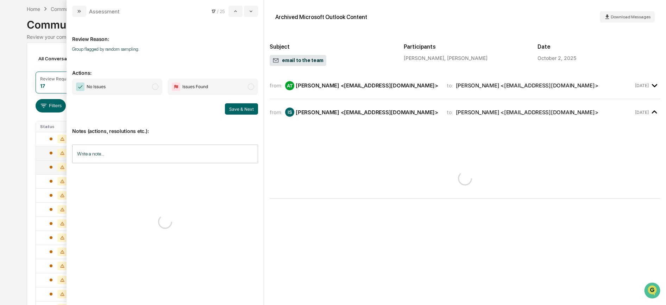
click at [137, 88] on span "No Issues" at bounding box center [117, 87] width 90 height 16
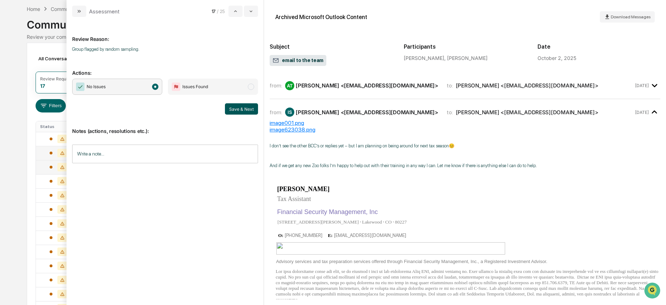
click at [245, 105] on button "Save & Next" at bounding box center [241, 108] width 33 height 11
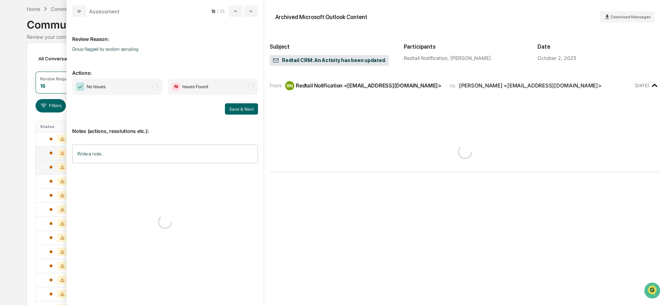
drag, startPoint x: 141, startPoint y: 82, endPoint x: 201, endPoint y: 97, distance: 61.6
click at [141, 82] on span "No Issues" at bounding box center [117, 87] width 90 height 16
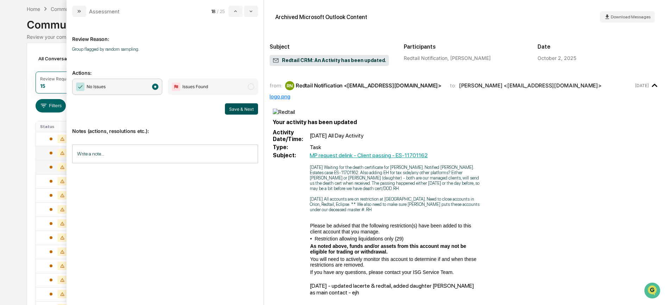
click at [251, 105] on button "Save & Next" at bounding box center [241, 108] width 33 height 11
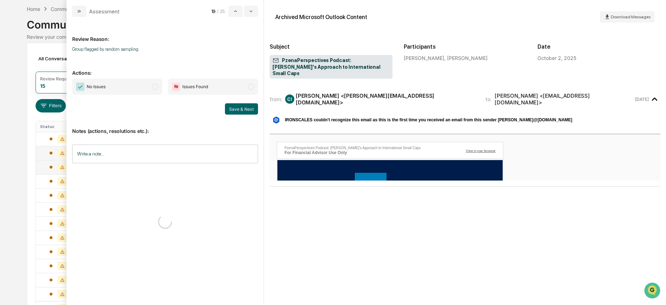
click at [150, 85] on span "No Issues" at bounding box center [117, 87] width 90 height 16
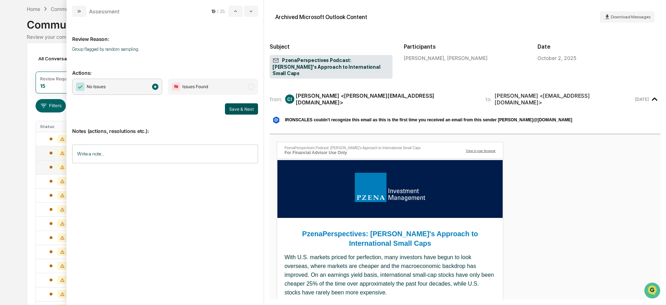
click at [249, 111] on button "Save & Next" at bounding box center [241, 108] width 33 height 11
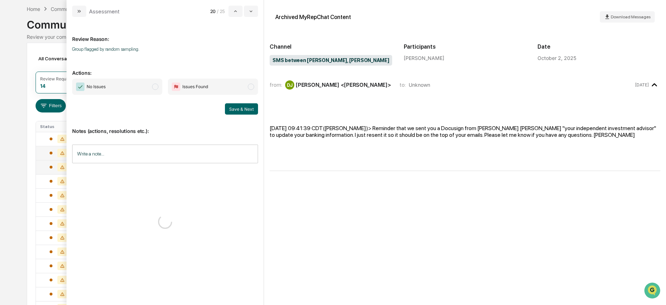
click at [151, 90] on span "No Issues" at bounding box center [117, 87] width 90 height 16
click at [232, 110] on button "Save & Next" at bounding box center [241, 108] width 33 height 11
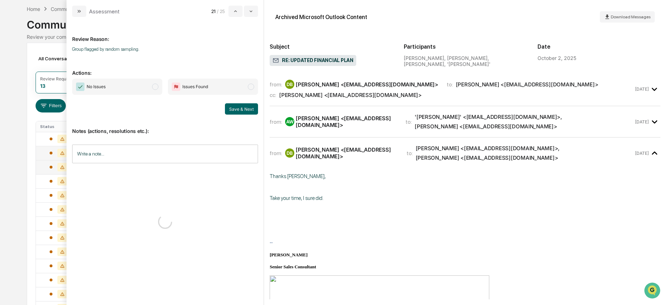
click at [126, 87] on span "No Issues" at bounding box center [117, 87] width 90 height 16
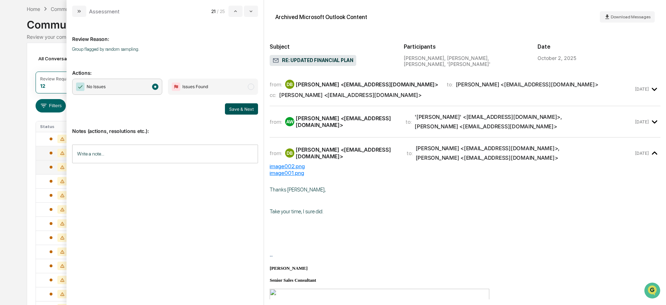
click at [238, 108] on button "Save & Next" at bounding box center [241, 108] width 33 height 11
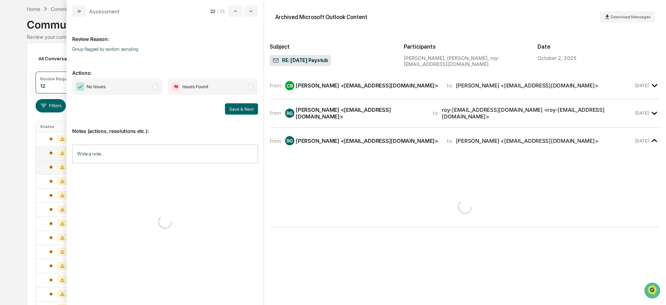
drag, startPoint x: 146, startPoint y: 88, endPoint x: 169, endPoint y: 97, distance: 24.9
click at [146, 88] on span "No Issues" at bounding box center [117, 87] width 90 height 16
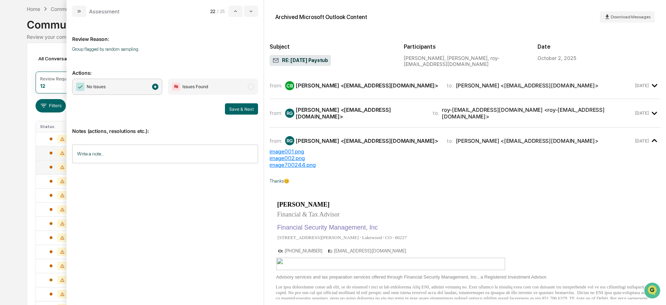
click at [231, 109] on button "Save & Next" at bounding box center [241, 108] width 33 height 11
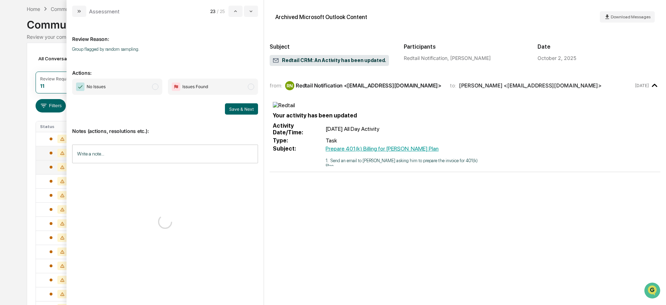
click at [151, 89] on span "No Issues" at bounding box center [117, 87] width 90 height 16
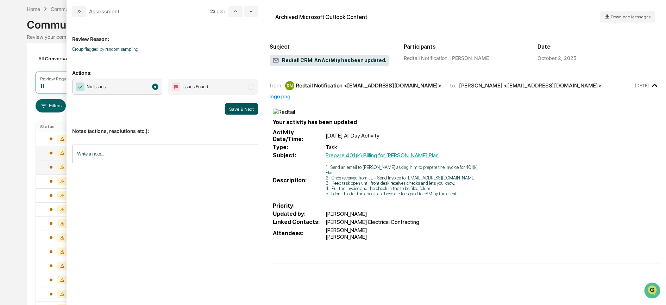
click at [233, 111] on button "Save & Next" at bounding box center [241, 108] width 33 height 11
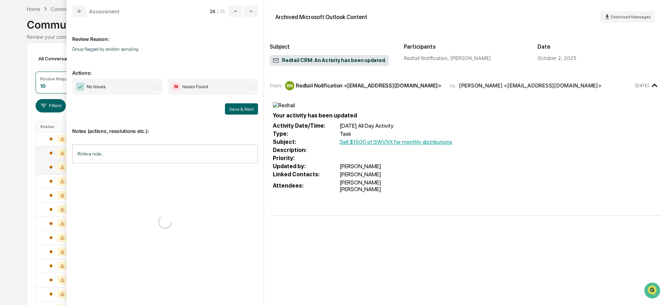
click at [132, 90] on span "No Issues" at bounding box center [117, 87] width 90 height 16
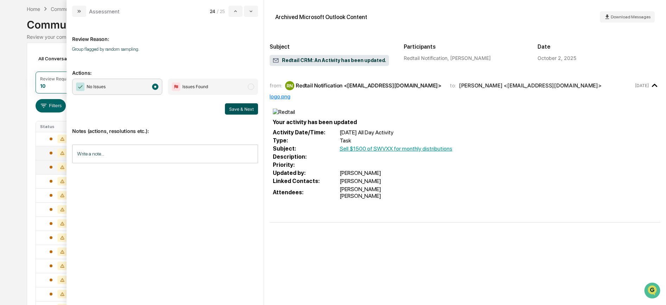
click at [233, 110] on button "Save & Next" at bounding box center [241, 108] width 33 height 11
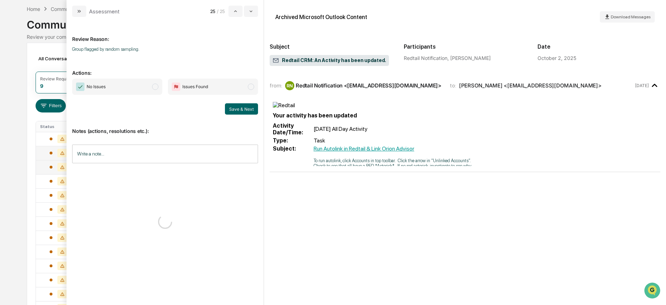
click at [144, 88] on span "No Issues" at bounding box center [117, 87] width 90 height 16
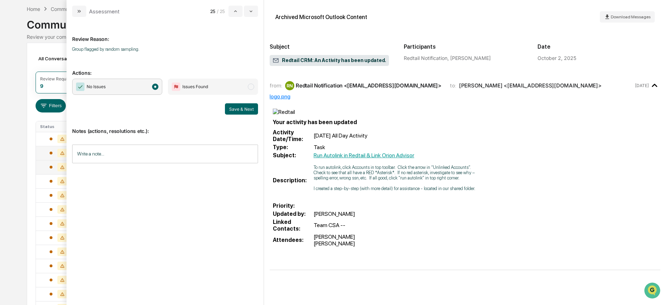
click at [233, 109] on button "Save & Next" at bounding box center [241, 108] width 33 height 11
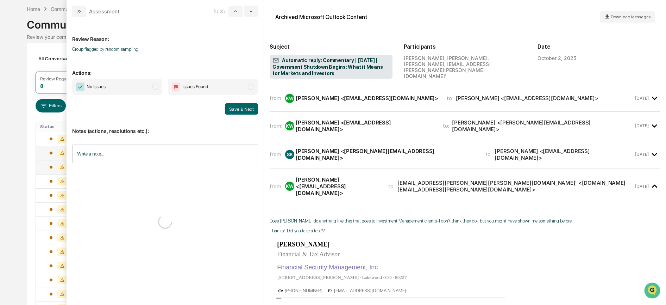
click at [148, 87] on span "No Issues" at bounding box center [117, 87] width 90 height 16
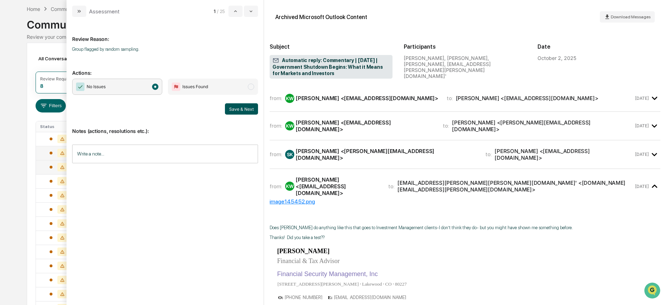
click at [238, 105] on button "Save & Next" at bounding box center [241, 108] width 33 height 11
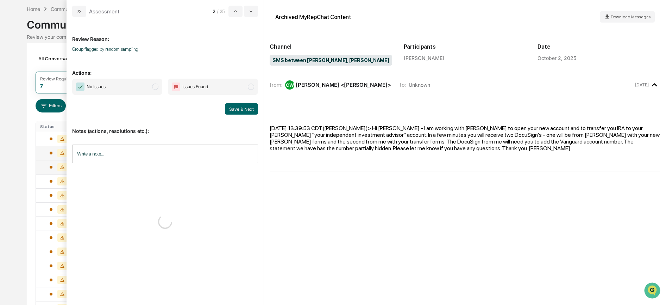
click at [142, 86] on span "No Issues" at bounding box center [117, 87] width 90 height 16
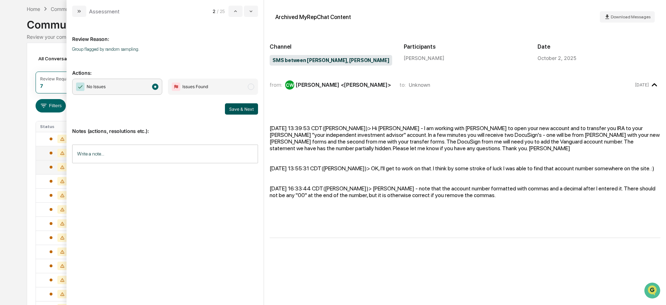
click at [235, 106] on button "Save & Next" at bounding box center [241, 108] width 33 height 11
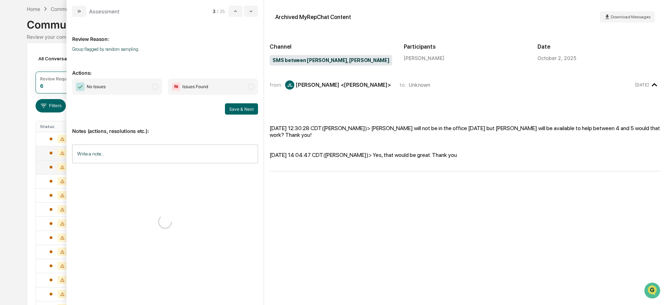
click at [145, 82] on span "No Issues" at bounding box center [117, 87] width 90 height 16
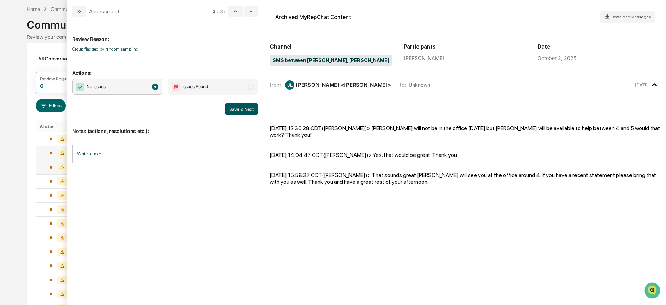
click at [231, 108] on button "Save & Next" at bounding box center [241, 108] width 33 height 11
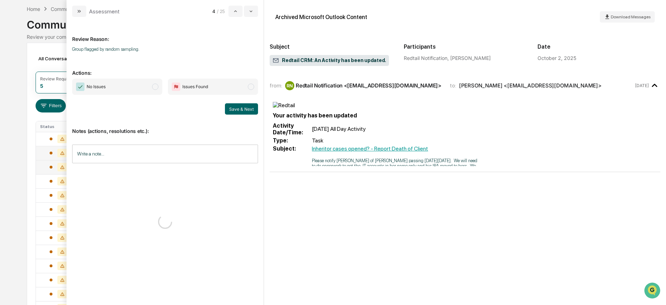
click at [154, 88] on span "modal" at bounding box center [155, 86] width 6 height 6
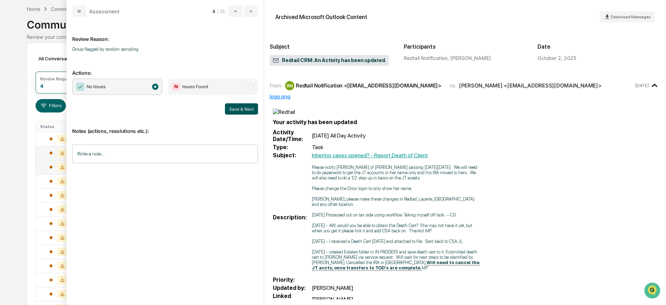
click at [242, 111] on button "Save & Next" at bounding box center [241, 108] width 33 height 11
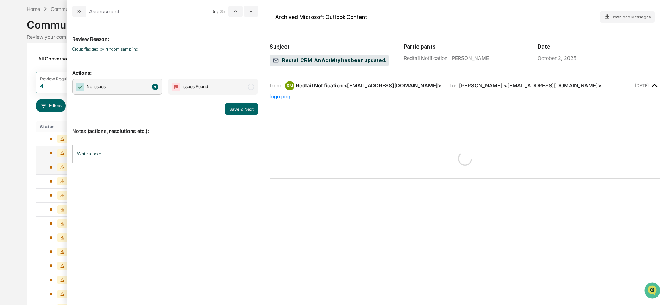
click at [141, 88] on span "No Issues" at bounding box center [117, 87] width 90 height 16
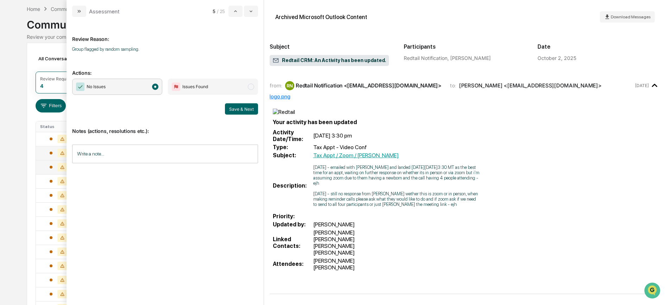
click at [233, 108] on button "Save & Next" at bounding box center [241, 108] width 33 height 11
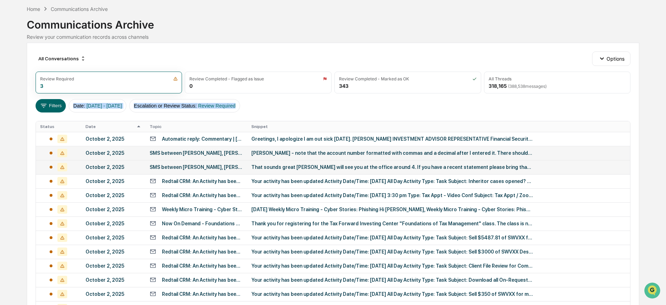
click at [54, 117] on div "All Conversations Options Review Required 3 Review Completed - Flagged as Issue…" at bounding box center [333, 284] width 613 height 482
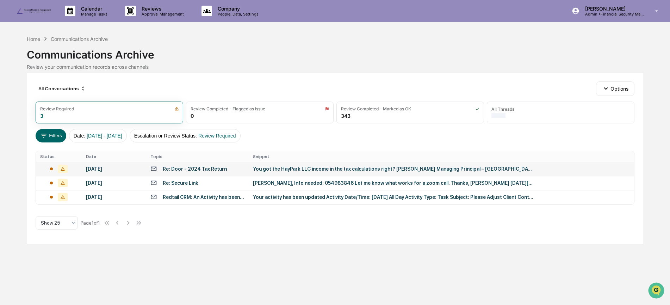
click at [191, 168] on div "Re: Door - 2024 Tax Return" at bounding box center [195, 169] width 64 height 6
click at [61, 147] on div "All Conversations Options Review Required 3 Review Completed - Flagged as Issue…" at bounding box center [335, 159] width 616 height 172
click at [116, 184] on div "[DATE]" at bounding box center [114, 183] width 56 height 6
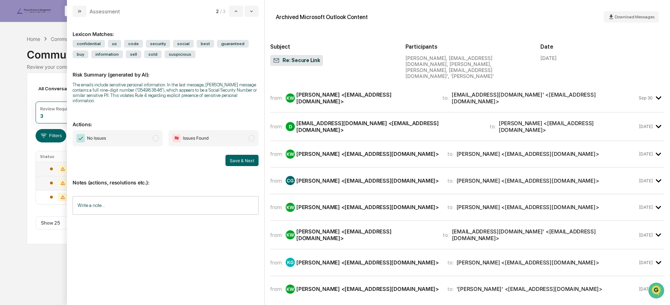
click at [45, 95] on div "All Conversations Options" at bounding box center [335, 88] width 599 height 14
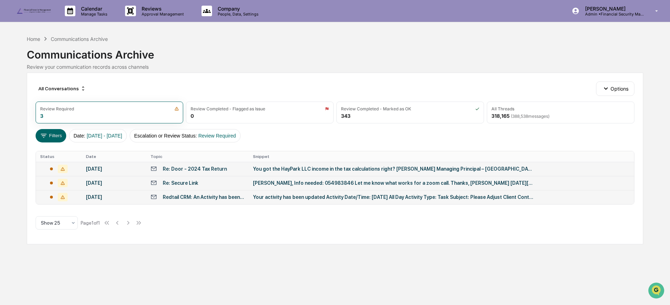
click at [163, 198] on div "Redtail CRM: An Activity has been updated." at bounding box center [204, 197] width 82 height 6
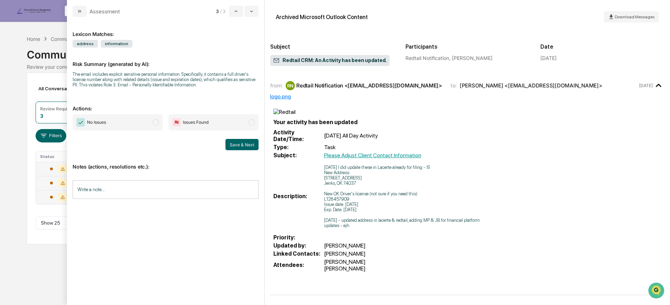
click at [137, 120] on span "No Issues" at bounding box center [118, 122] width 90 height 16
click at [125, 197] on input "Write a note..." at bounding box center [166, 189] width 186 height 19
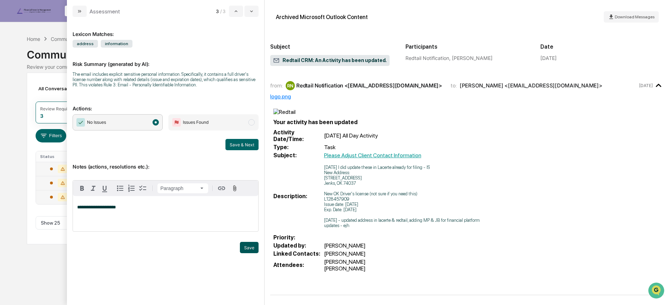
click at [255, 246] on button "Save" at bounding box center [249, 247] width 19 height 11
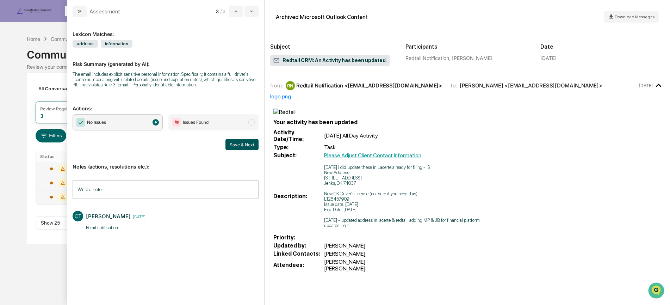
click at [234, 144] on button "Save & Next" at bounding box center [241, 144] width 33 height 11
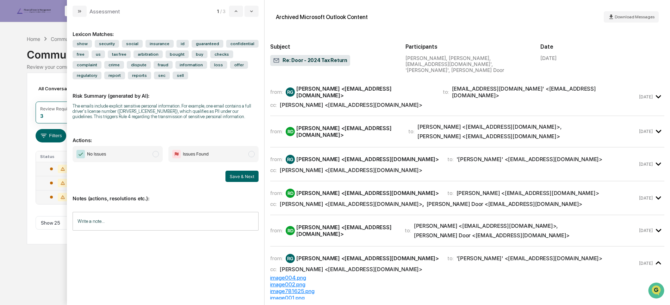
click at [13, 135] on div "Calendar Manage Tasks Reviews Approval Management Company People, Data, Setting…" at bounding box center [335, 152] width 670 height 305
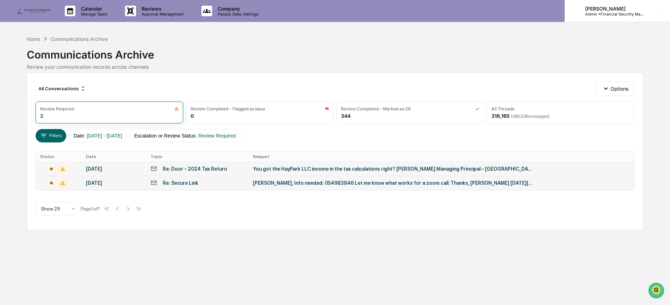
click at [591, 13] on p "Admin • Financial Security Management" at bounding box center [612, 14] width 66 height 5
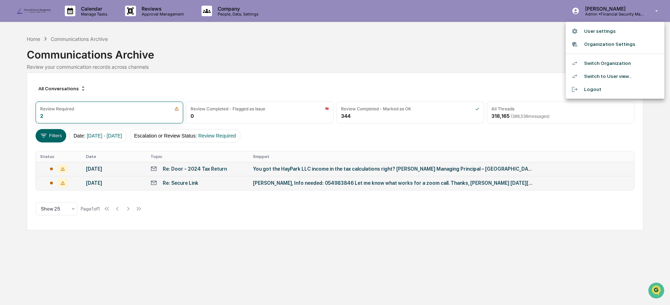
click at [597, 62] on li "Switch Organization" at bounding box center [615, 63] width 99 height 13
